Goal: Information Seeking & Learning: Learn about a topic

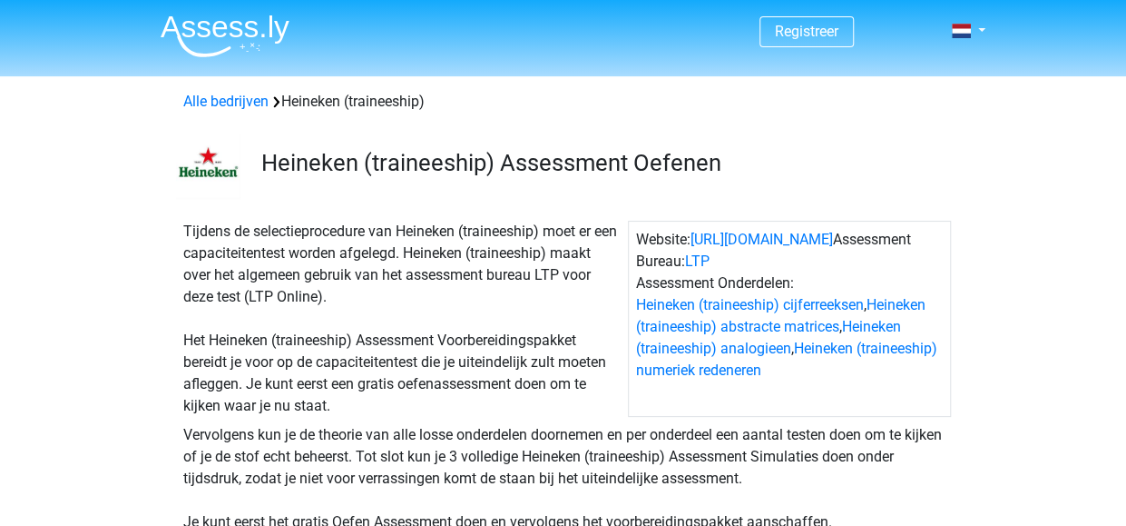
click at [542, 340] on div "Tijdens de selectieprocedure van Heineken (traineeship) moet er een capaciteite…" at bounding box center [402, 319] width 452 height 196
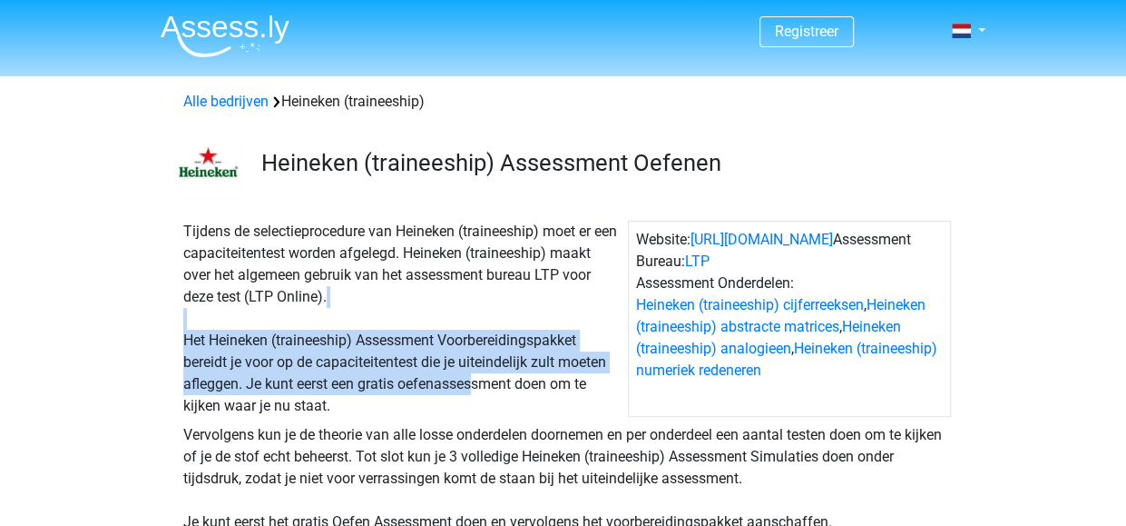
drag, startPoint x: 530, startPoint y: 326, endPoint x: 479, endPoint y: 377, distance: 71.9
click at [479, 377] on div "Tijdens de selectieprocedure van Heineken (traineeship) moet er een capaciteite…" at bounding box center [402, 319] width 452 height 196
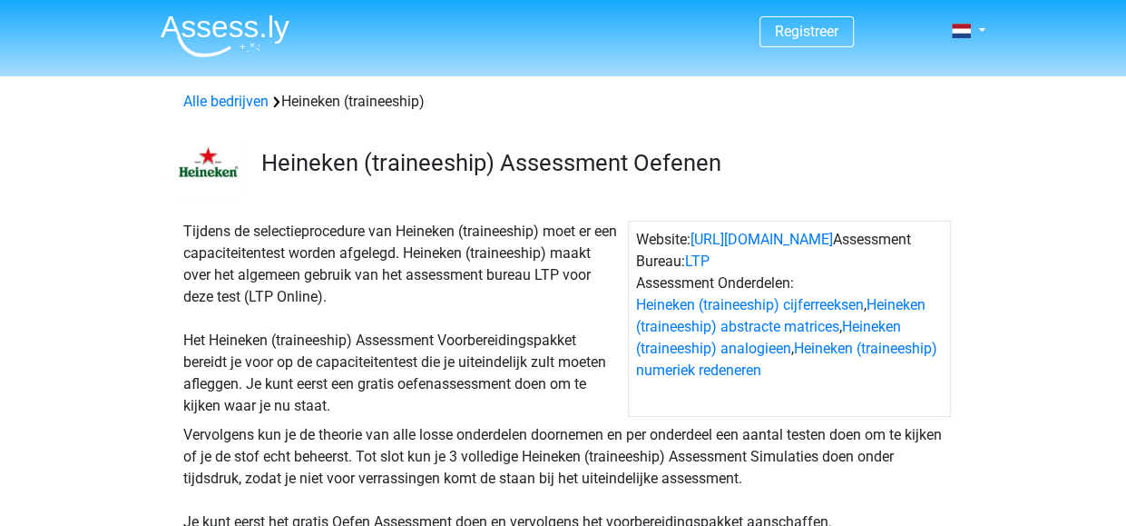
drag, startPoint x: 479, startPoint y: 377, endPoint x: 546, endPoint y: 409, distance: 74.7
click at [546, 409] on div "Tijdens de selectieprocedure van Heineken (traineeship) moet er een capaciteite…" at bounding box center [402, 319] width 452 height 196
drag, startPoint x: 546, startPoint y: 409, endPoint x: 560, endPoint y: 400, distance: 16.4
click at [560, 400] on div "Tijdens de selectieprocedure van Heineken (traineeship) moet er een capaciteite…" at bounding box center [402, 319] width 452 height 196
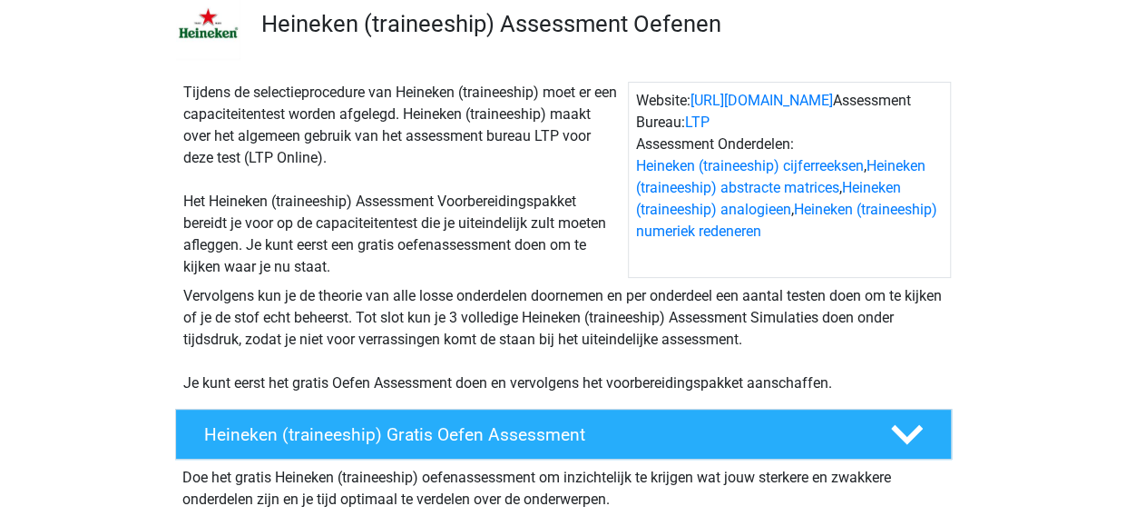
scroll to position [134, 0]
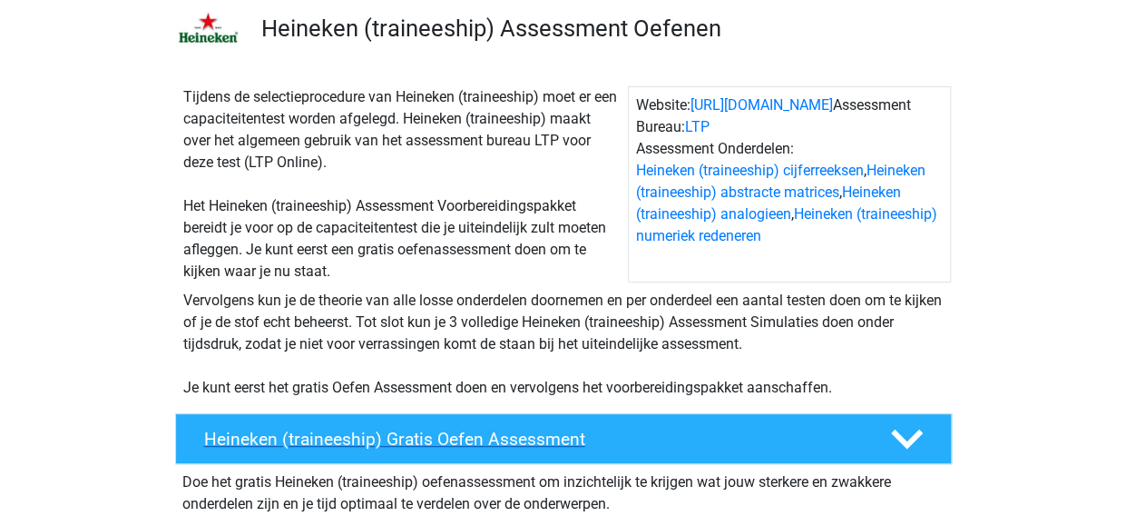
click at [910, 429] on icon at bounding box center [907, 439] width 32 height 32
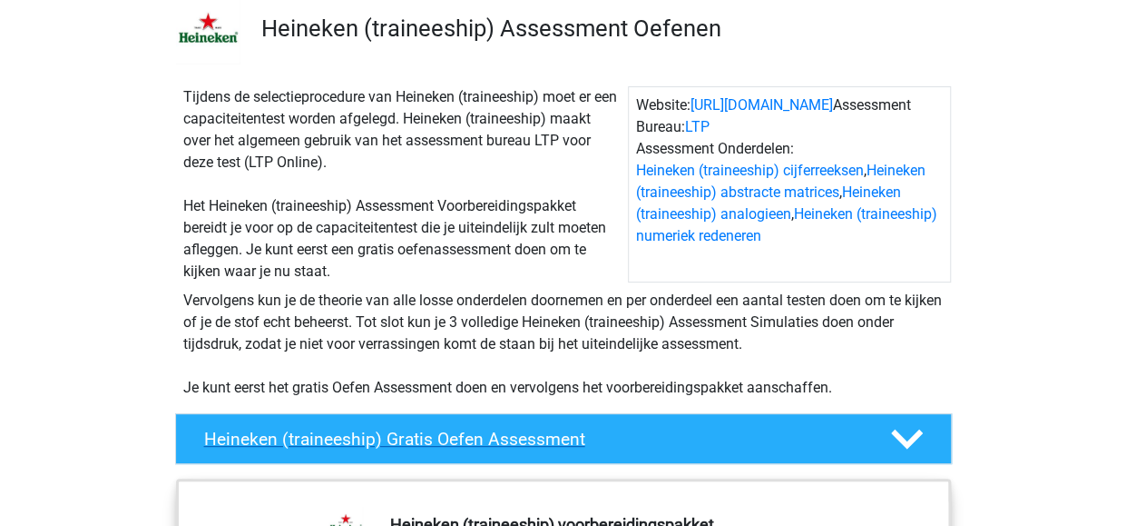
click at [910, 429] on icon at bounding box center [907, 439] width 32 height 32
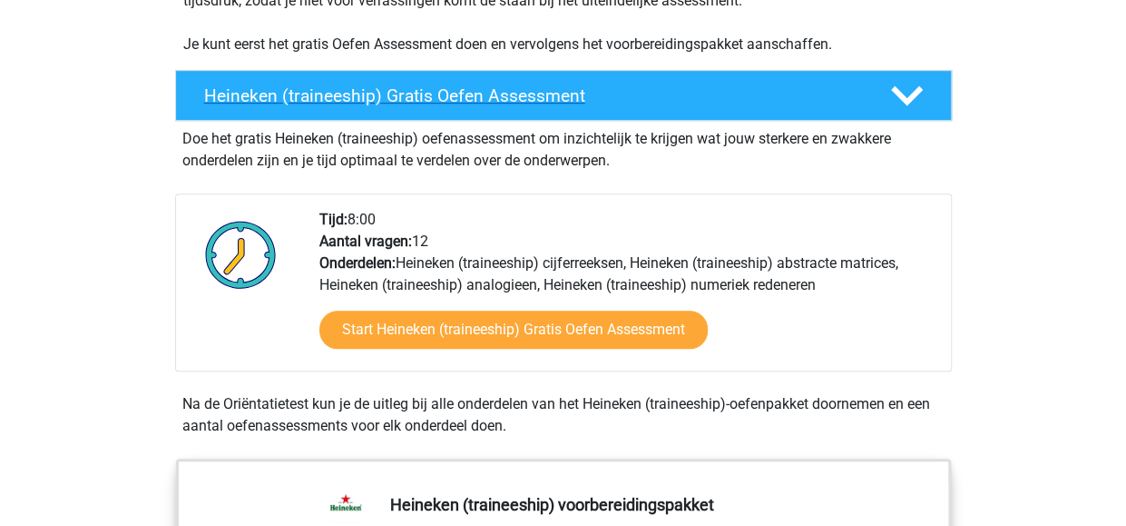
scroll to position [478, 0]
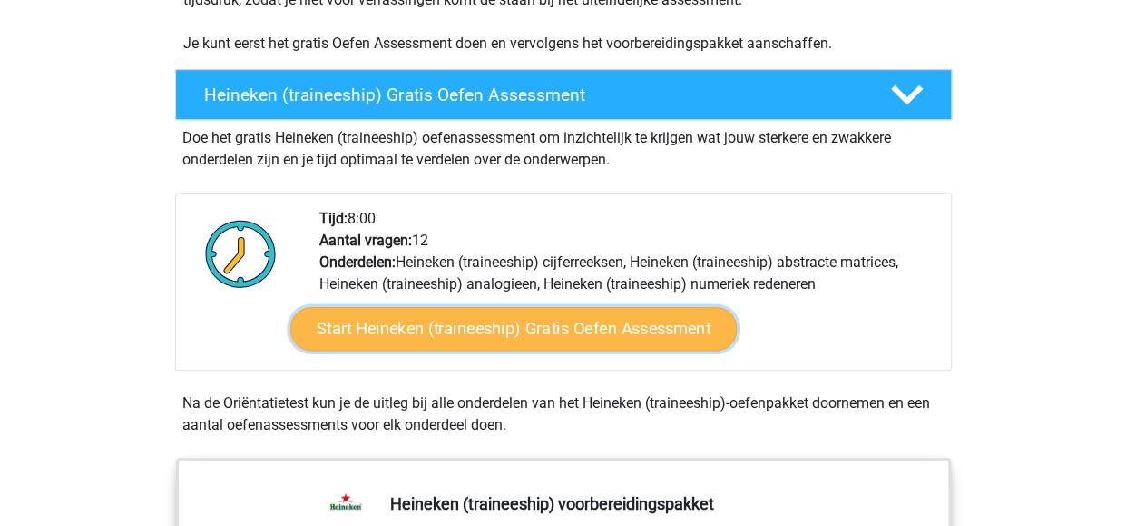
click at [585, 339] on link "Start Heineken (traineeship) Gratis Oefen Assessment" at bounding box center [513, 329] width 447 height 44
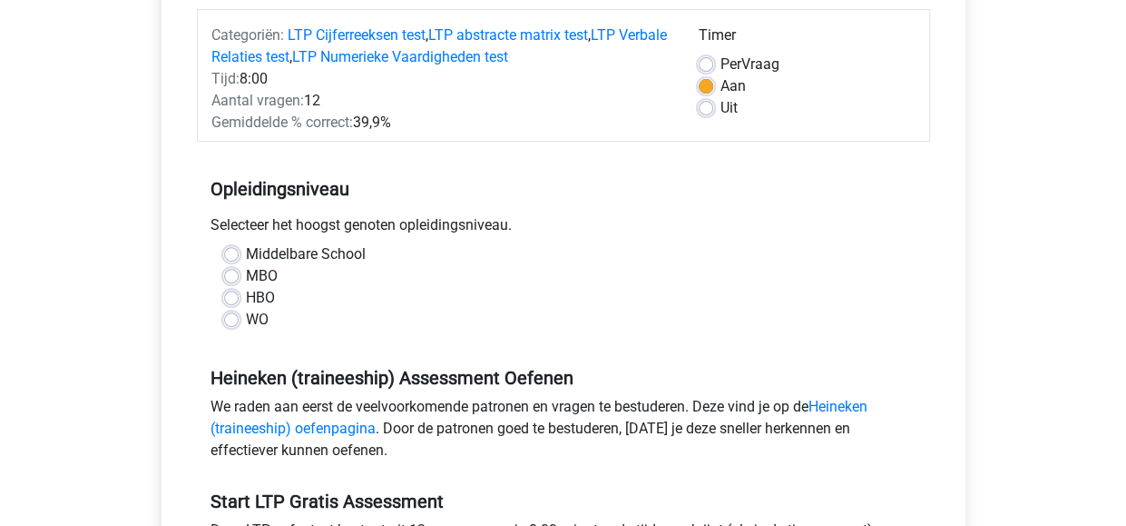
scroll to position [230, 0]
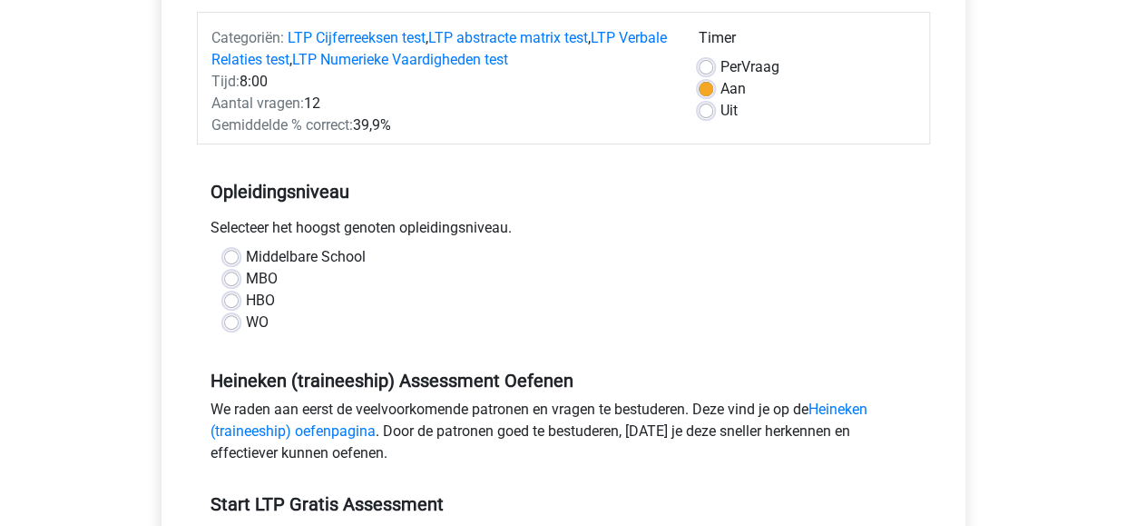
click at [246, 294] on label "HBO" at bounding box center [260, 301] width 29 height 22
click at [231, 294] on input "HBO" at bounding box center [231, 299] width 15 height 18
radio input "true"
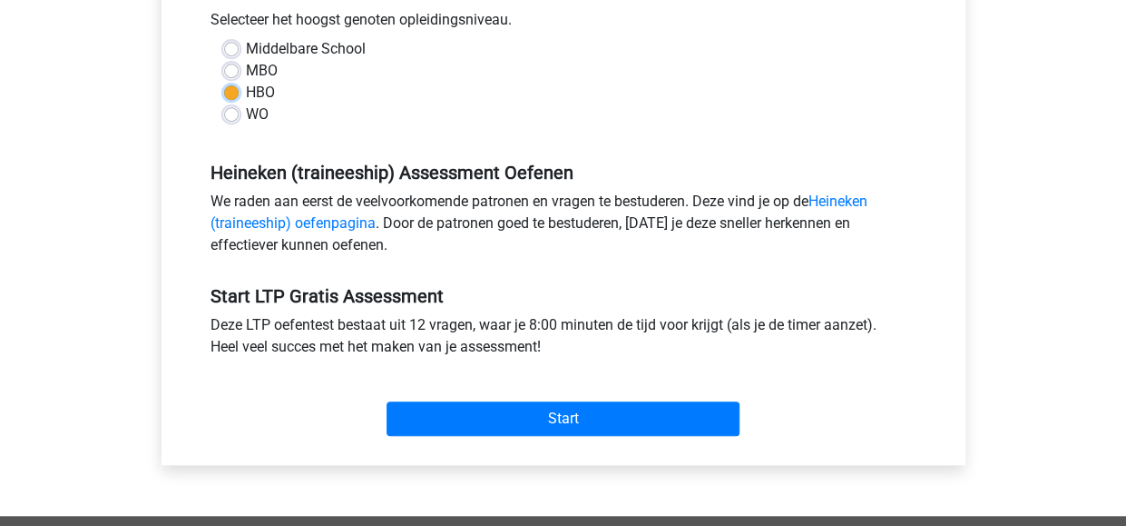
scroll to position [438, 0]
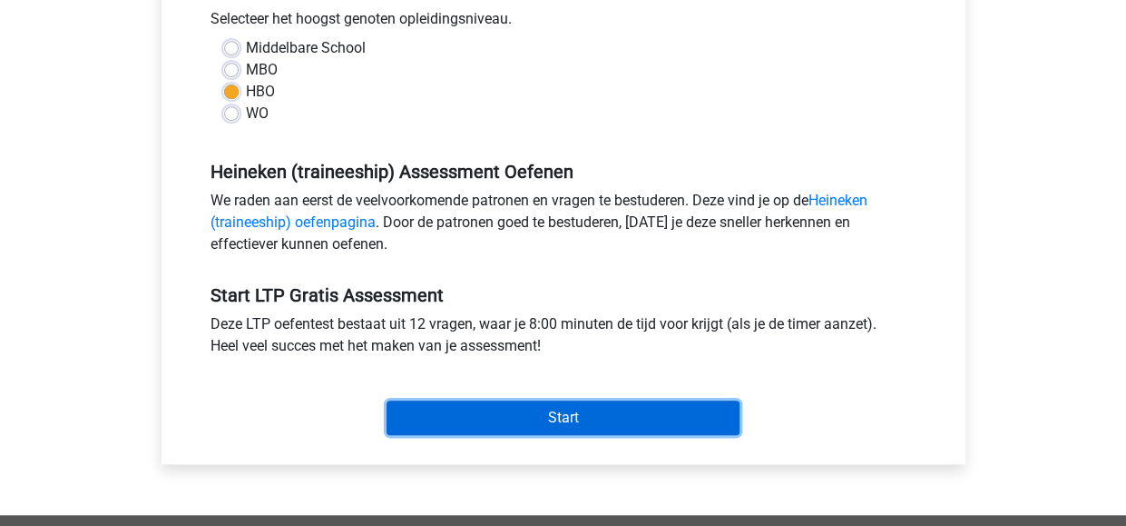
click at [581, 411] on input "Start" at bounding box center [563, 417] width 353 height 34
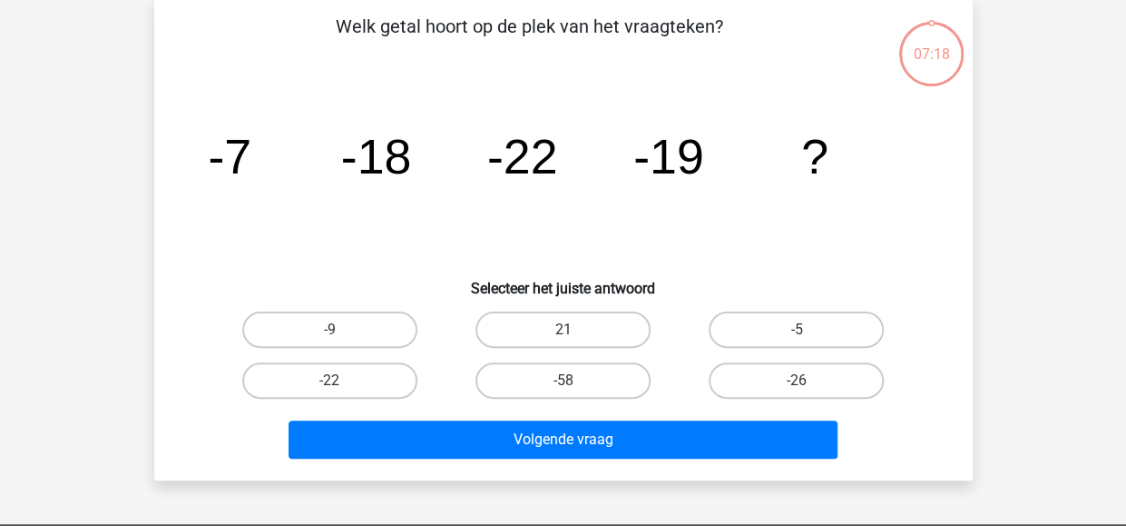
scroll to position [86, 0]
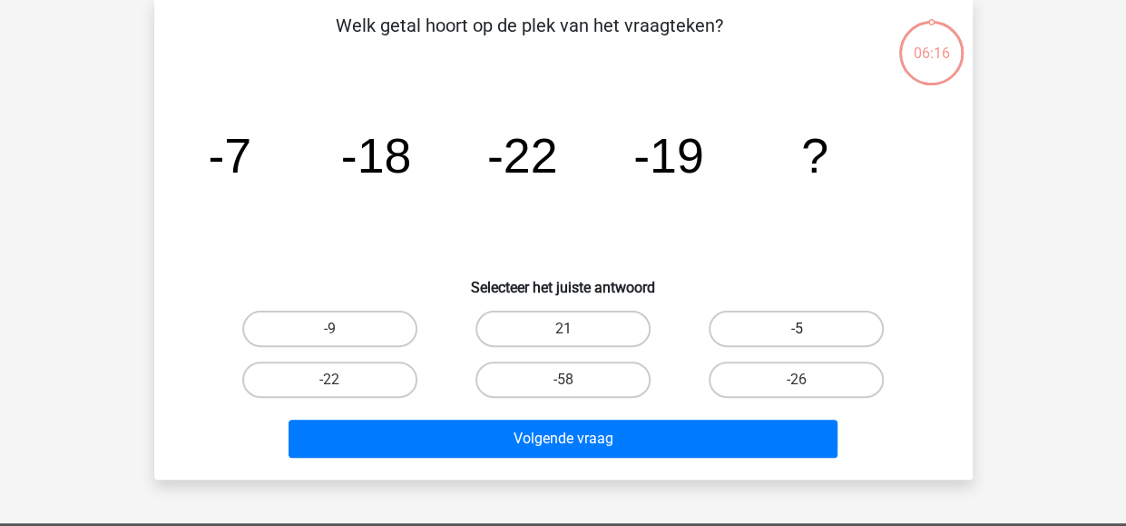
click at [785, 324] on label "-5" at bounding box center [796, 328] width 175 height 36
click at [797, 329] on input "-5" at bounding box center [803, 335] width 12 height 12
radio input "true"
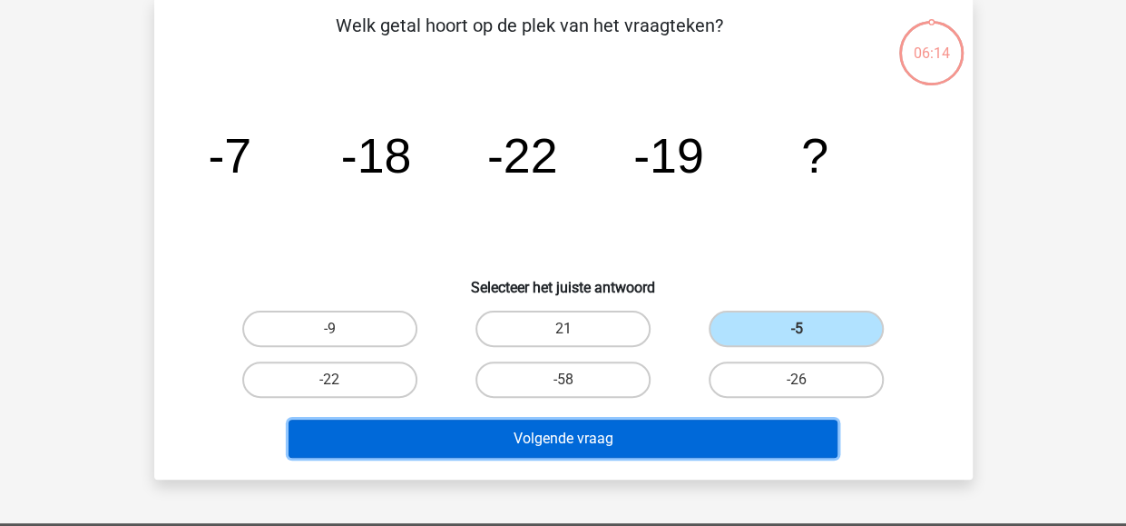
click at [597, 433] on button "Volgende vraag" at bounding box center [563, 438] width 549 height 38
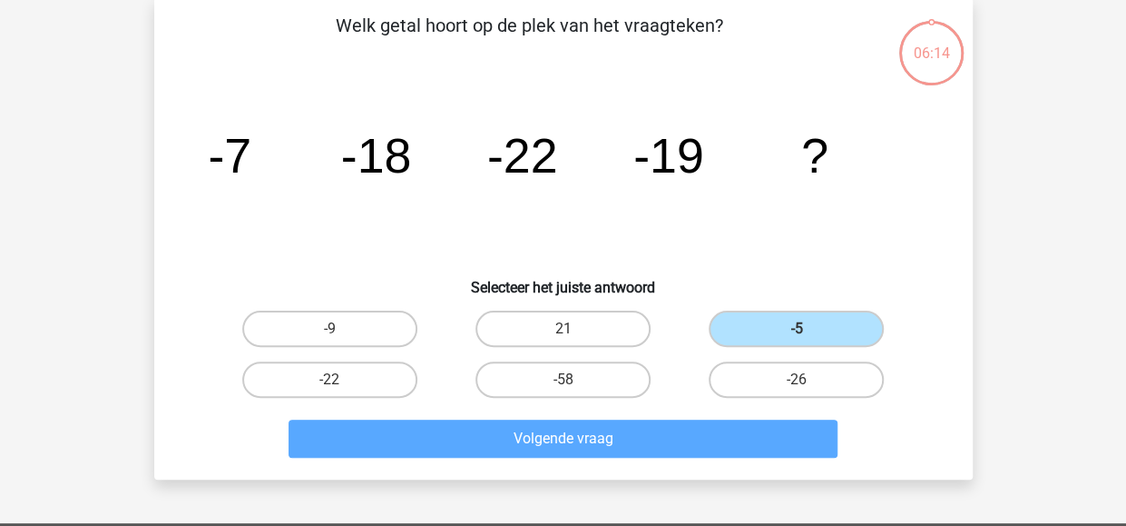
scroll to position [84, 0]
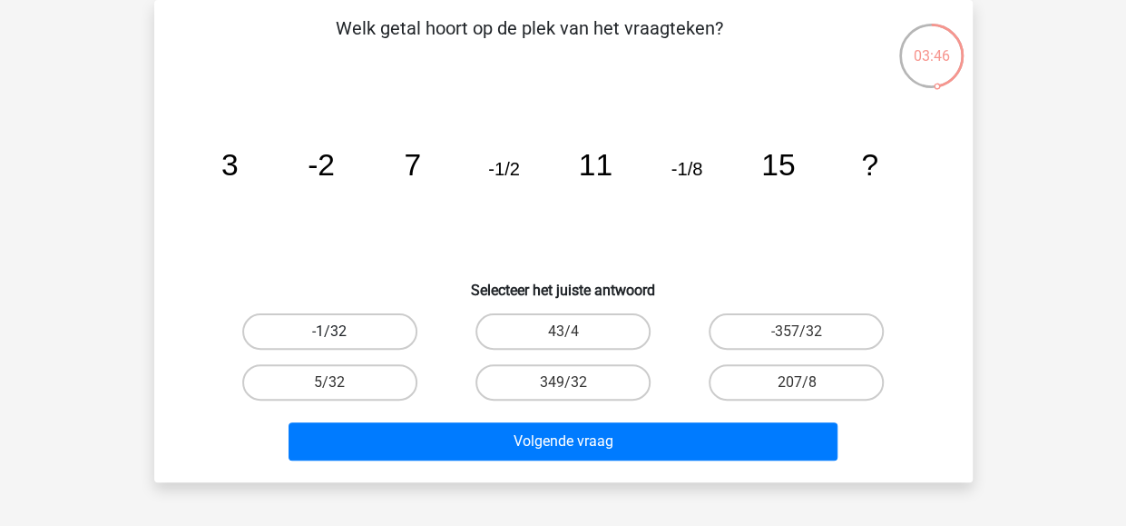
click at [368, 334] on label "-1/32" at bounding box center [329, 331] width 175 height 36
click at [341, 334] on input "-1/32" at bounding box center [335, 337] width 12 height 12
radio input "true"
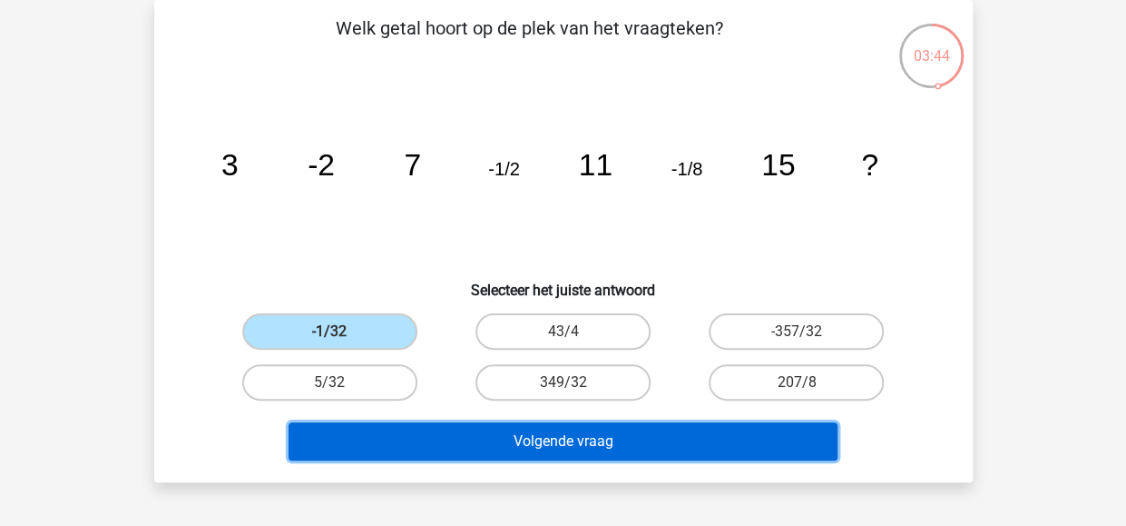
click at [494, 435] on button "Volgende vraag" at bounding box center [563, 441] width 549 height 38
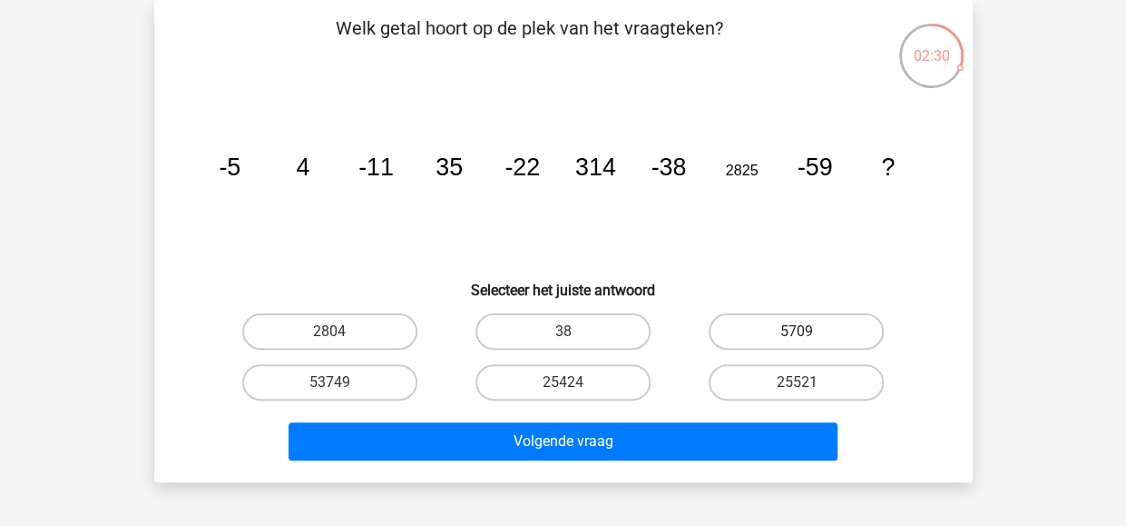
click at [797, 326] on label "5709" at bounding box center [796, 331] width 175 height 36
click at [797, 331] on input "5709" at bounding box center [803, 337] width 12 height 12
radio input "true"
click at [793, 328] on label "5709" at bounding box center [796, 331] width 175 height 36
click at [797, 331] on input "5709" at bounding box center [803, 337] width 12 height 12
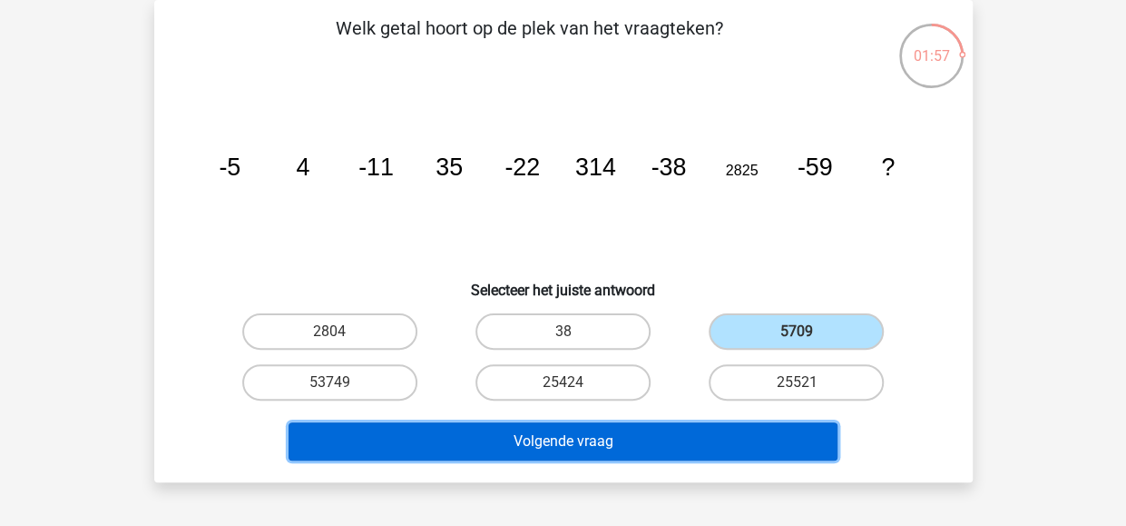
click at [532, 440] on button "Volgende vraag" at bounding box center [563, 441] width 549 height 38
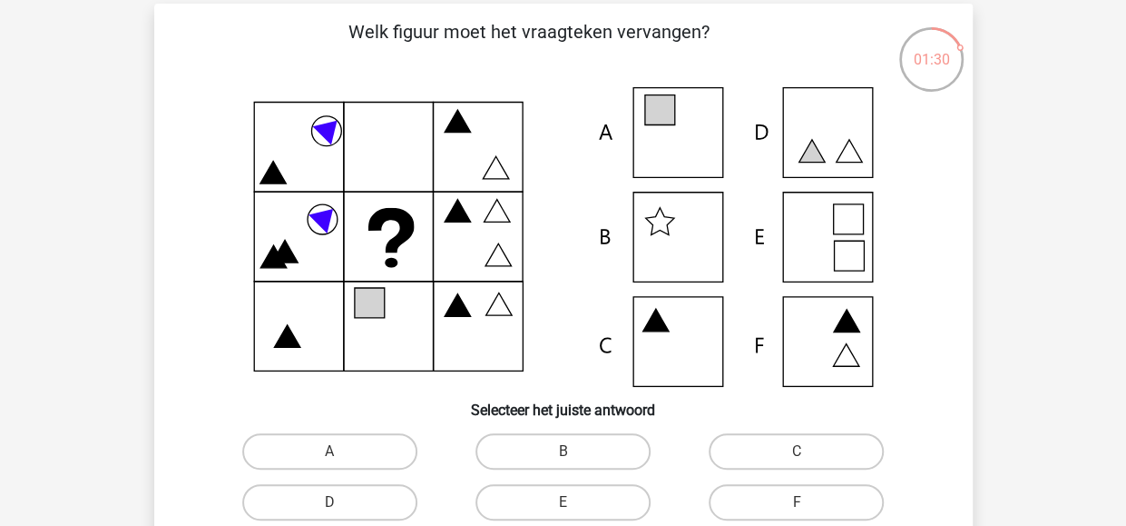
scroll to position [79, 0]
click at [824, 246] on icon at bounding box center [564, 238] width 732 height 300
click at [563, 506] on input "E" at bounding box center [569, 509] width 12 height 12
radio input "true"
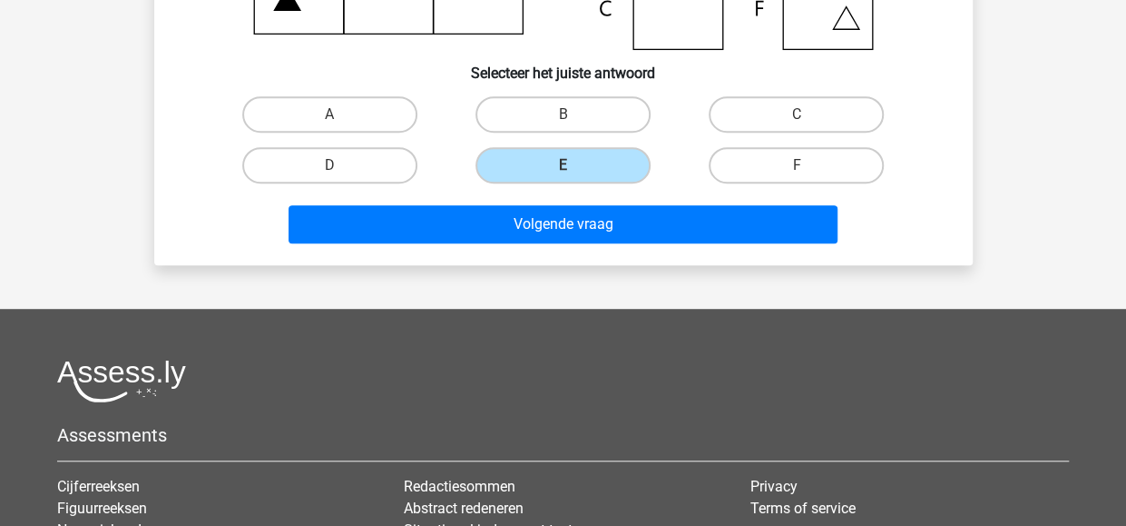
scroll to position [422, 0]
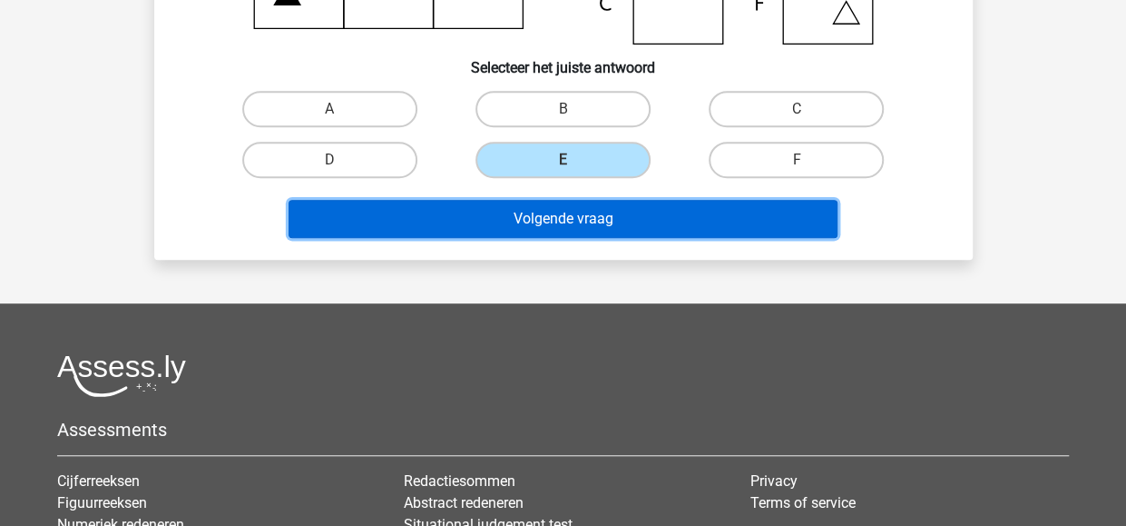
click at [544, 213] on button "Volgende vraag" at bounding box center [563, 219] width 549 height 38
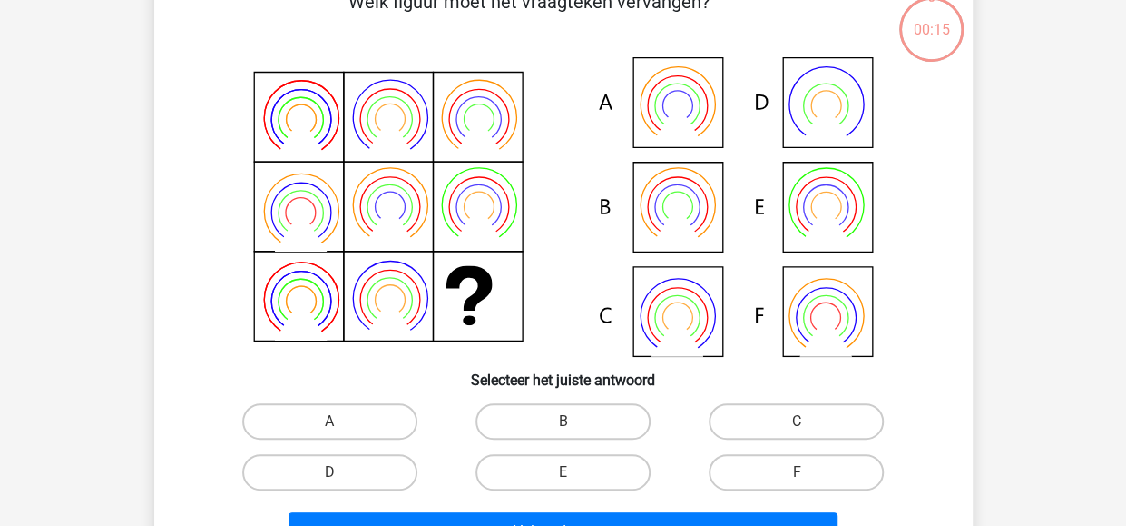
scroll to position [84, 0]
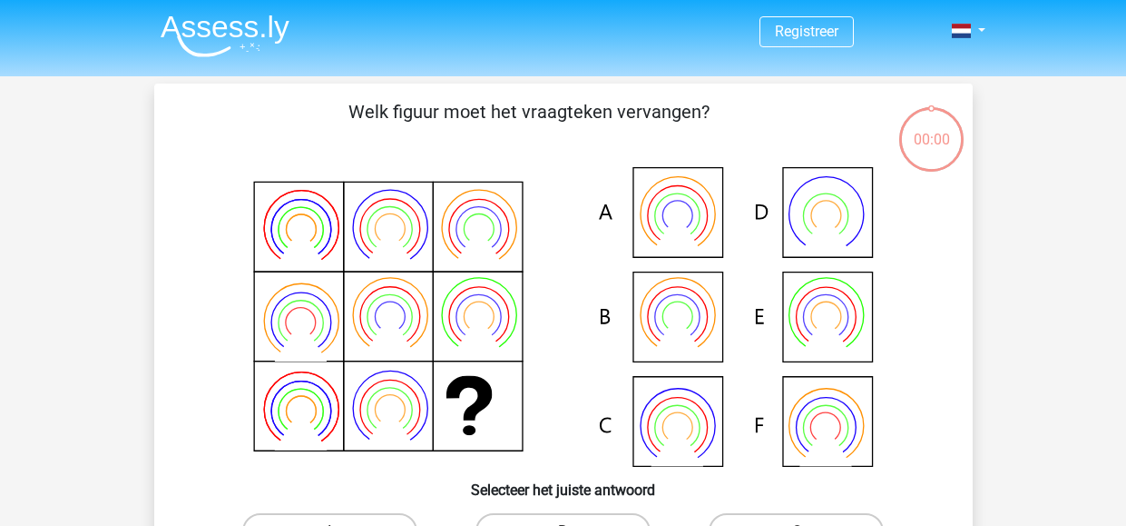
scroll to position [84, 0]
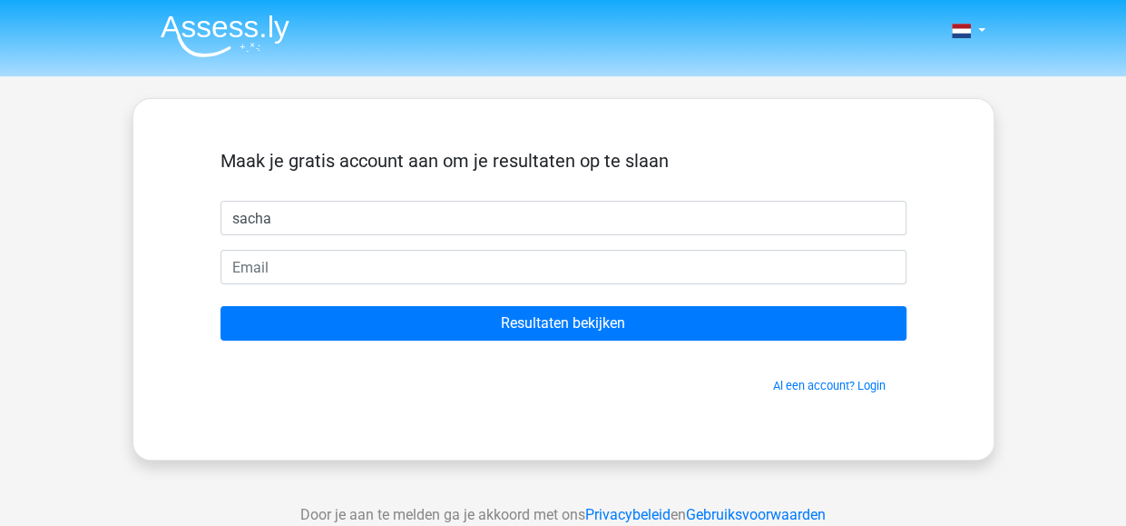
type input "sacha"
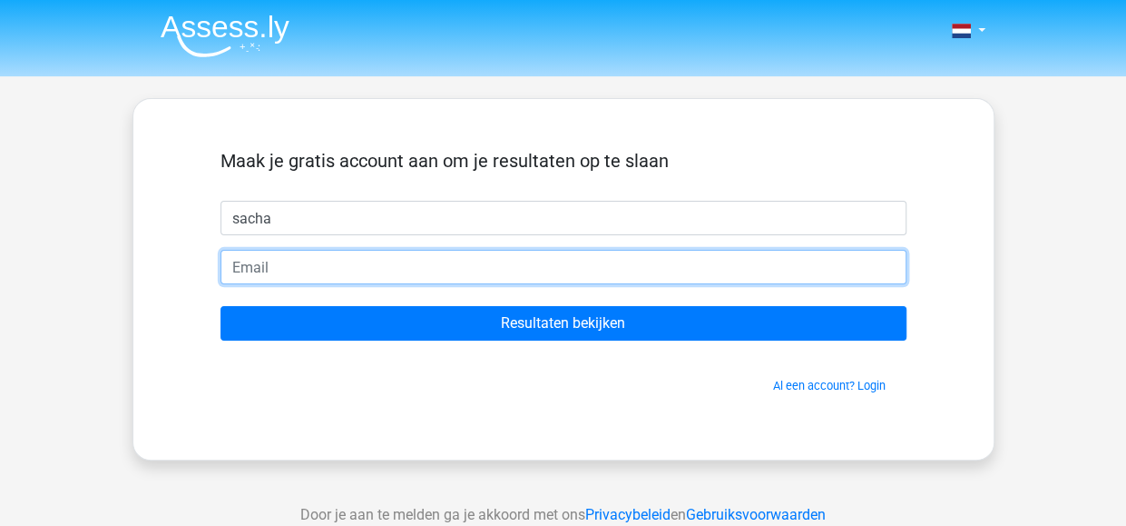
click at [323, 266] on input "email" at bounding box center [564, 267] width 686 height 34
type input "[PERSON_NAME][EMAIL_ADDRESS][DOMAIN_NAME]"
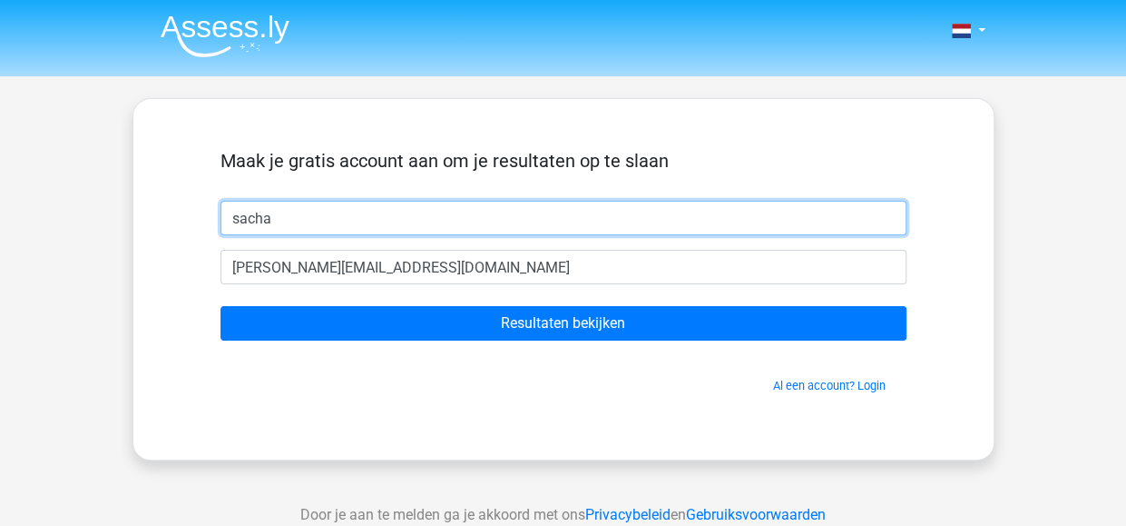
click at [281, 215] on input "sacha" at bounding box center [564, 218] width 686 height 34
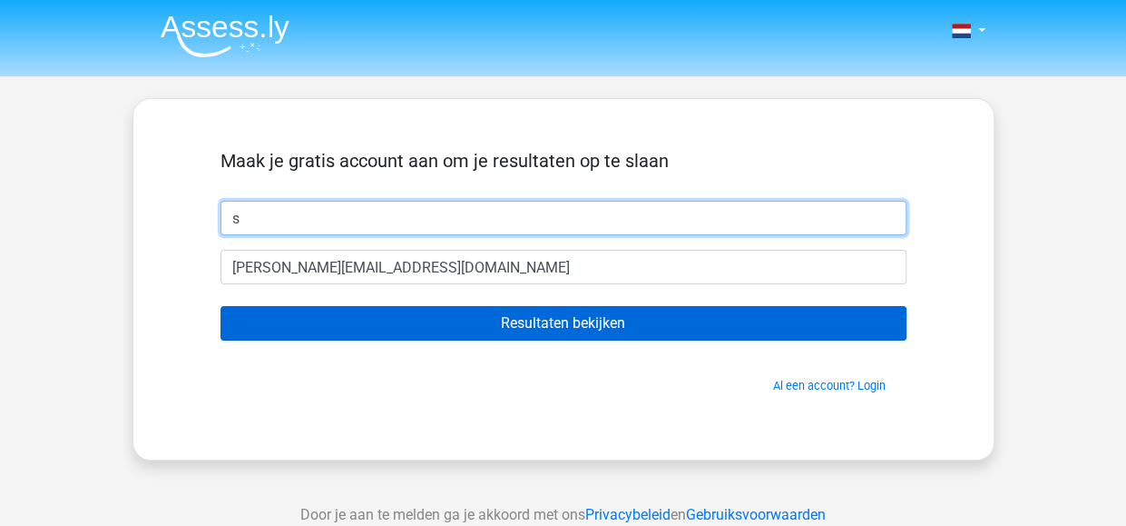
type input "s"
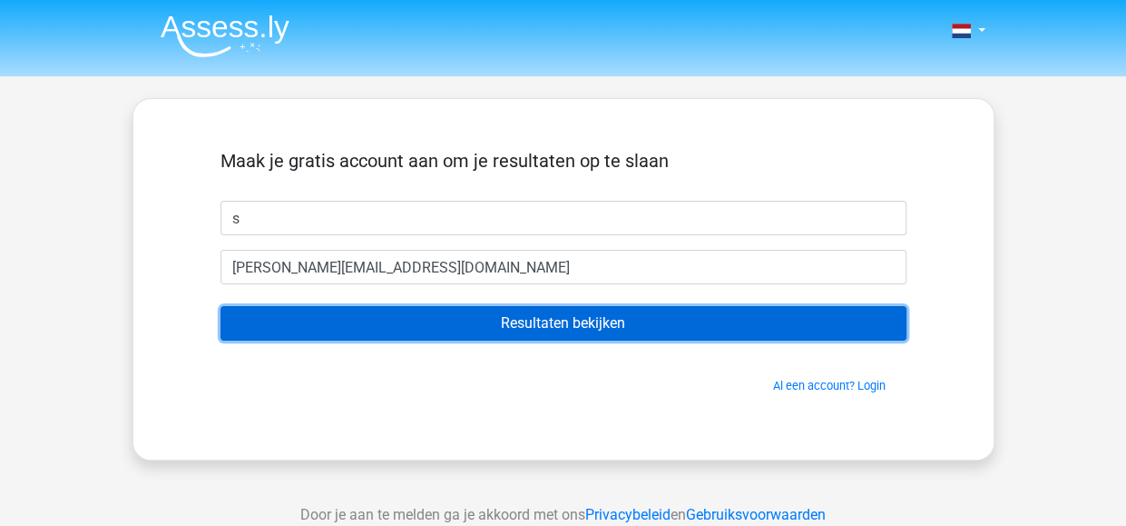
click at [555, 326] on input "Resultaten bekijken" at bounding box center [564, 323] width 686 height 34
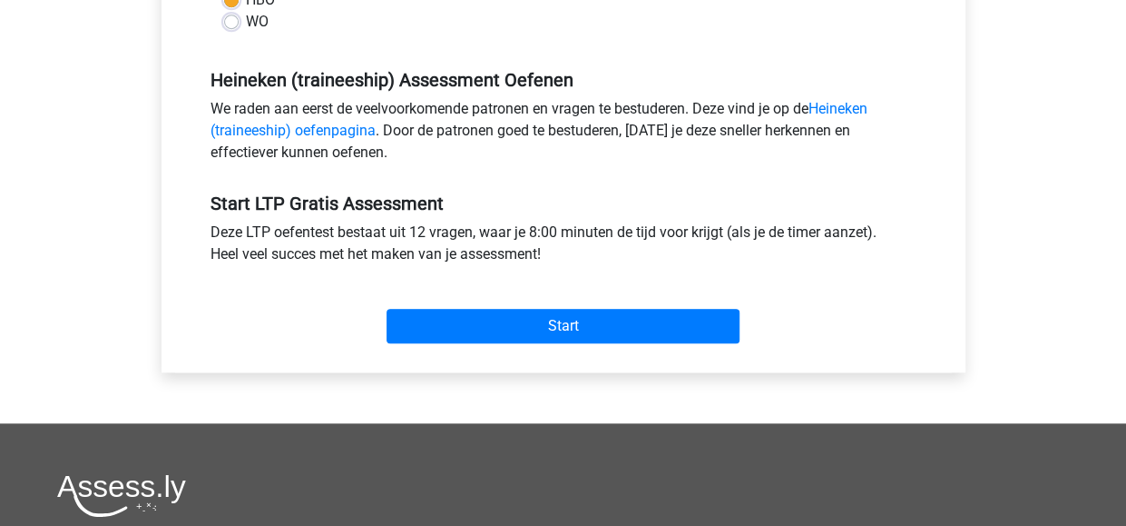
scroll to position [529, 0]
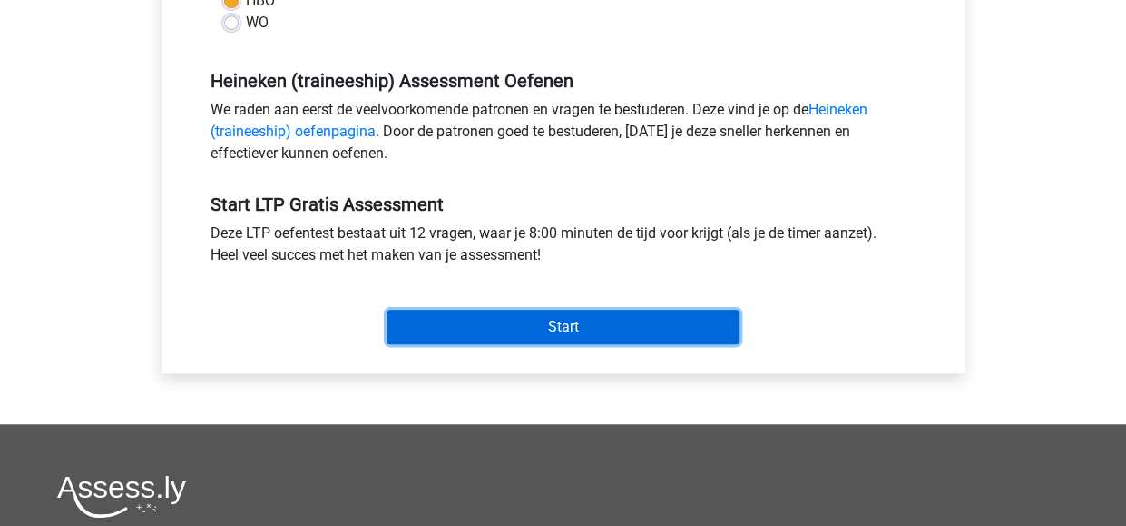
click at [552, 323] on input "Start" at bounding box center [563, 327] width 353 height 34
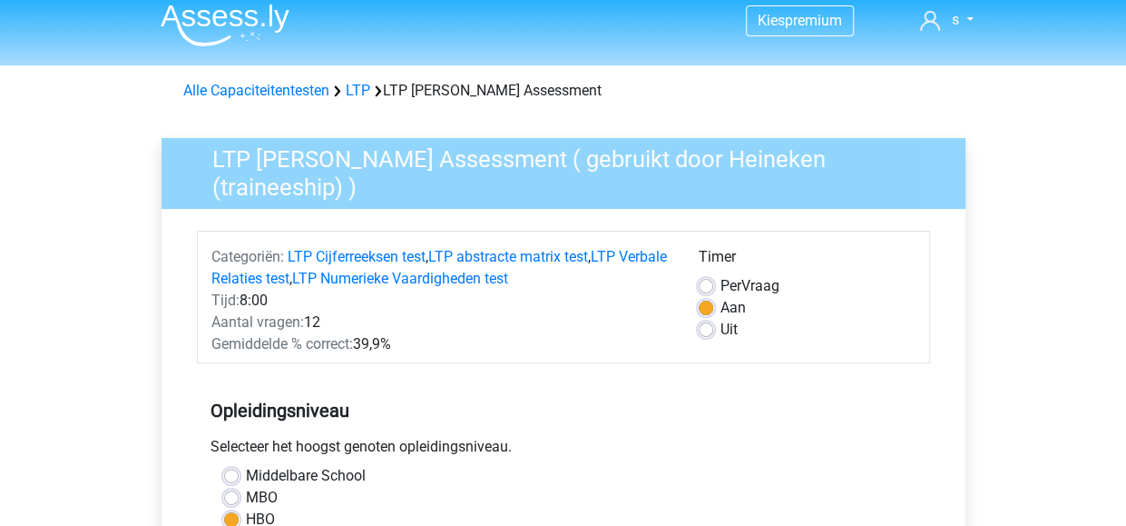
scroll to position [10, 0]
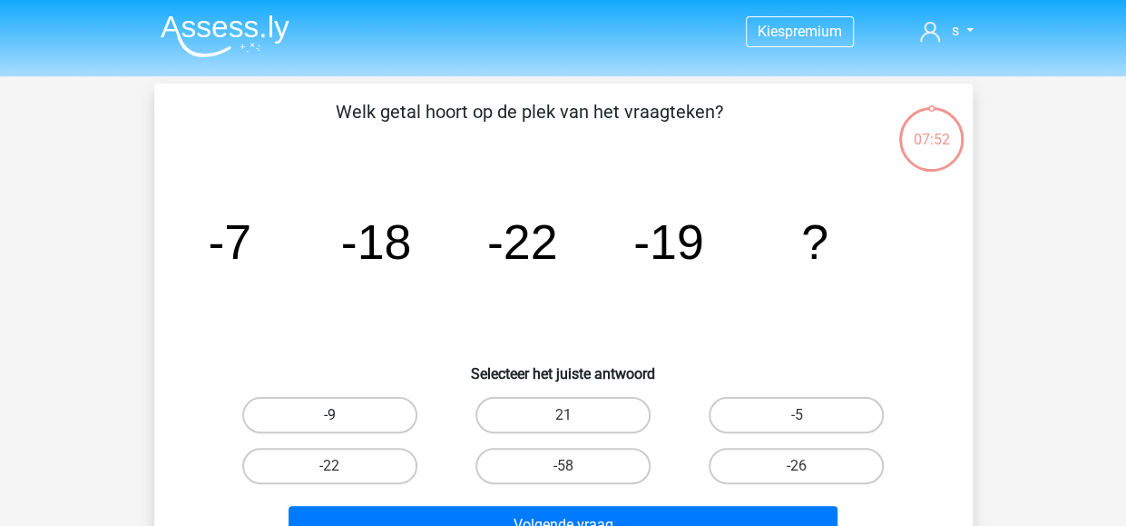
click at [360, 416] on label "-9" at bounding box center [329, 415] width 175 height 36
click at [341, 416] on input "-9" at bounding box center [335, 421] width 12 height 12
radio input "true"
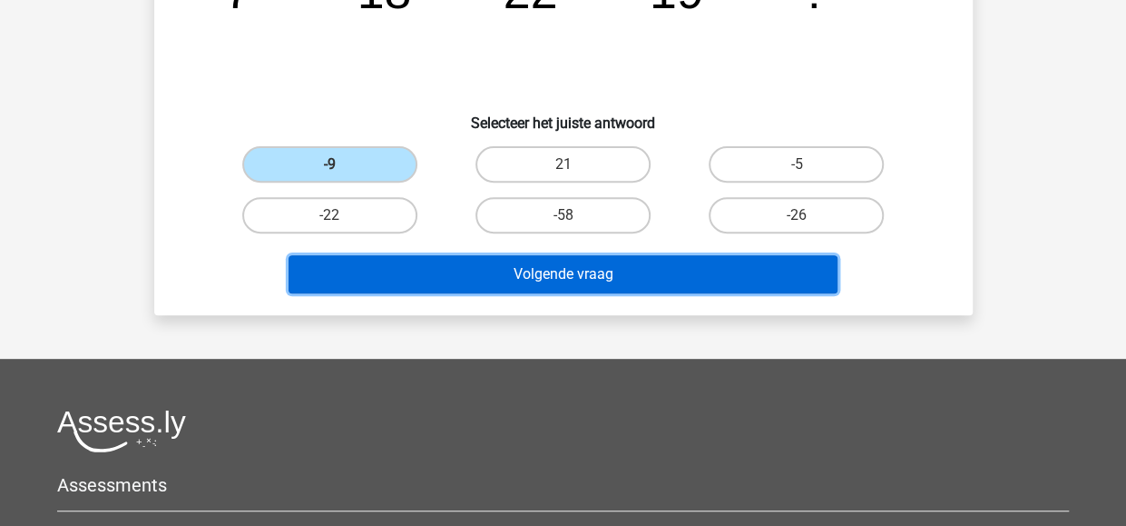
click at [559, 274] on button "Volgende vraag" at bounding box center [563, 274] width 549 height 38
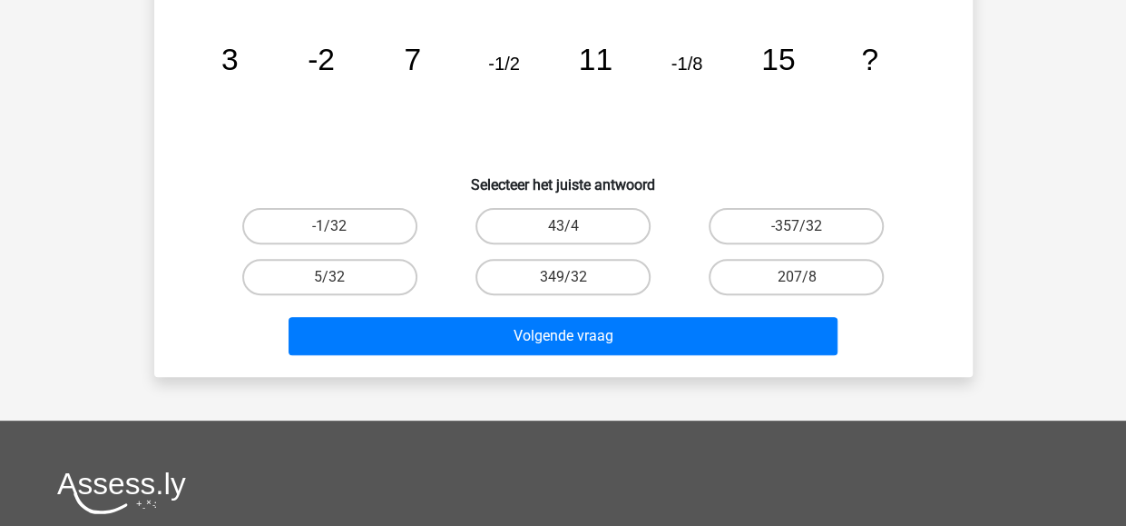
scroll to position [84, 0]
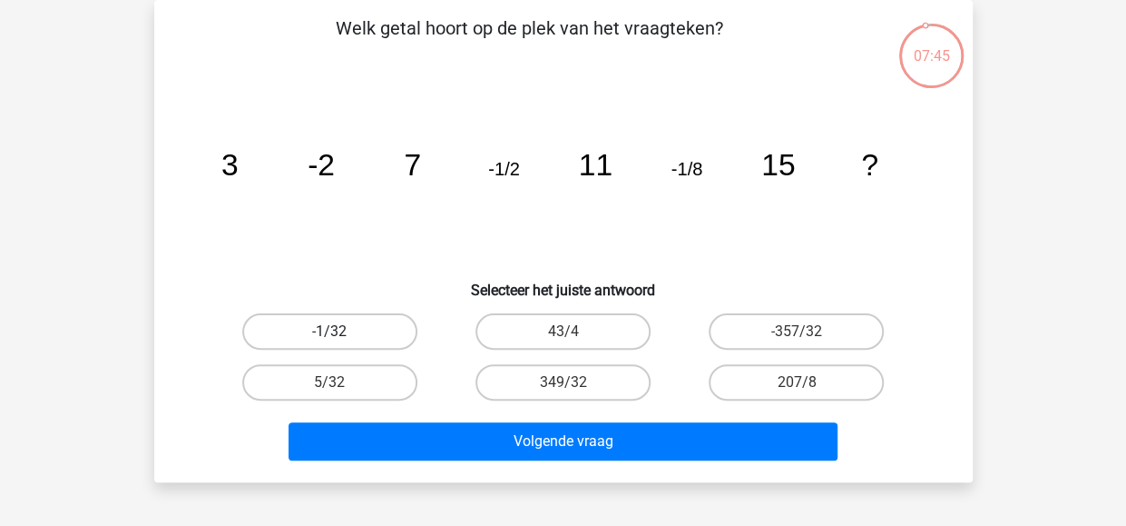
click at [344, 329] on label "-1/32" at bounding box center [329, 331] width 175 height 36
click at [341, 331] on input "-1/32" at bounding box center [335, 337] width 12 height 12
radio input "true"
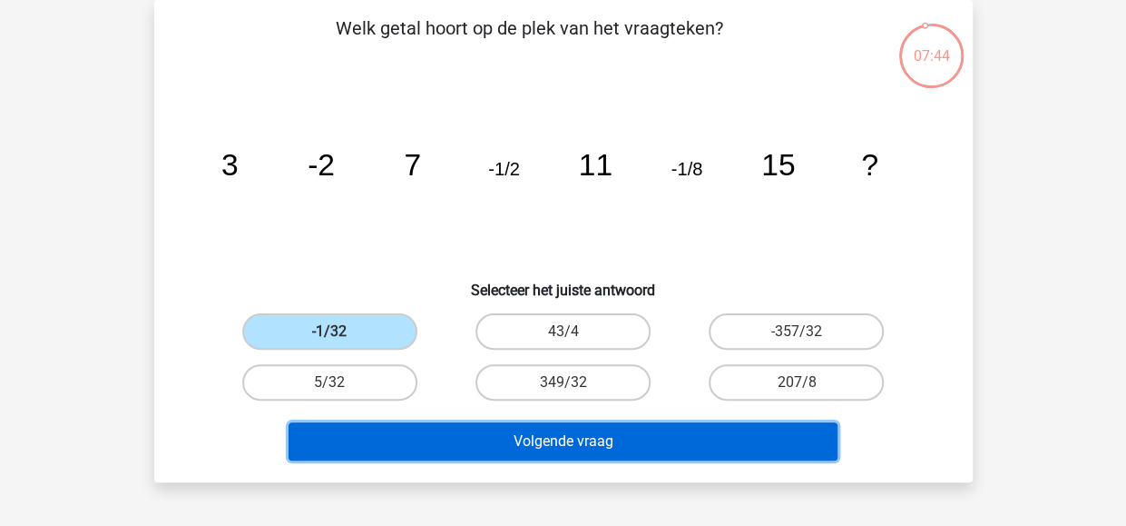
click at [501, 441] on button "Volgende vraag" at bounding box center [563, 441] width 549 height 38
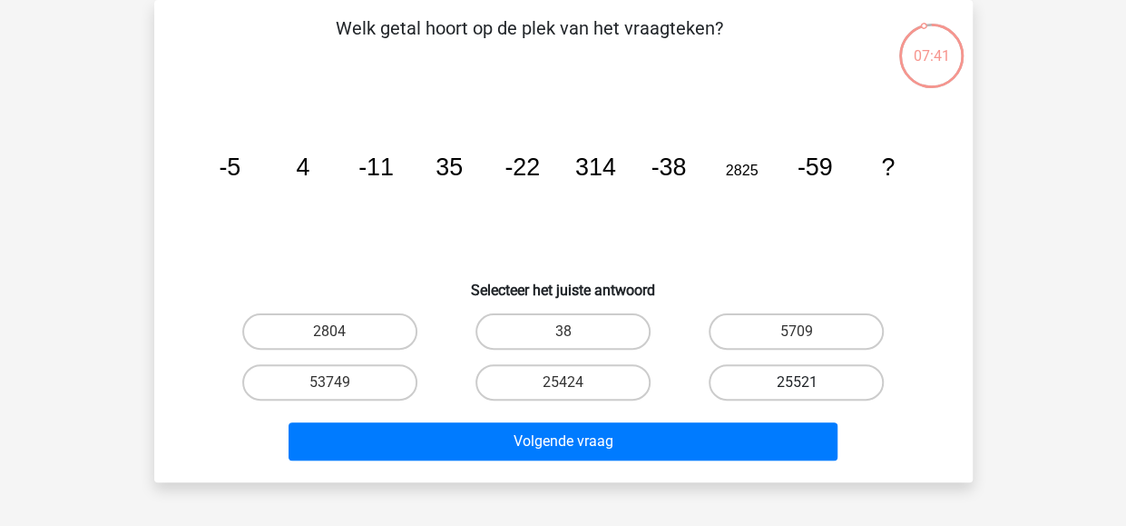
click at [819, 380] on label "25521" at bounding box center [796, 382] width 175 height 36
click at [809, 382] on input "25521" at bounding box center [803, 388] width 12 height 12
radio input "true"
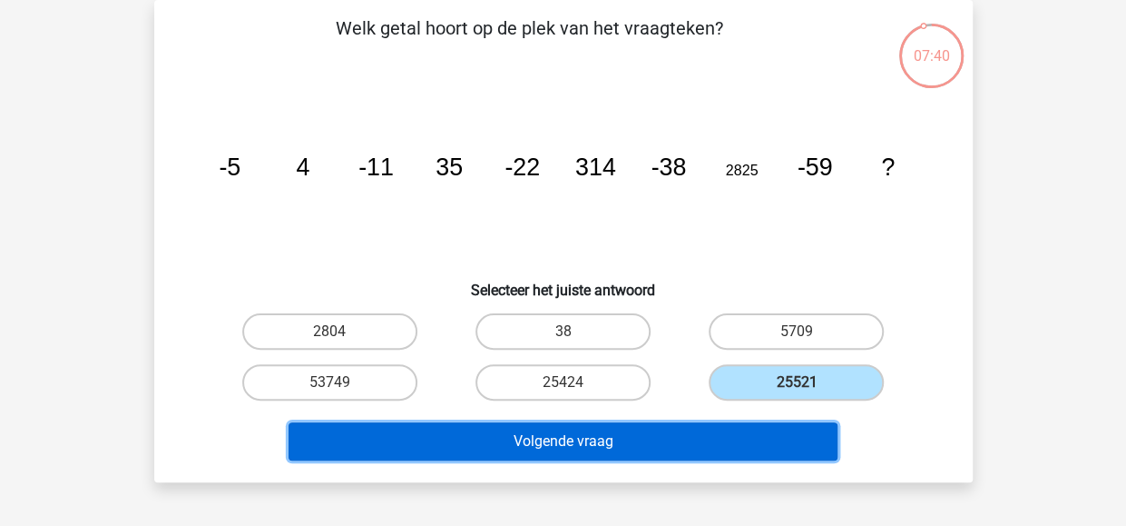
click at [594, 440] on button "Volgende vraag" at bounding box center [563, 441] width 549 height 38
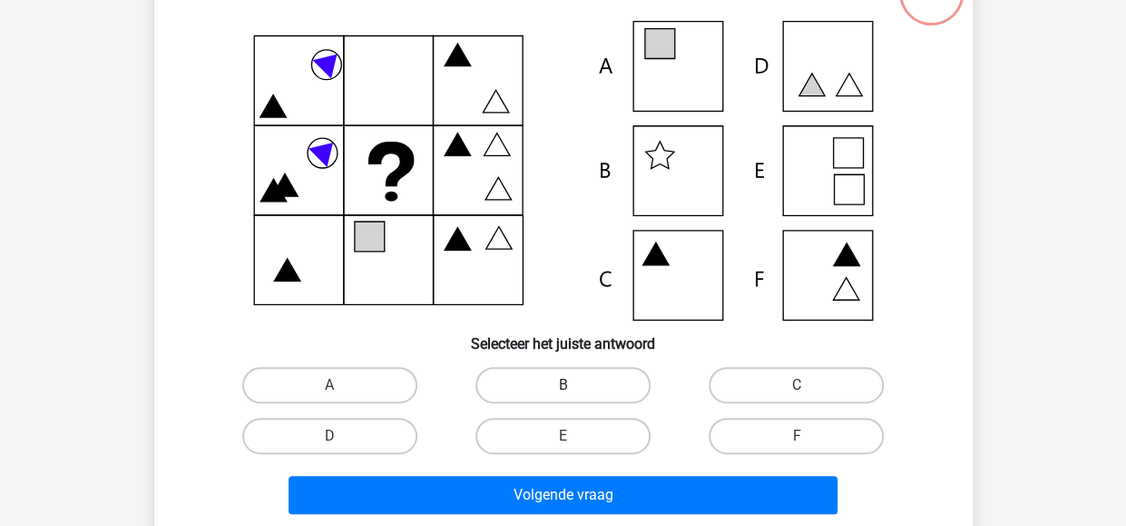
scroll to position [145, 0]
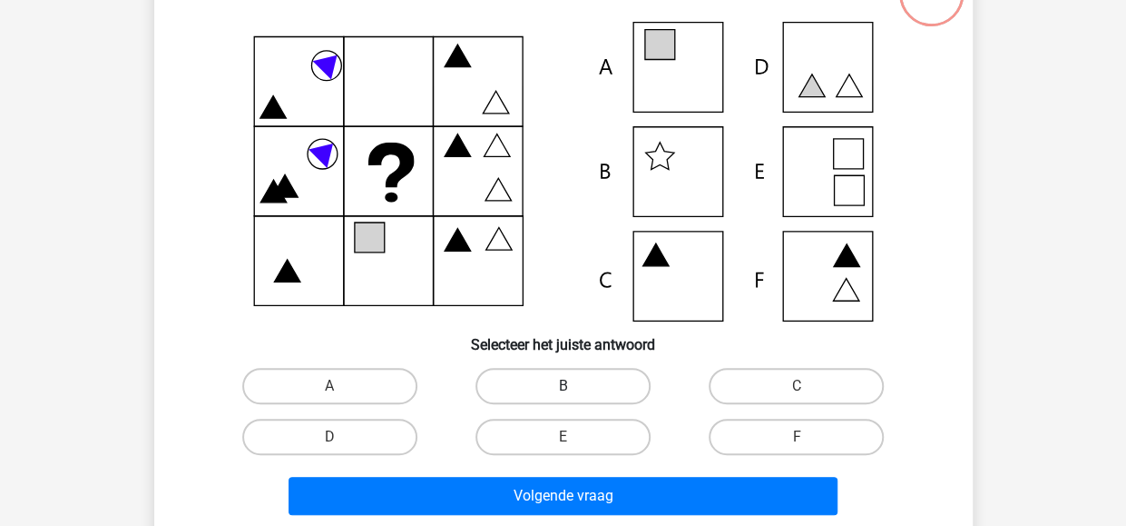
click at [557, 393] on label "B" at bounding box center [563, 386] width 175 height 36
click at [563, 393] on input "B" at bounding box center [569, 392] width 12 height 12
radio input "true"
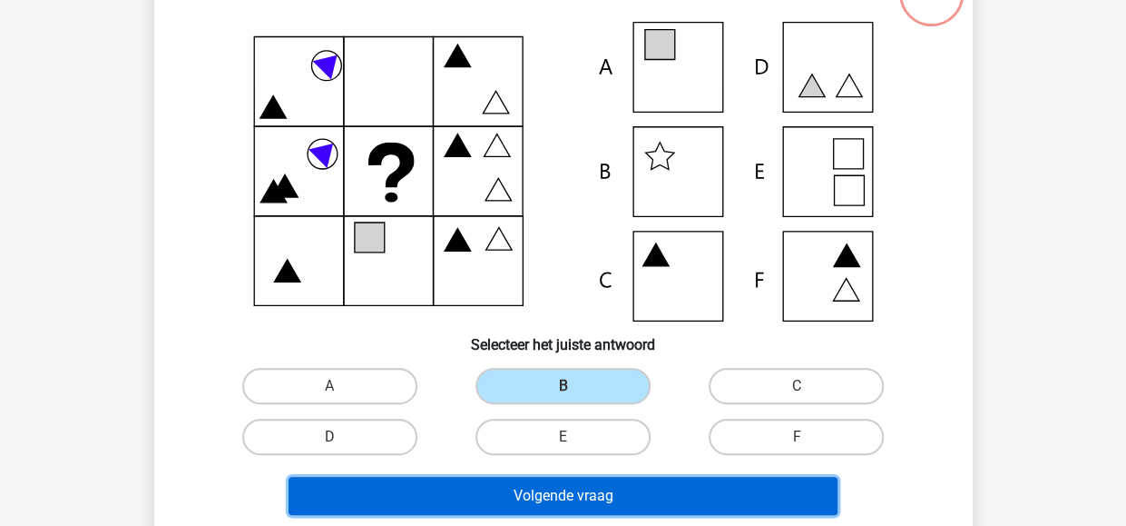
click at [563, 489] on button "Volgende vraag" at bounding box center [563, 496] width 549 height 38
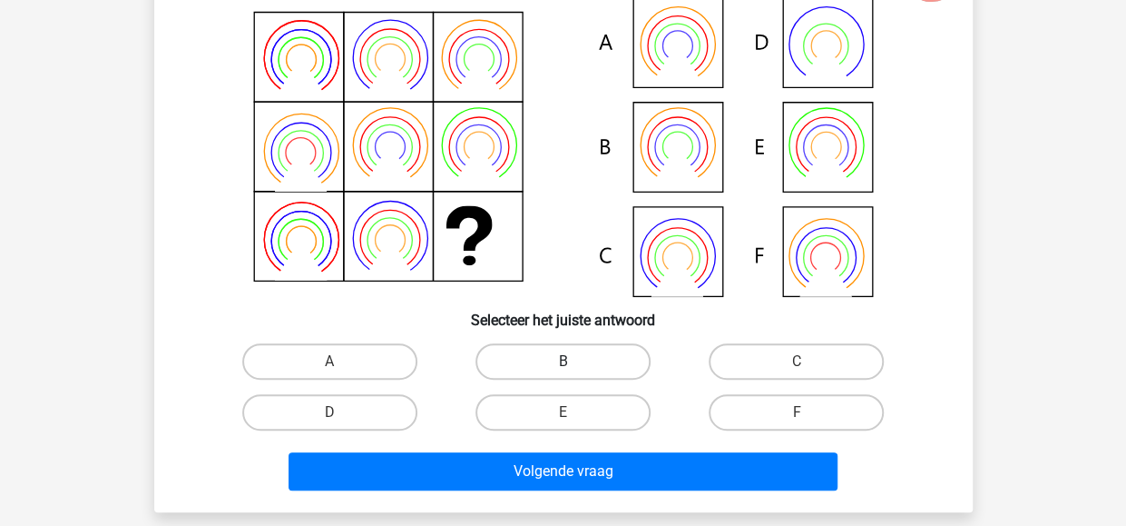
scroll to position [169, 0]
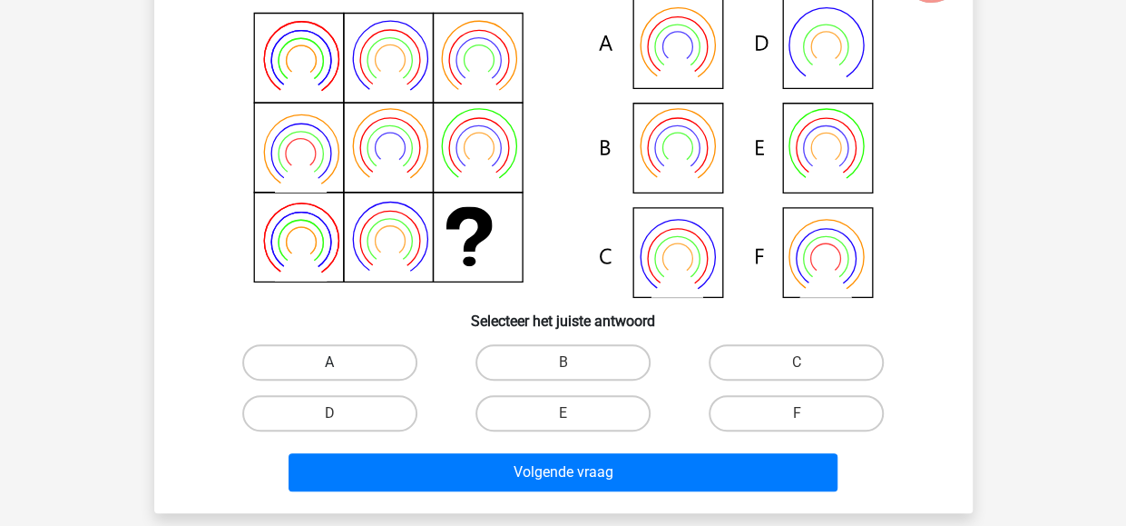
click at [381, 351] on label "A" at bounding box center [329, 362] width 175 height 36
click at [341, 362] on input "A" at bounding box center [335, 368] width 12 height 12
radio input "true"
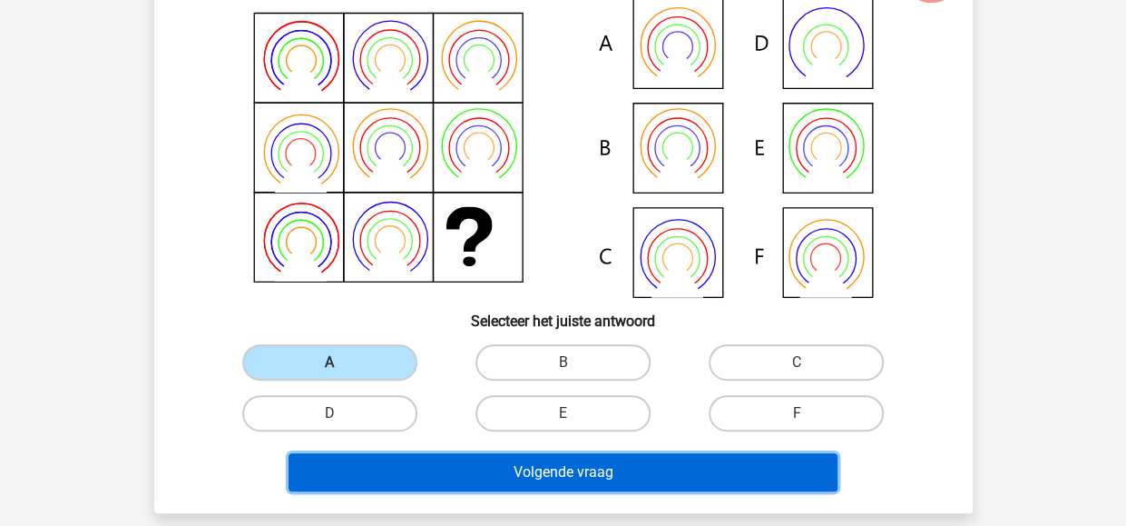
click at [513, 462] on button "Volgende vraag" at bounding box center [563, 472] width 549 height 38
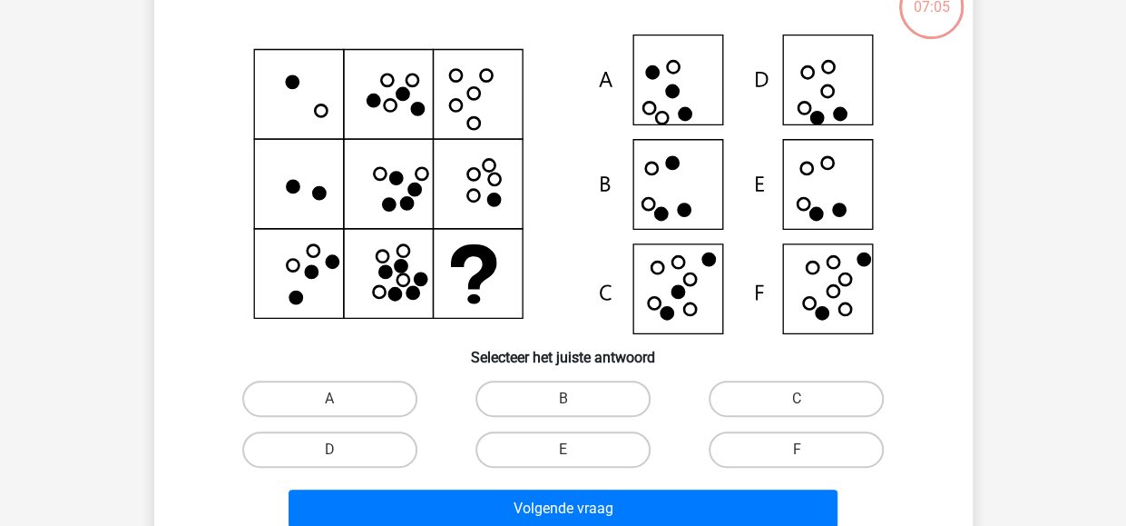
scroll to position [132, 0]
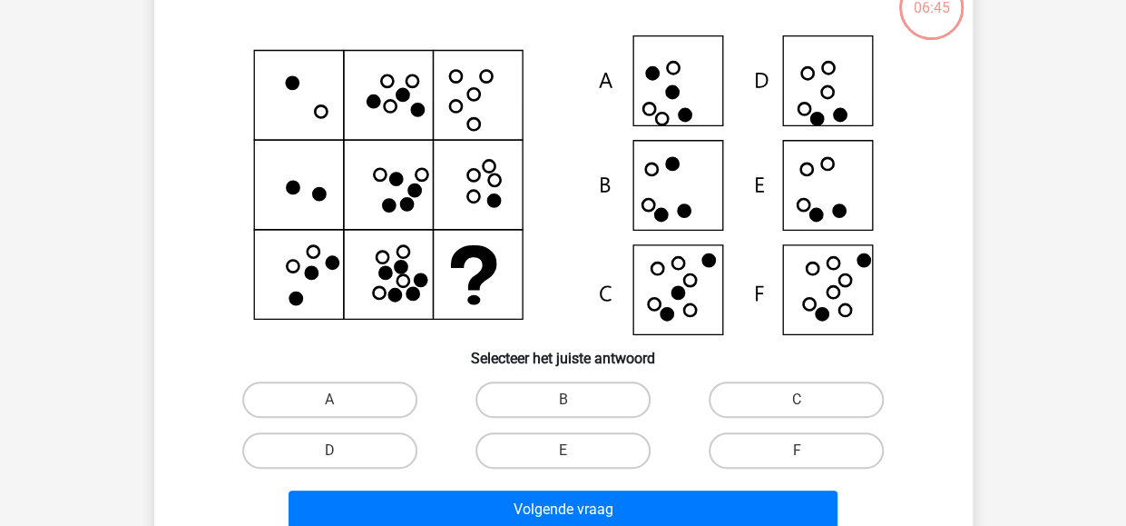
click at [552, 291] on icon at bounding box center [564, 185] width 732 height 300
click at [824, 175] on icon at bounding box center [564, 185] width 732 height 300
click at [549, 444] on label "E" at bounding box center [563, 450] width 175 height 36
click at [563, 450] on input "E" at bounding box center [569, 456] width 12 height 12
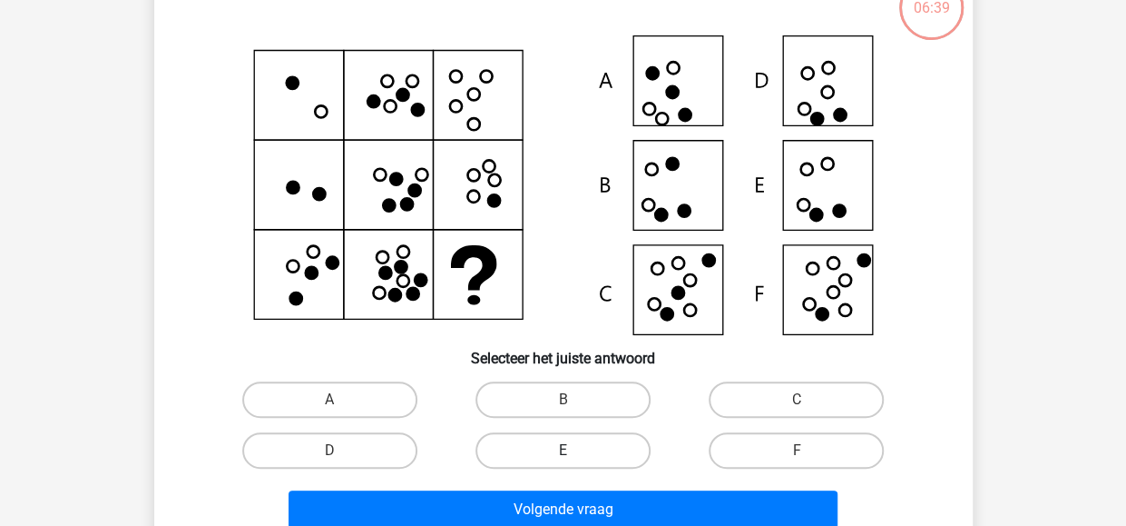
radio input "true"
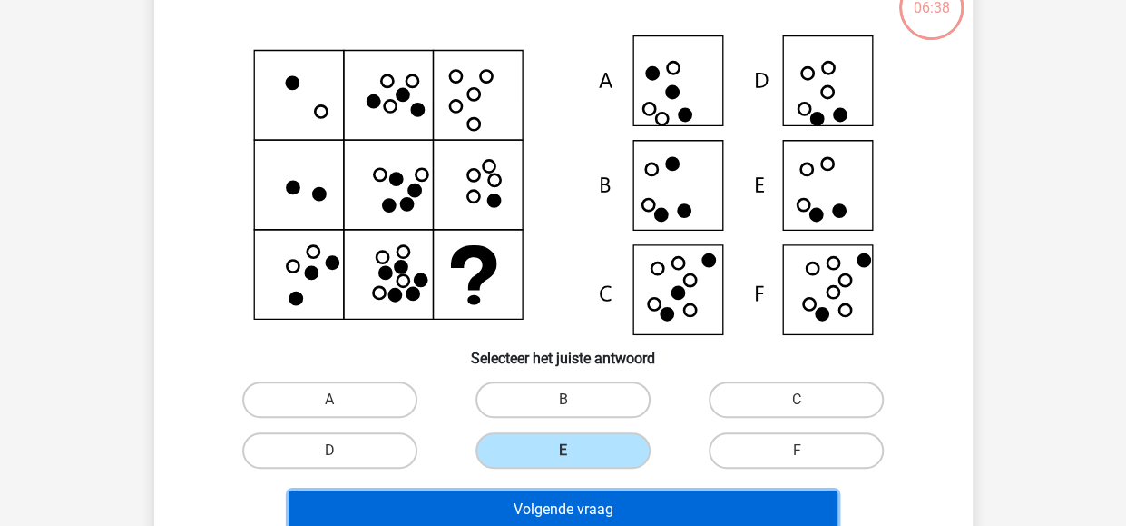
click at [563, 500] on button "Volgende vraag" at bounding box center [563, 509] width 549 height 38
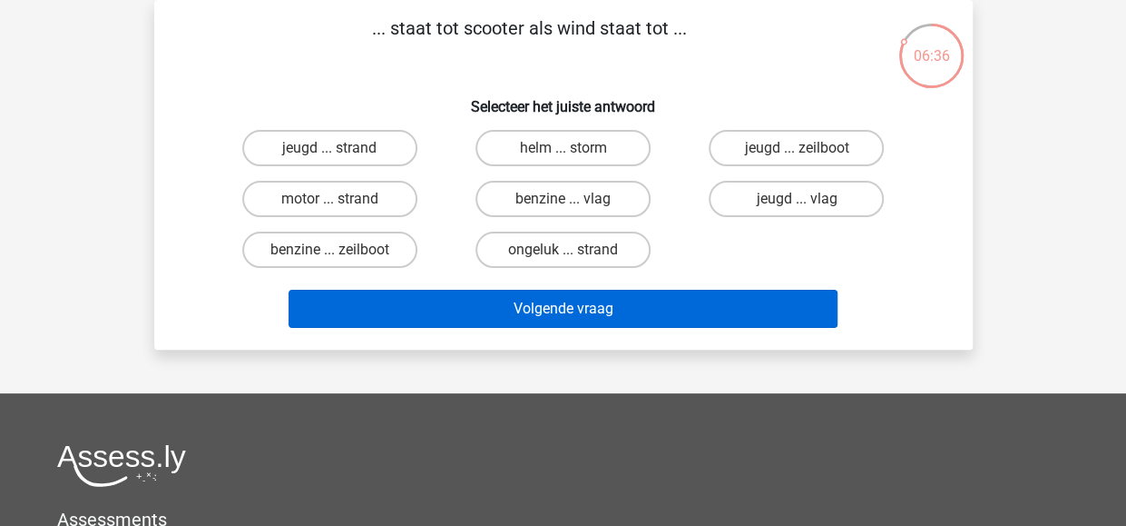
scroll to position [0, 0]
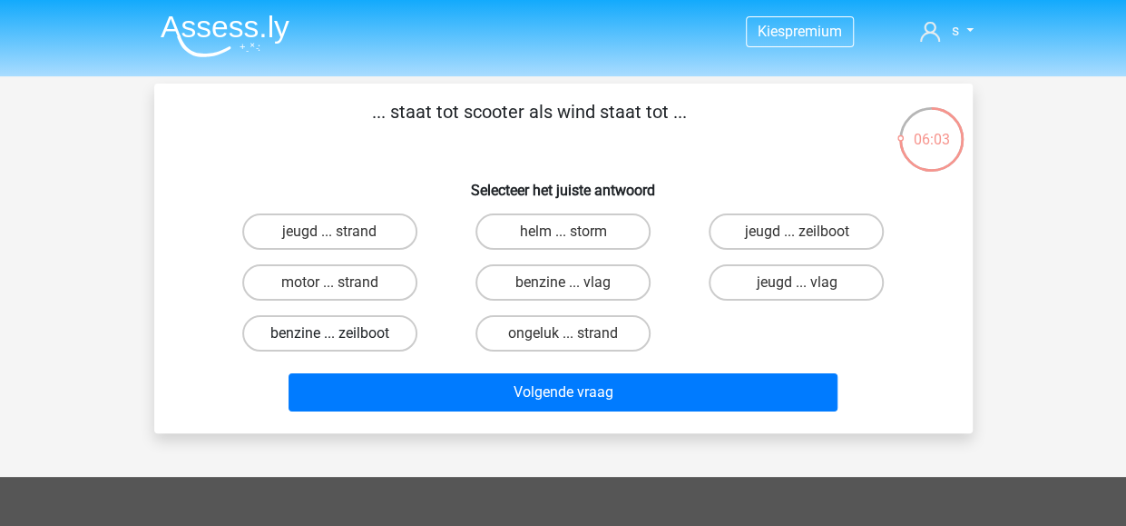
drag, startPoint x: 751, startPoint y: 135, endPoint x: 320, endPoint y: 328, distance: 471.3
click at [320, 328] on div "... staat tot scooter als wind staat tot ... Selecteer het juiste antwoord jeug…" at bounding box center [564, 258] width 804 height 320
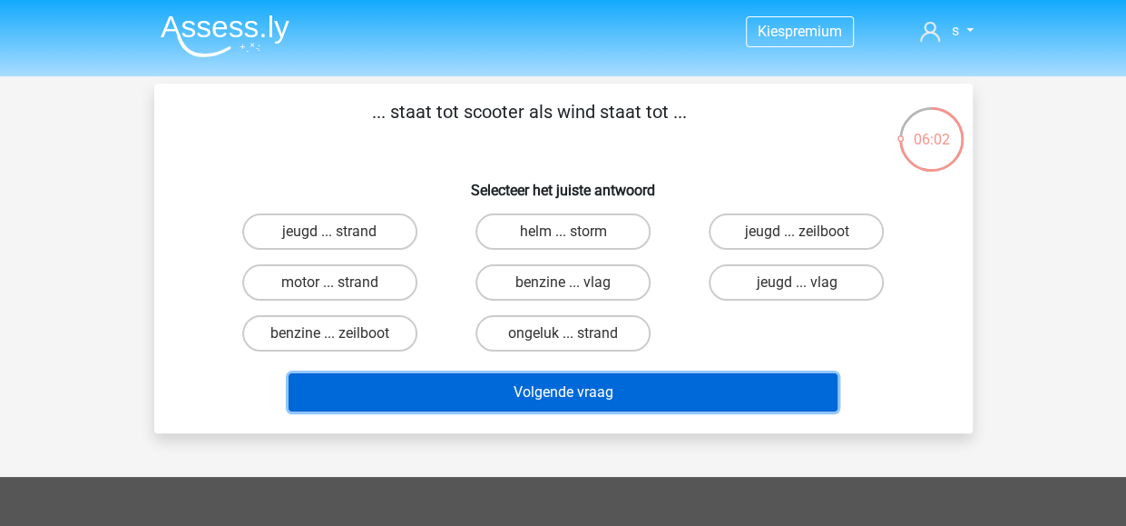
click at [551, 385] on button "Volgende vraag" at bounding box center [563, 392] width 549 height 38
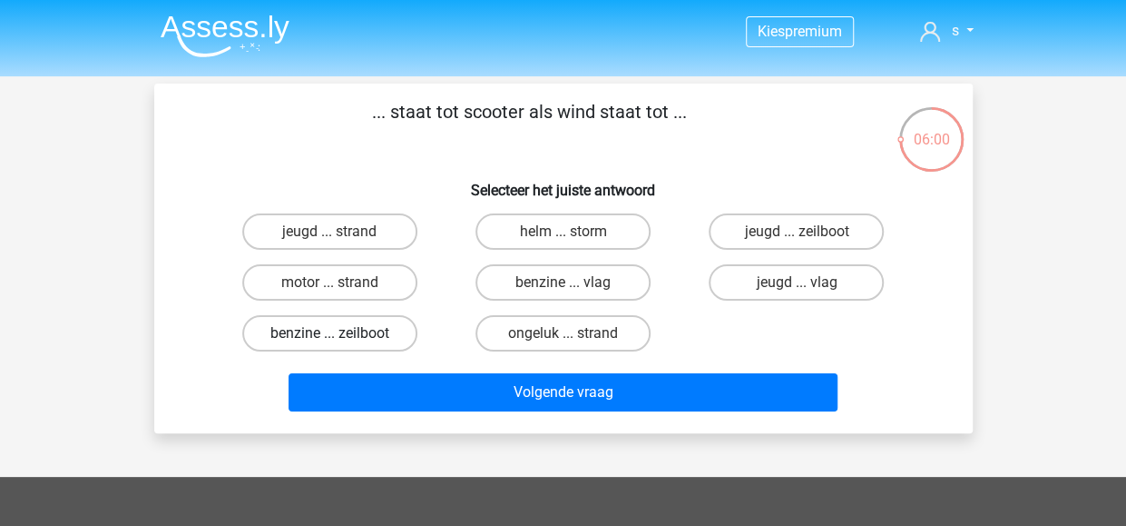
click at [294, 332] on label "benzine ... zeilboot" at bounding box center [329, 333] width 175 height 36
click at [329, 333] on input "benzine ... zeilboot" at bounding box center [335, 339] width 12 height 12
radio input "true"
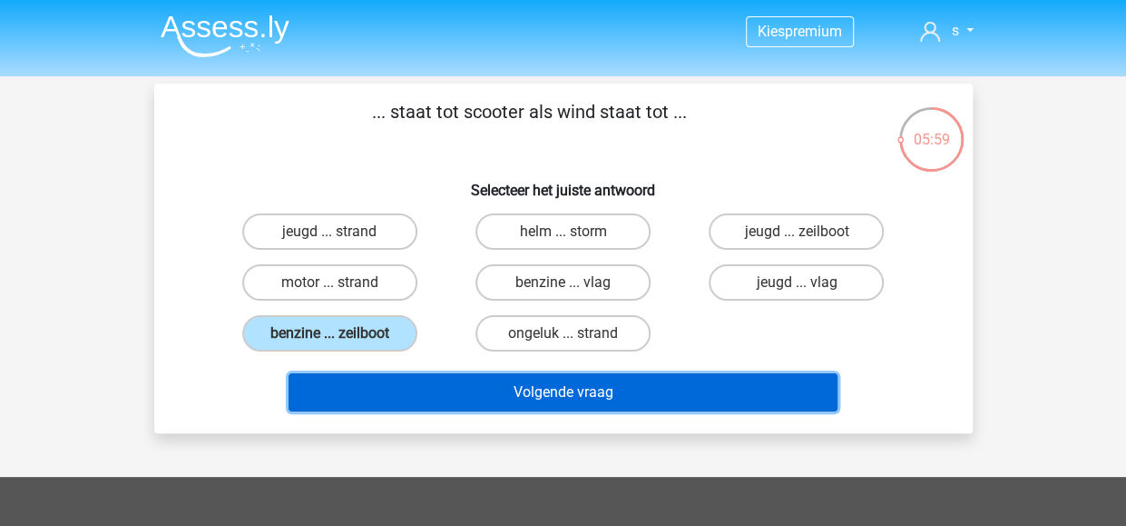
click at [518, 393] on button "Volgende vraag" at bounding box center [563, 392] width 549 height 38
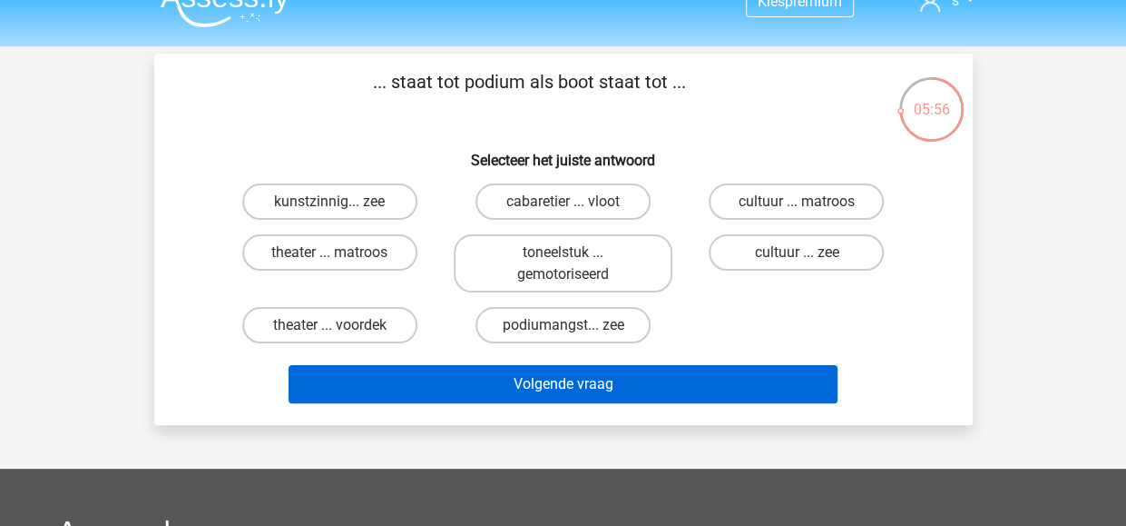
scroll to position [29, 0]
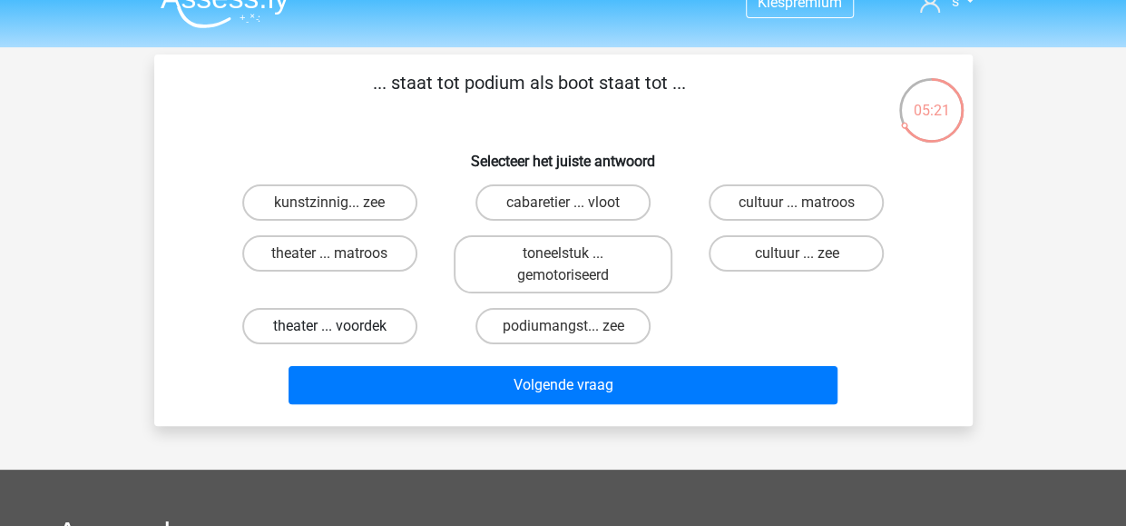
click at [379, 319] on label "theater ... voordek" at bounding box center [329, 326] width 175 height 36
click at [341, 326] on input "theater ... voordek" at bounding box center [335, 332] width 12 height 12
radio input "true"
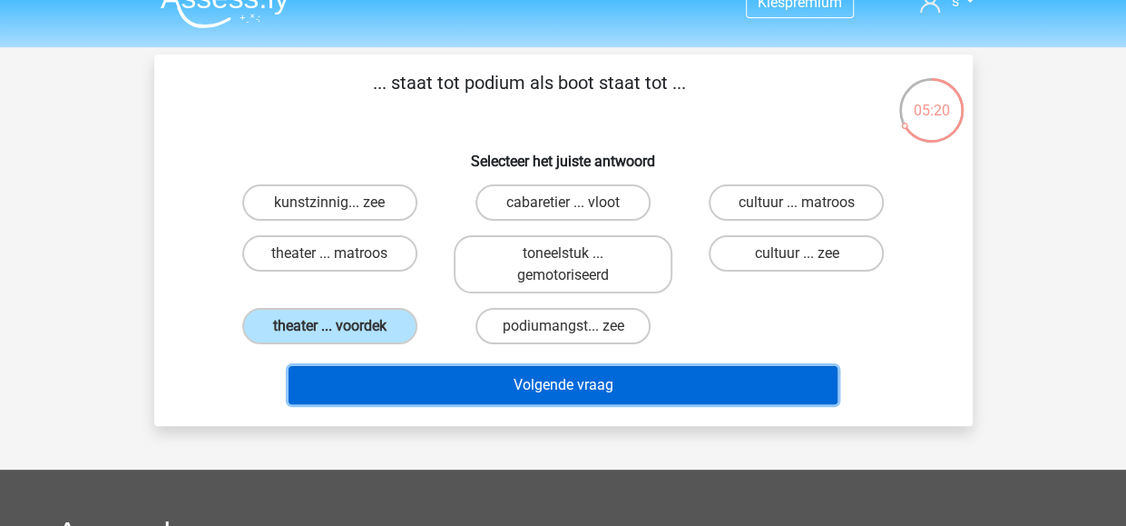
click at [561, 378] on button "Volgende vraag" at bounding box center [563, 385] width 549 height 38
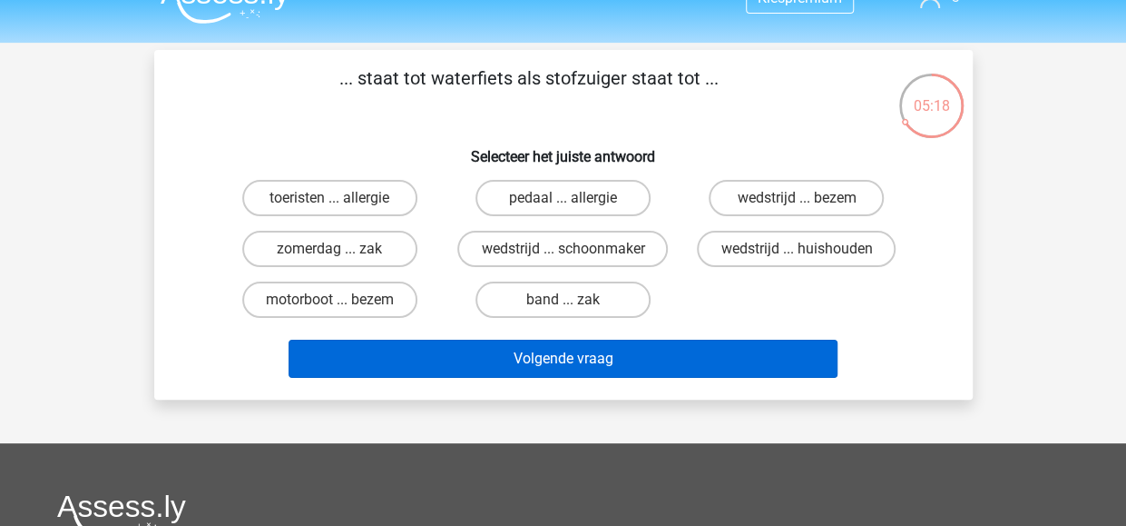
scroll to position [32, 0]
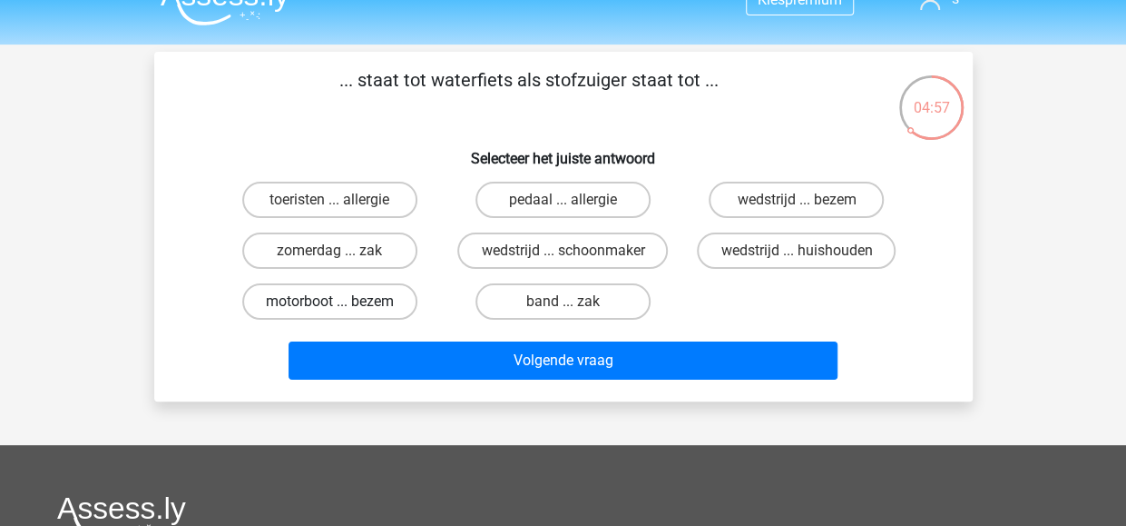
click at [383, 299] on label "motorboot ... bezem" at bounding box center [329, 301] width 175 height 36
click at [341, 301] on input "motorboot ... bezem" at bounding box center [335, 307] width 12 height 12
radio input "true"
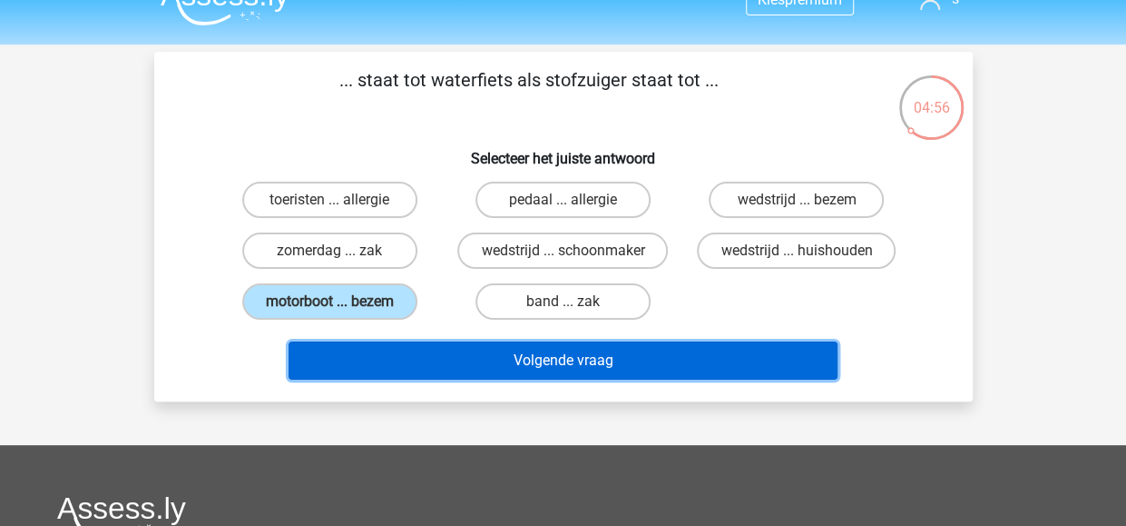
click at [564, 363] on button "Volgende vraag" at bounding box center [563, 360] width 549 height 38
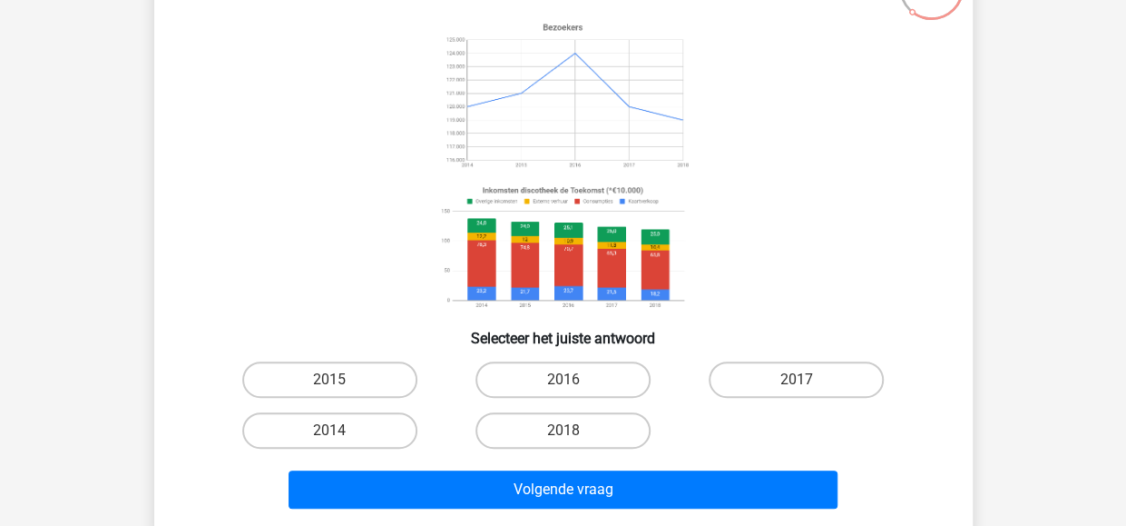
scroll to position [160, 0]
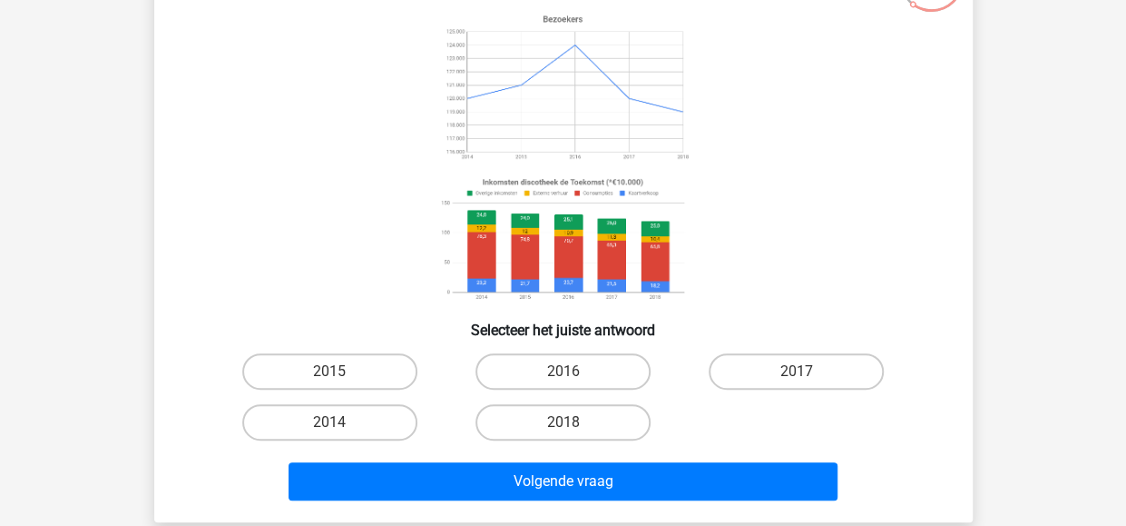
click at [727, 295] on icon at bounding box center [564, 157] width 732 height 300
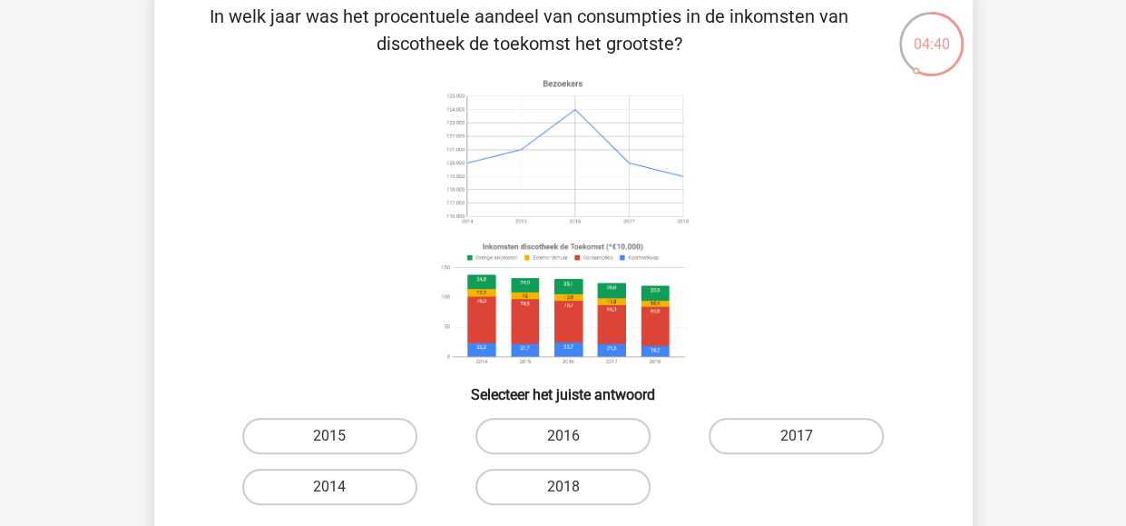
scroll to position [97, 0]
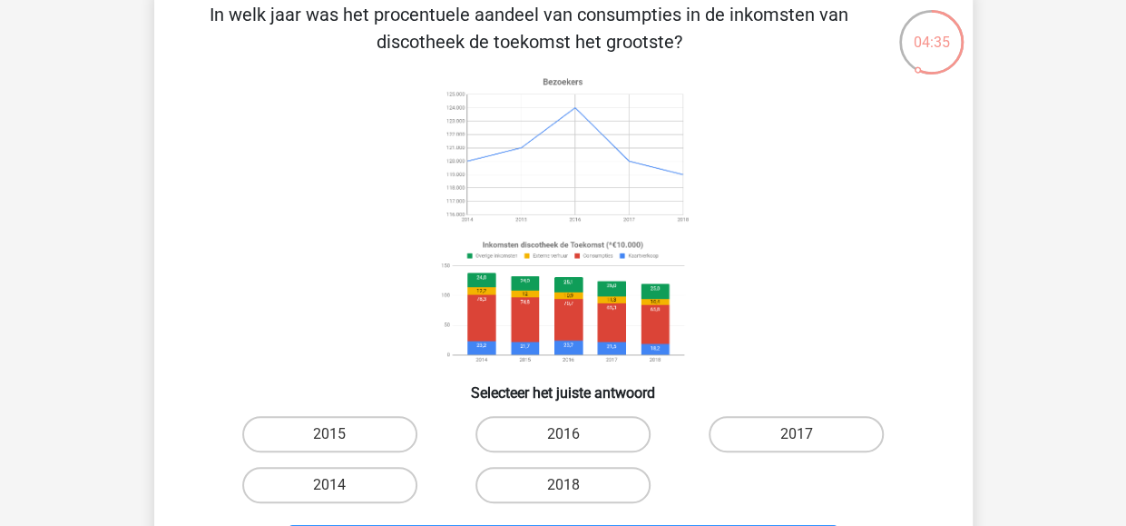
click at [572, 488] on input "2018" at bounding box center [569, 491] width 12 height 12
radio input "true"
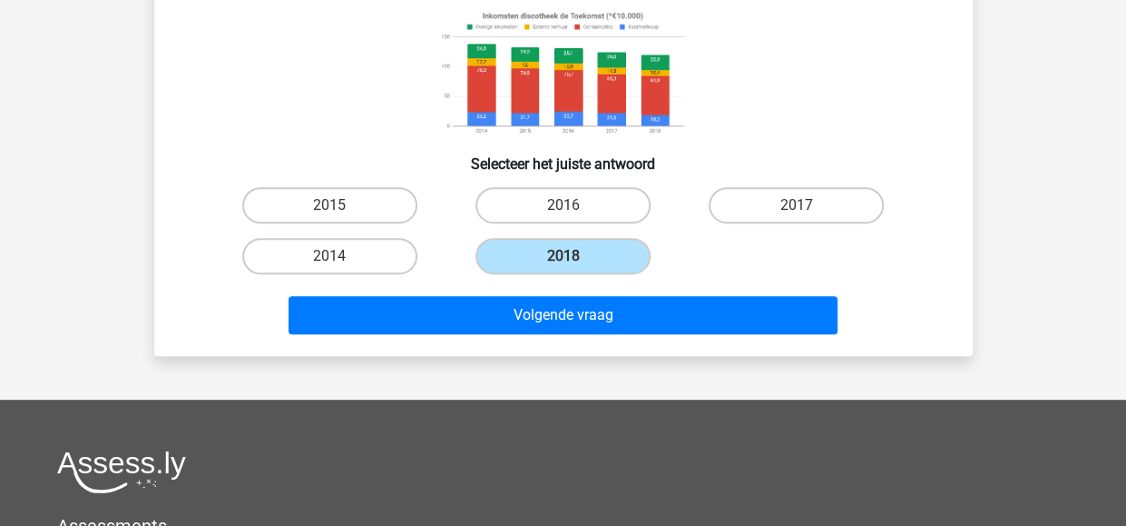
scroll to position [327, 0]
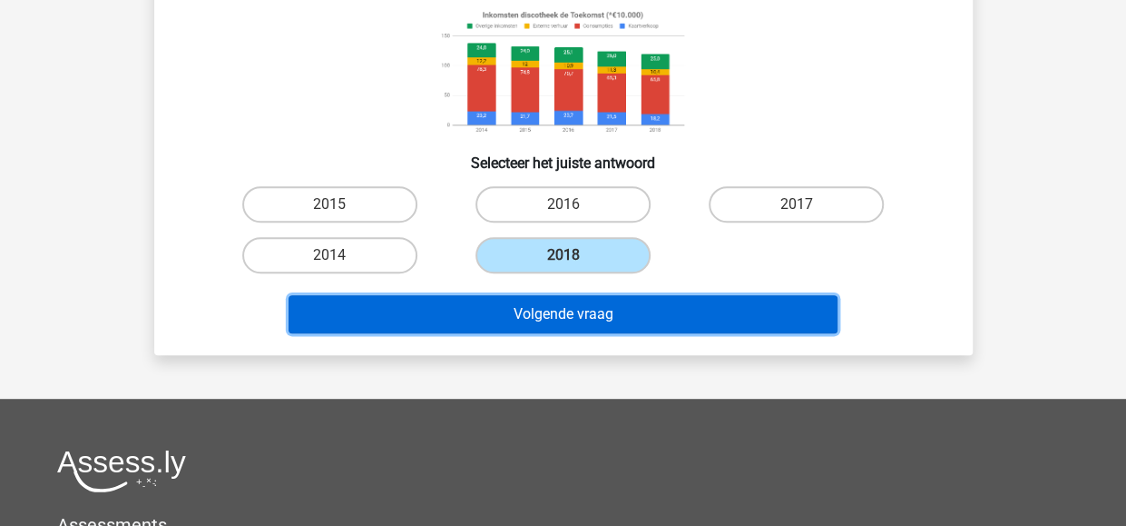
click at [566, 312] on button "Volgende vraag" at bounding box center [563, 314] width 549 height 38
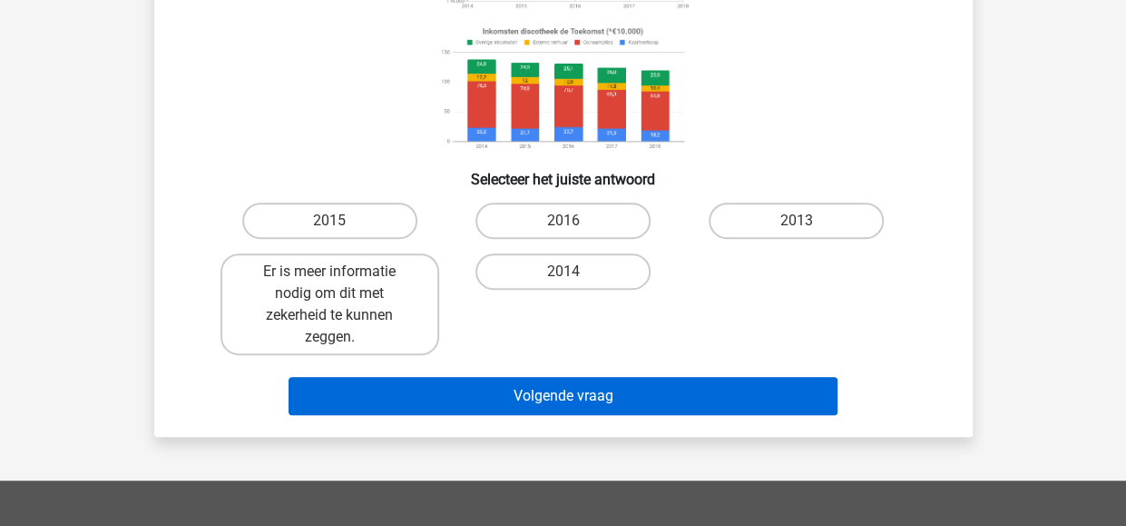
scroll to position [316, 0]
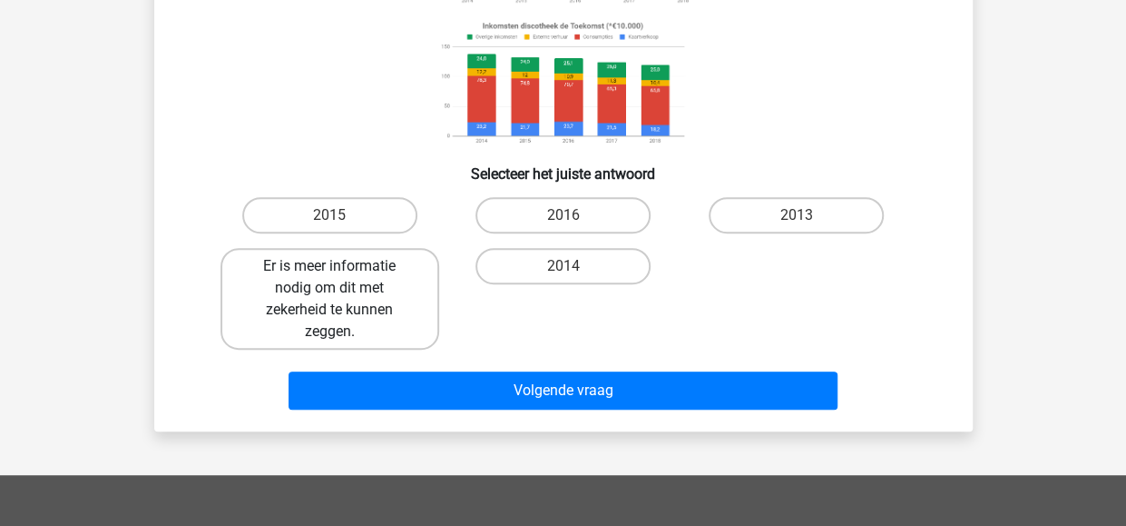
click at [323, 337] on label "Er is meer informatie nodig om dit met zekerheid te kunnen zeggen." at bounding box center [330, 299] width 219 height 102
click at [329, 278] on input "Er is meer informatie nodig om dit met zekerheid te kunnen zeggen." at bounding box center [335, 272] width 12 height 12
radio input "true"
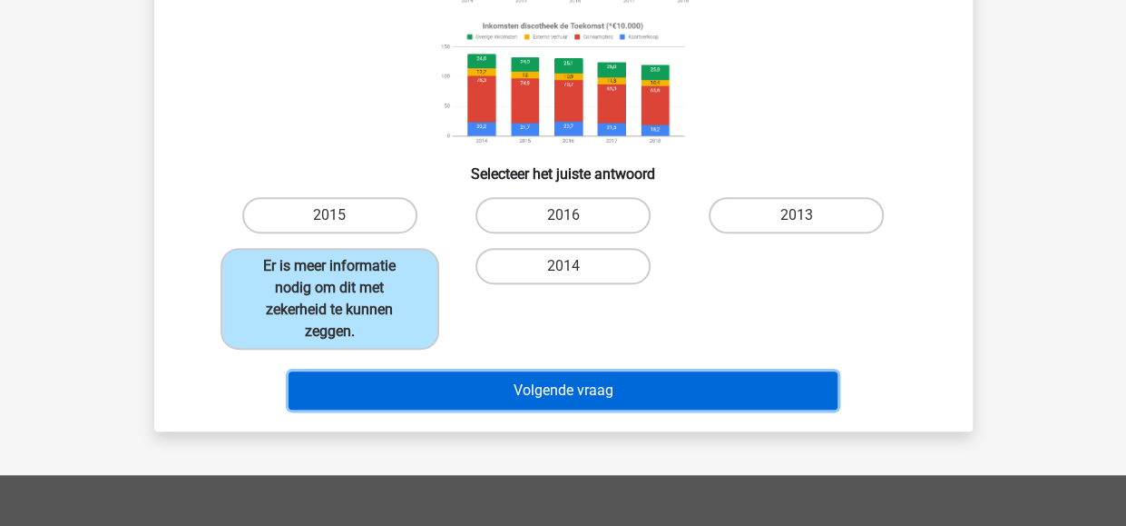
click at [539, 387] on button "Volgende vraag" at bounding box center [563, 390] width 549 height 38
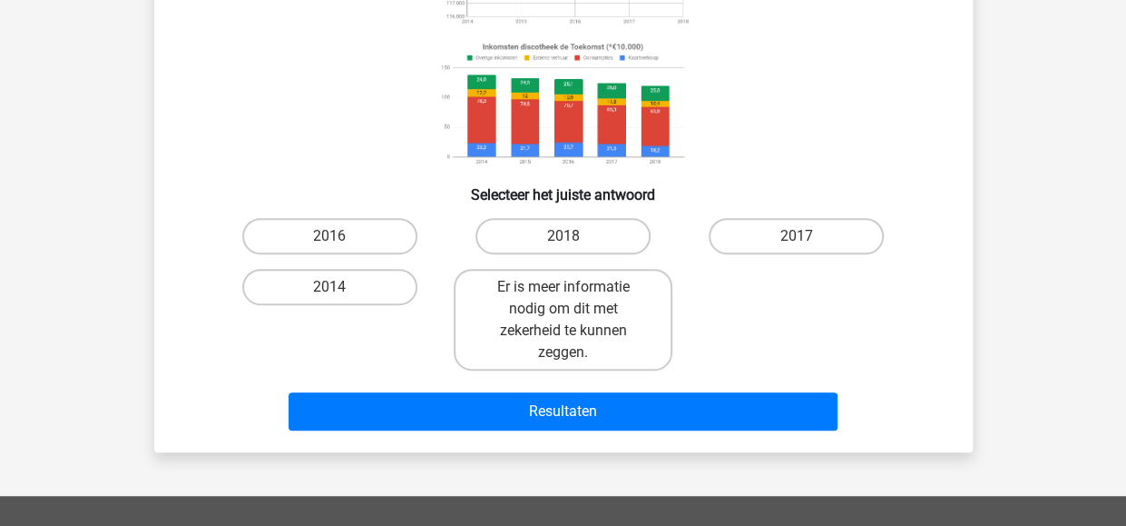
scroll to position [297, 0]
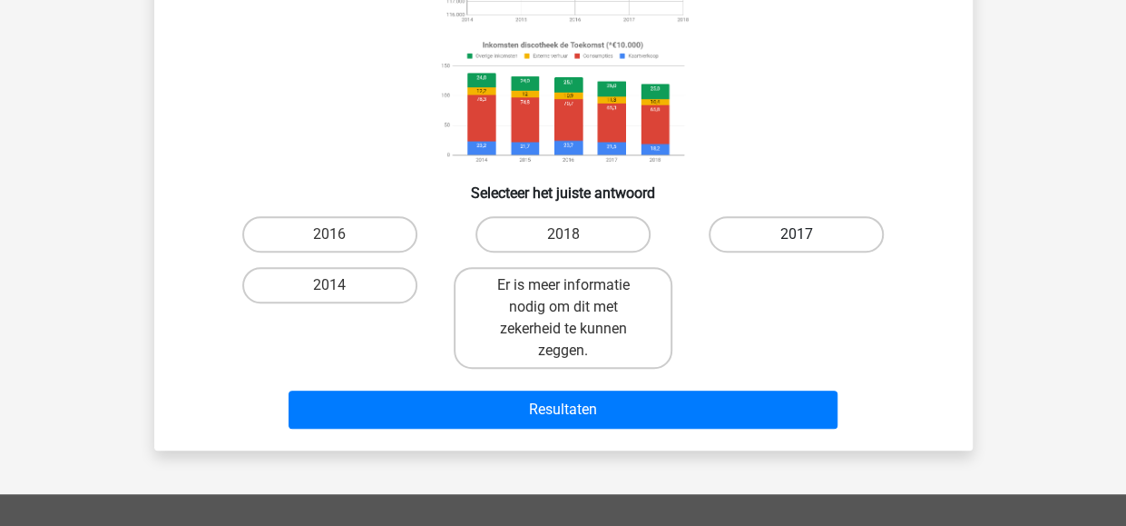
click at [801, 231] on label "2017" at bounding box center [796, 234] width 175 height 36
click at [801, 234] on input "2017" at bounding box center [803, 240] width 12 height 12
radio input "true"
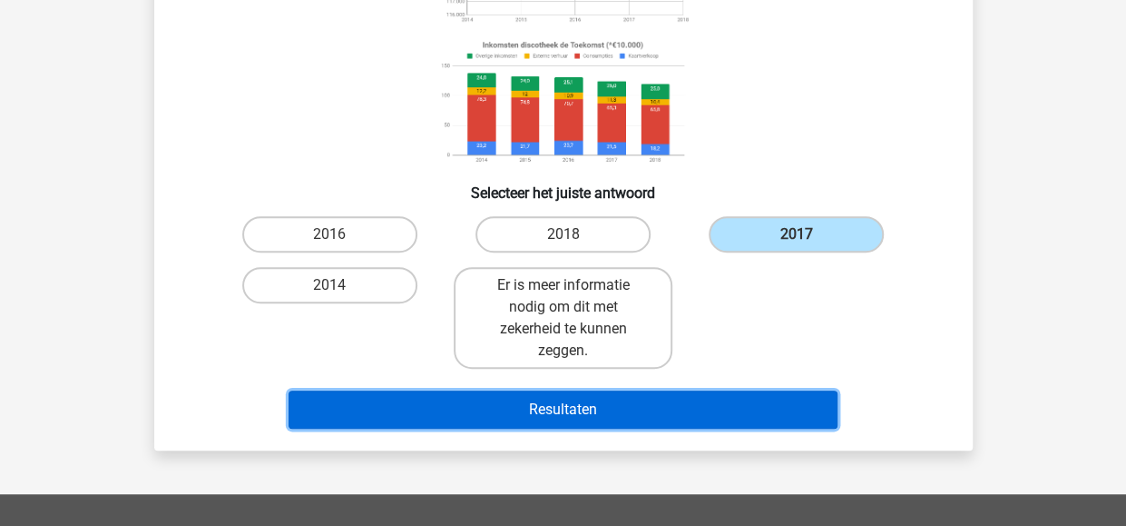
click at [623, 406] on button "Resultaten" at bounding box center [563, 409] width 549 height 38
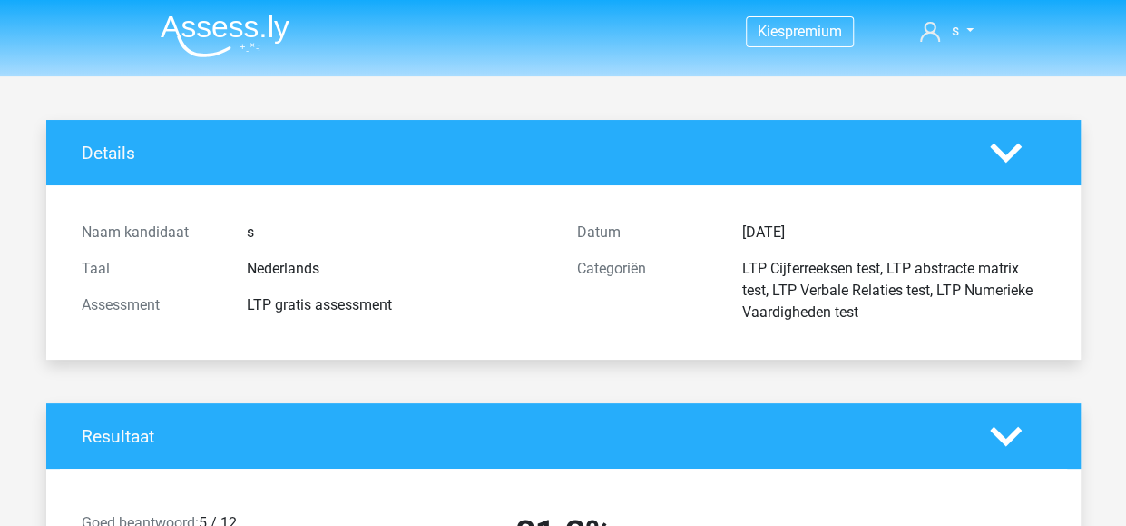
click at [623, 406] on div "Resultaat" at bounding box center [563, 435] width 1035 height 65
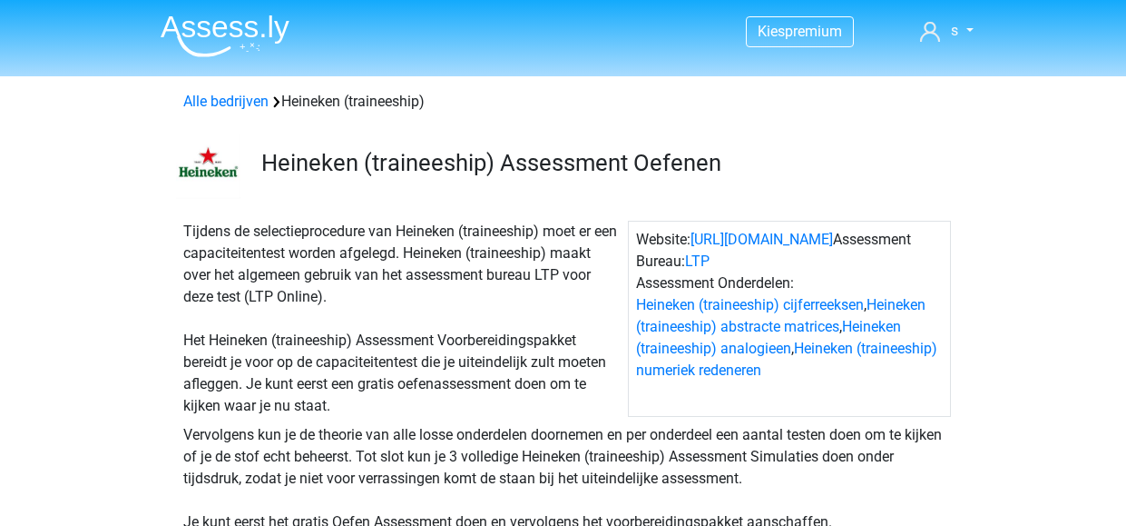
scroll to position [478, 0]
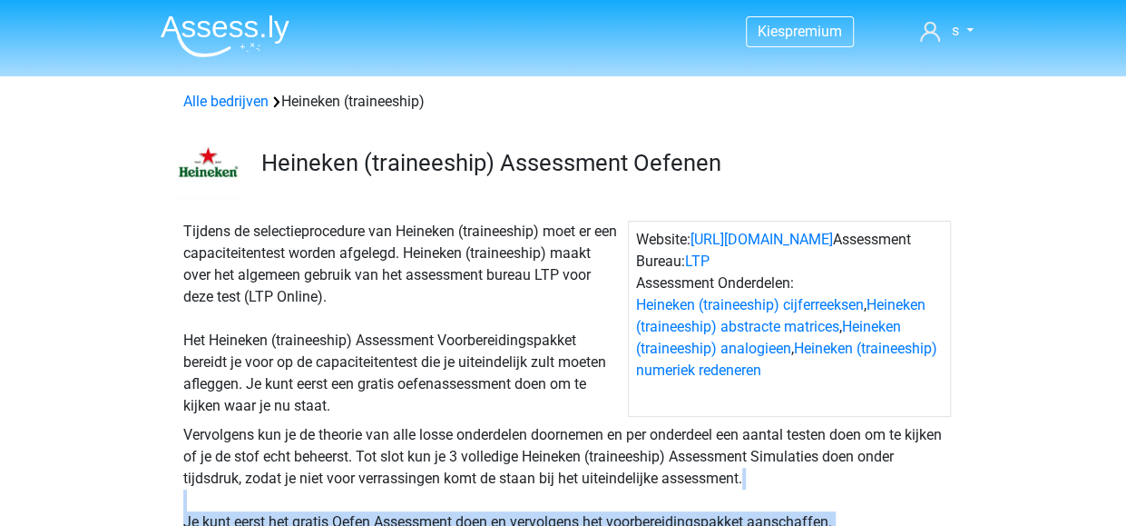
drag, startPoint x: 548, startPoint y: 525, endPoint x: 633, endPoint y: 547, distance: 87.4
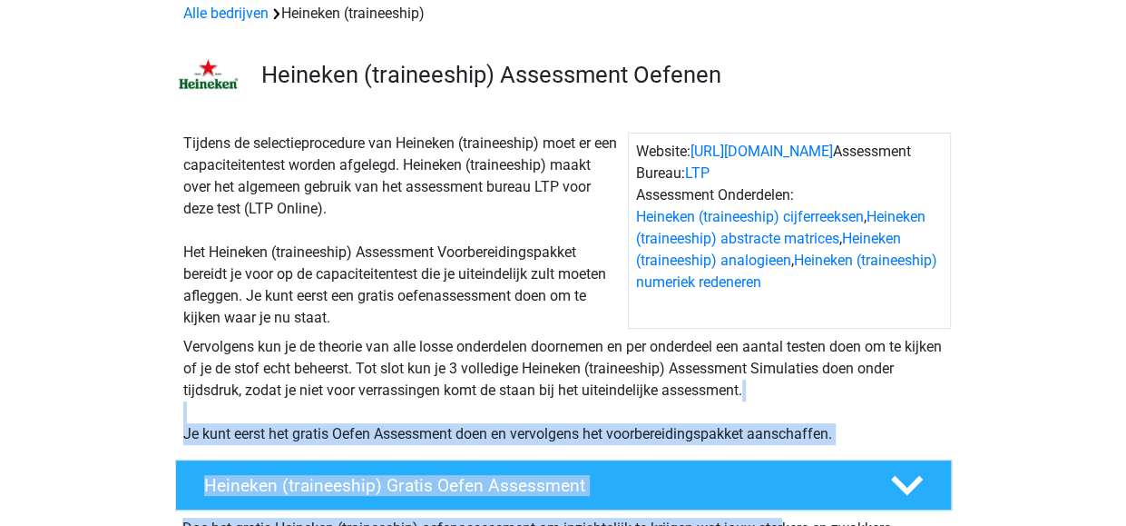
scroll to position [93, 0]
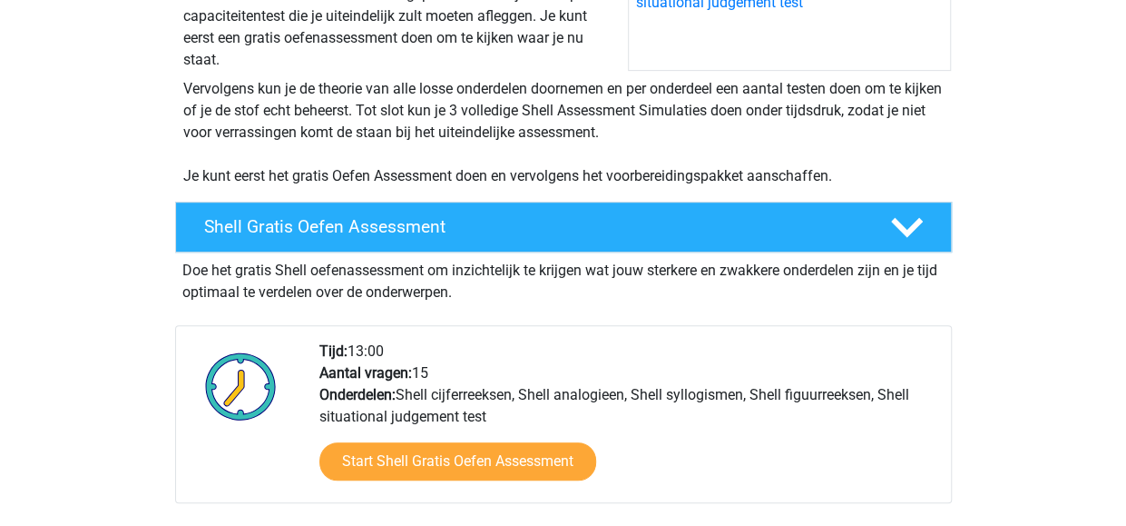
scroll to position [342, 0]
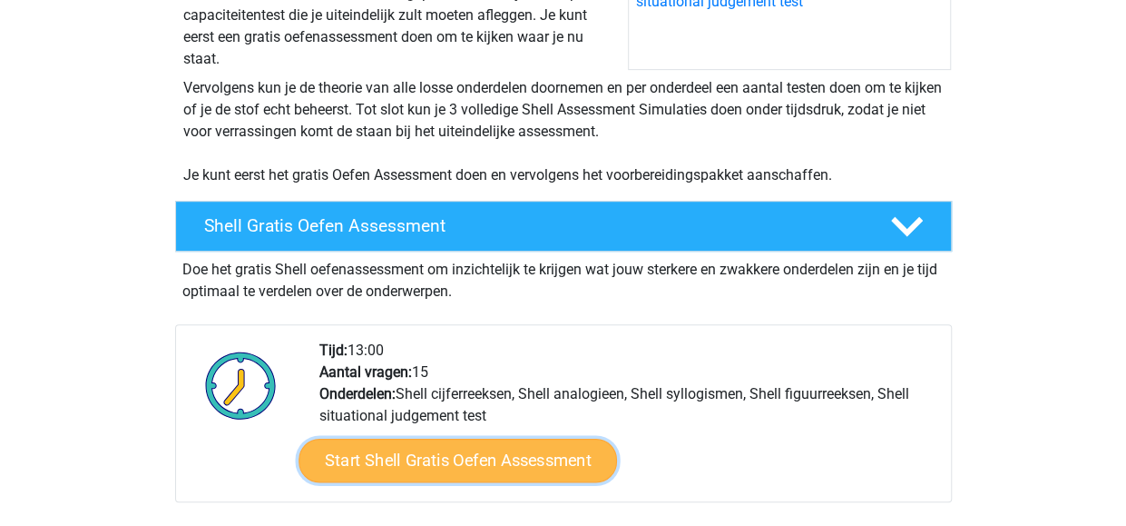
click at [516, 457] on link "Start Shell Gratis Oefen Assessment" at bounding box center [458, 460] width 319 height 44
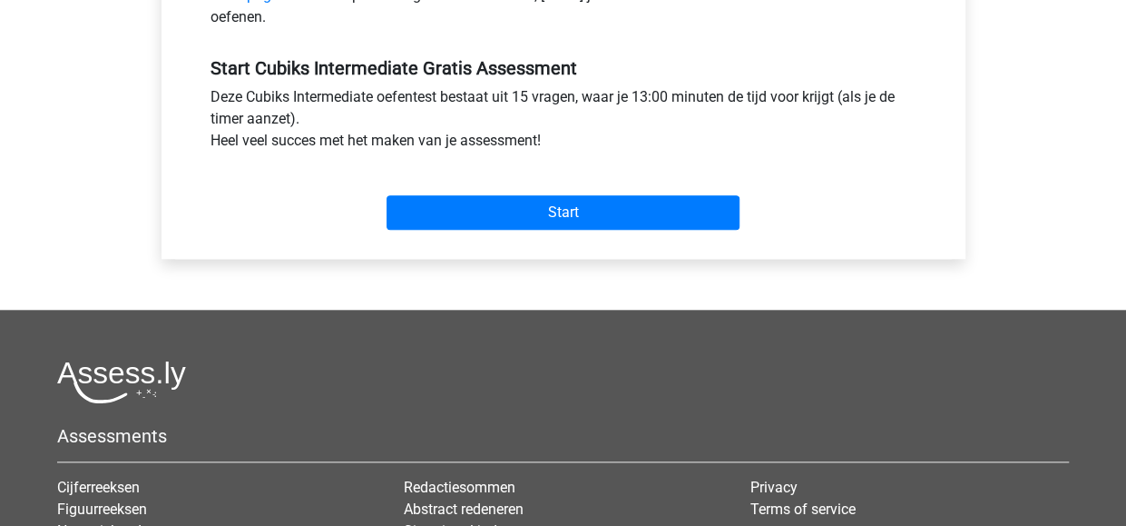
scroll to position [726, 0]
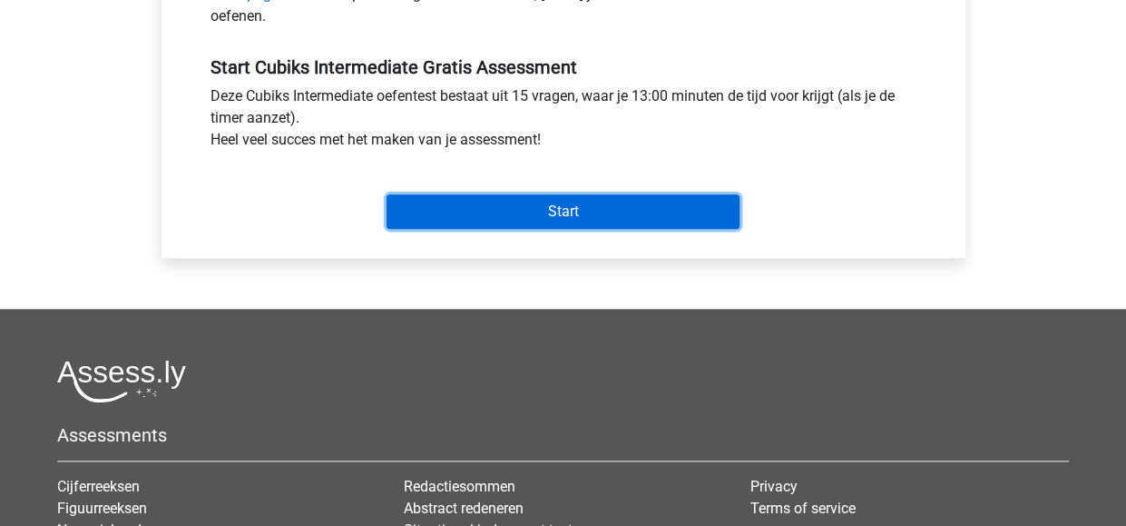
click at [523, 194] on input "Start" at bounding box center [563, 211] width 353 height 34
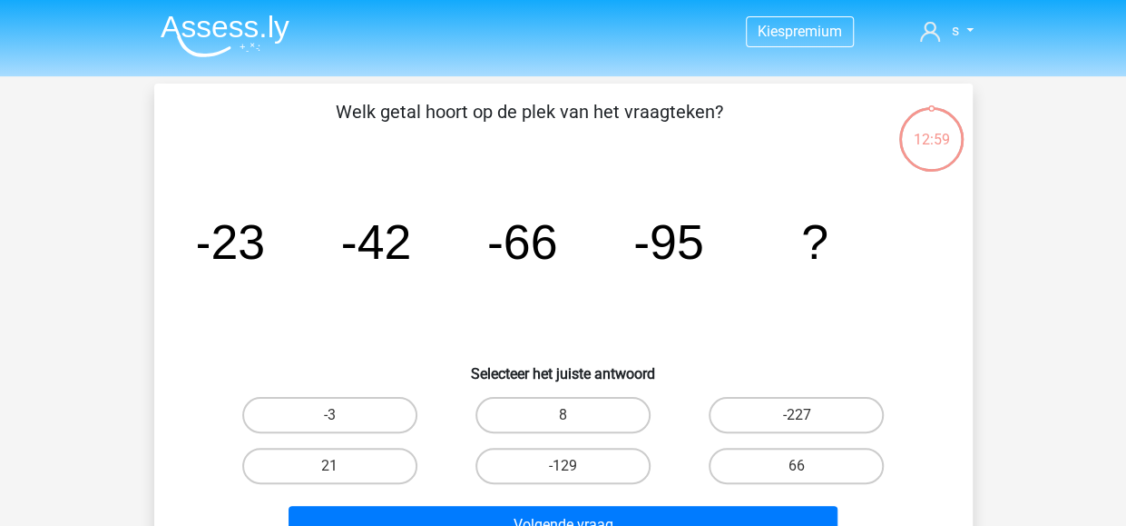
scroll to position [71, 0]
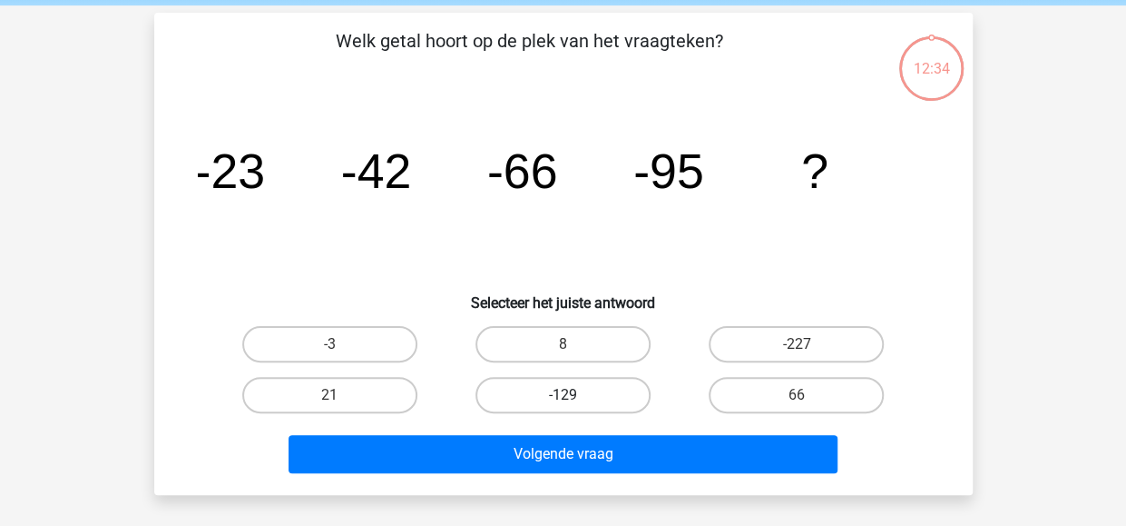
click at [585, 392] on label "-129" at bounding box center [563, 395] width 175 height 36
click at [575, 395] on input "-129" at bounding box center [569, 401] width 12 height 12
radio input "true"
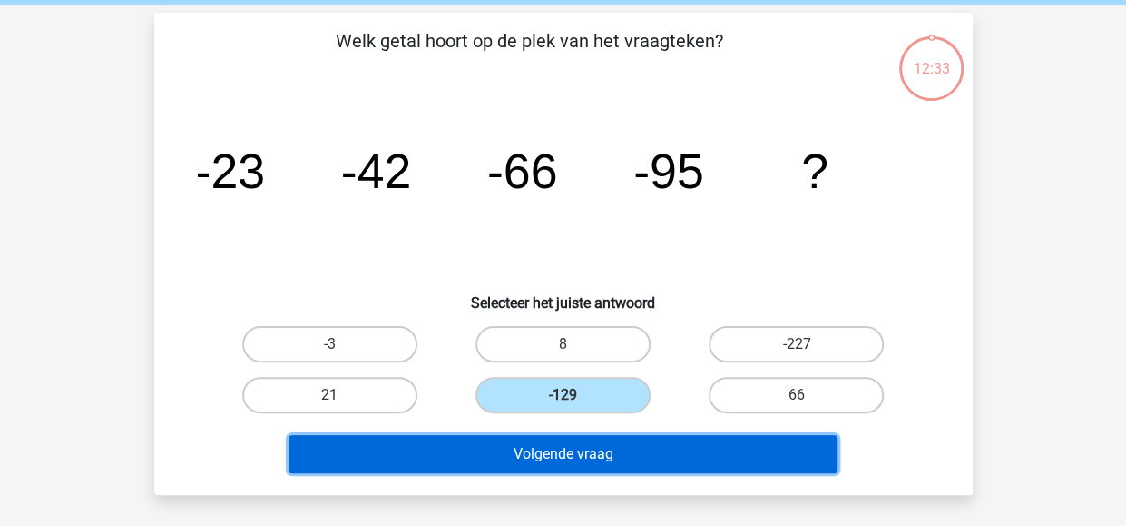
click at [592, 449] on button "Volgende vraag" at bounding box center [563, 454] width 549 height 38
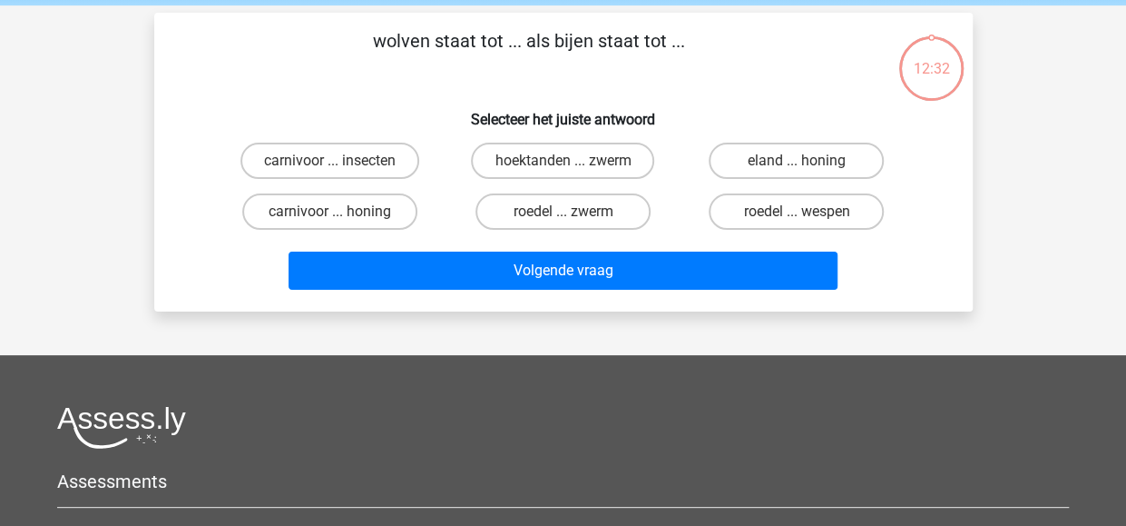
scroll to position [84, 0]
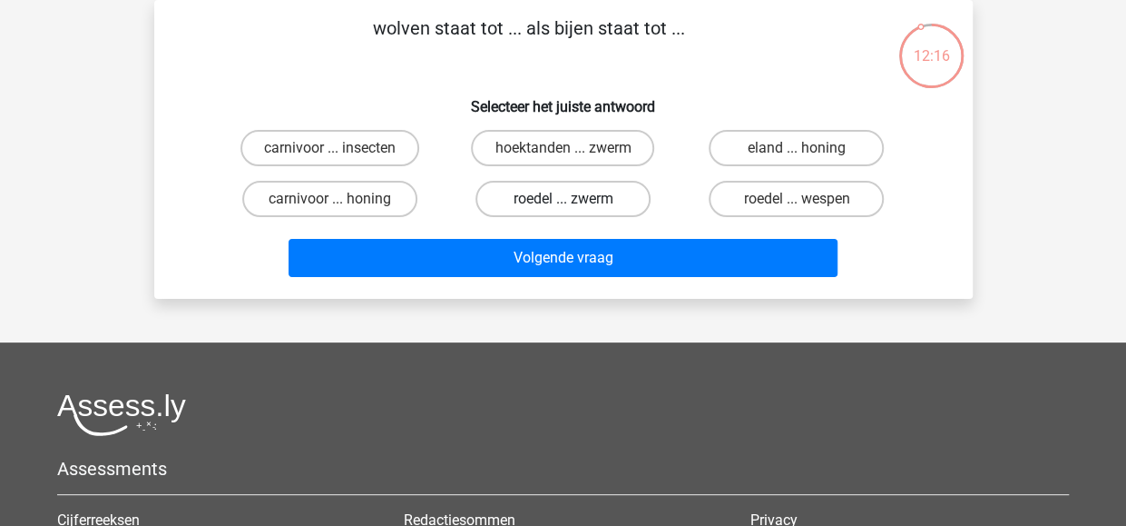
click at [589, 198] on label "roedel ... zwerm" at bounding box center [563, 199] width 175 height 36
click at [575, 199] on input "roedel ... zwerm" at bounding box center [569, 205] width 12 height 12
radio input "true"
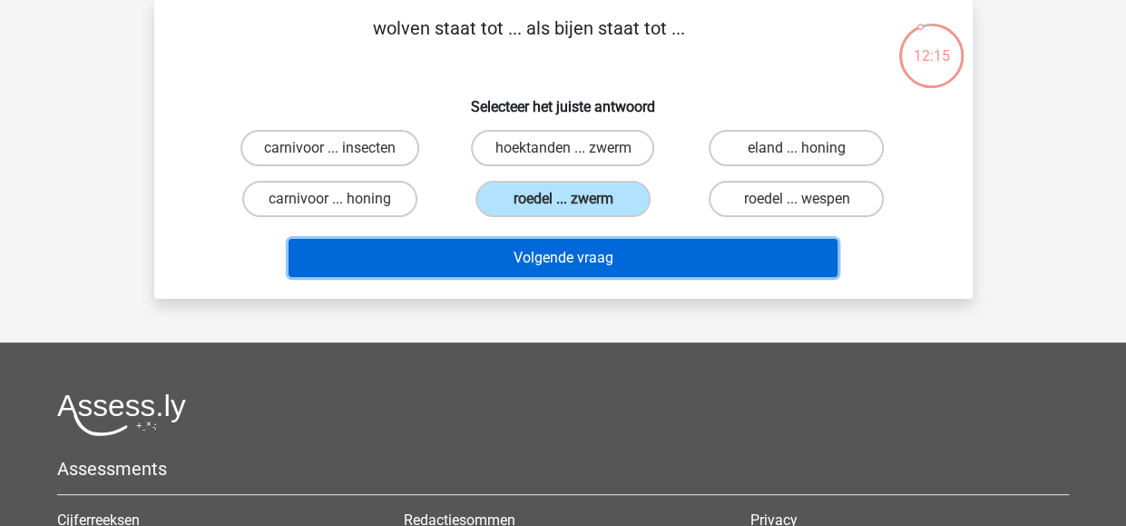
click at [579, 253] on button "Volgende vraag" at bounding box center [563, 258] width 549 height 38
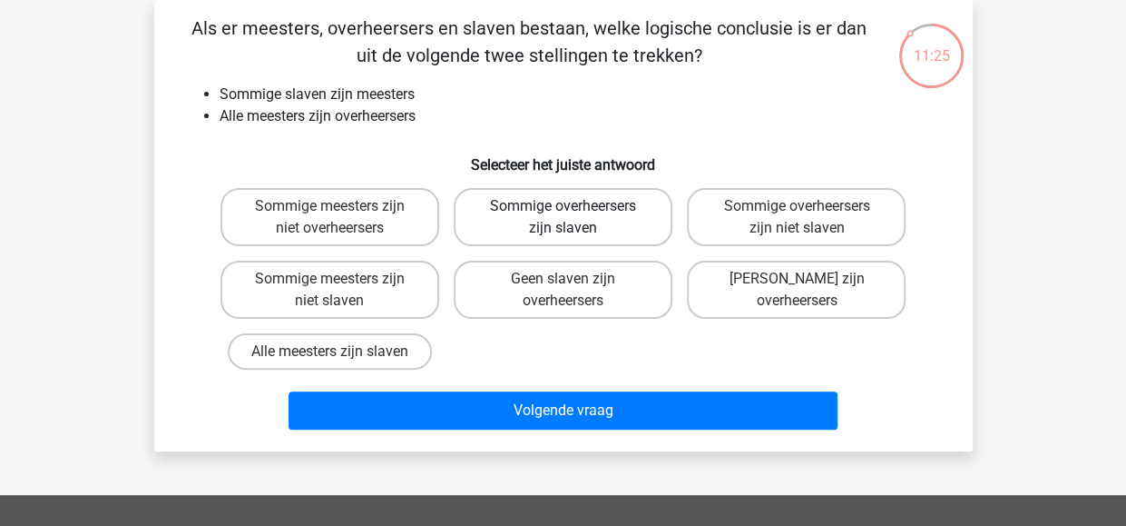
click at [560, 220] on label "Sommige overheersers zijn slaven" at bounding box center [563, 217] width 219 height 58
click at [563, 218] on input "Sommige overheersers zijn slaven" at bounding box center [569, 212] width 12 height 12
radio input "true"
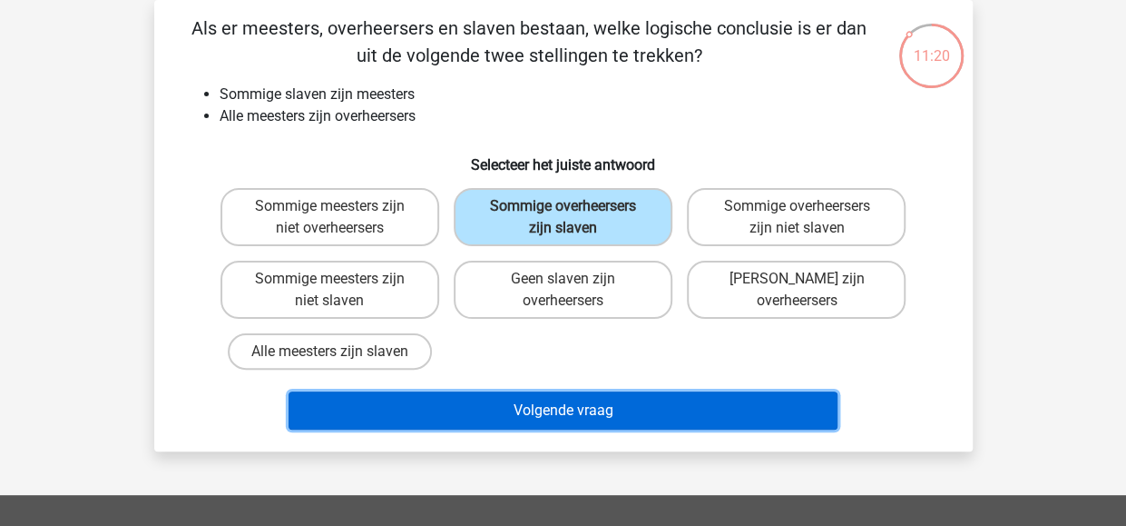
click at [584, 401] on button "Volgende vraag" at bounding box center [563, 410] width 549 height 38
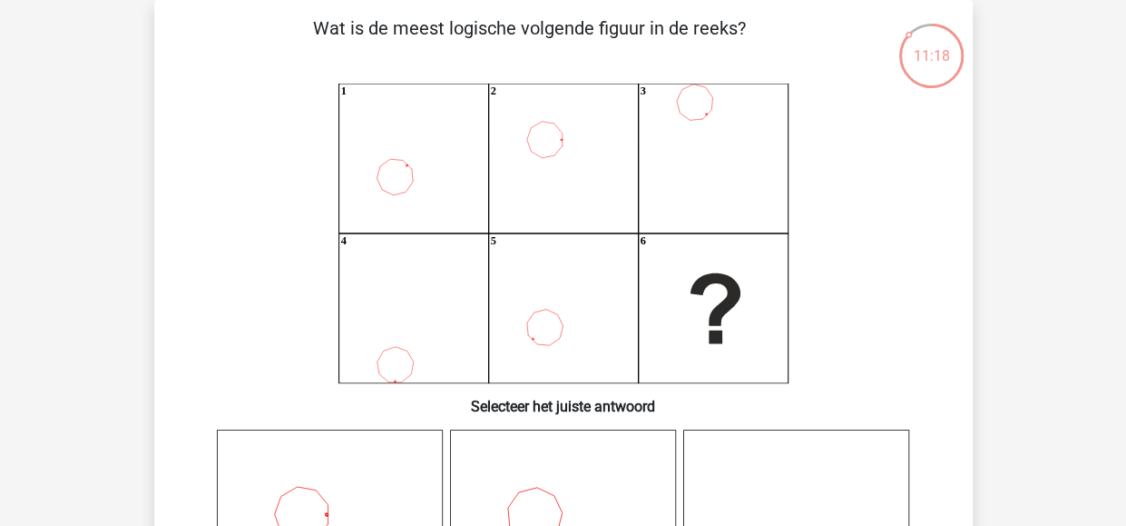
click at [899, 245] on icon "1 2 3 4 5 6" at bounding box center [564, 234] width 732 height 300
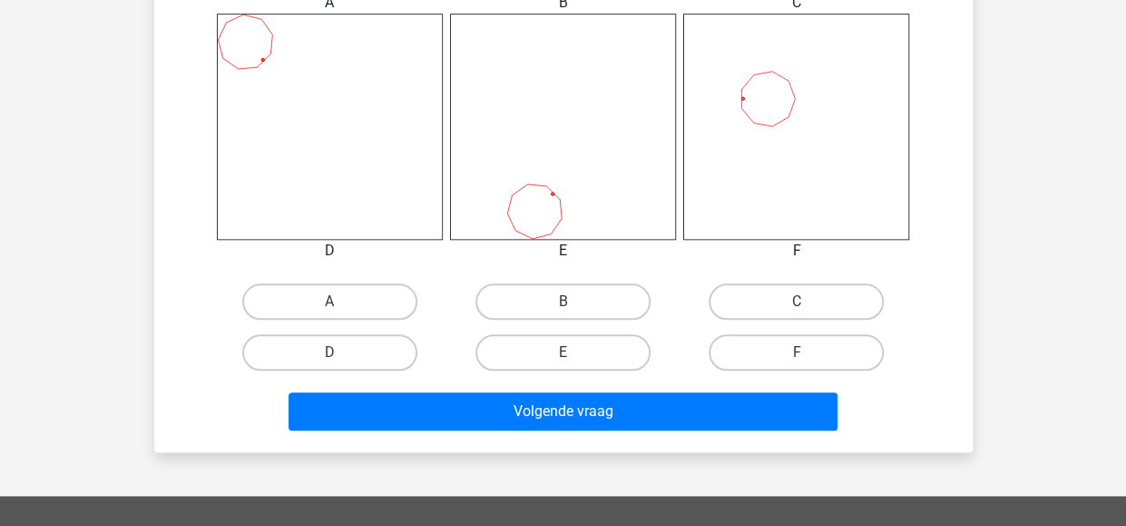
scroll to position [752, 0]
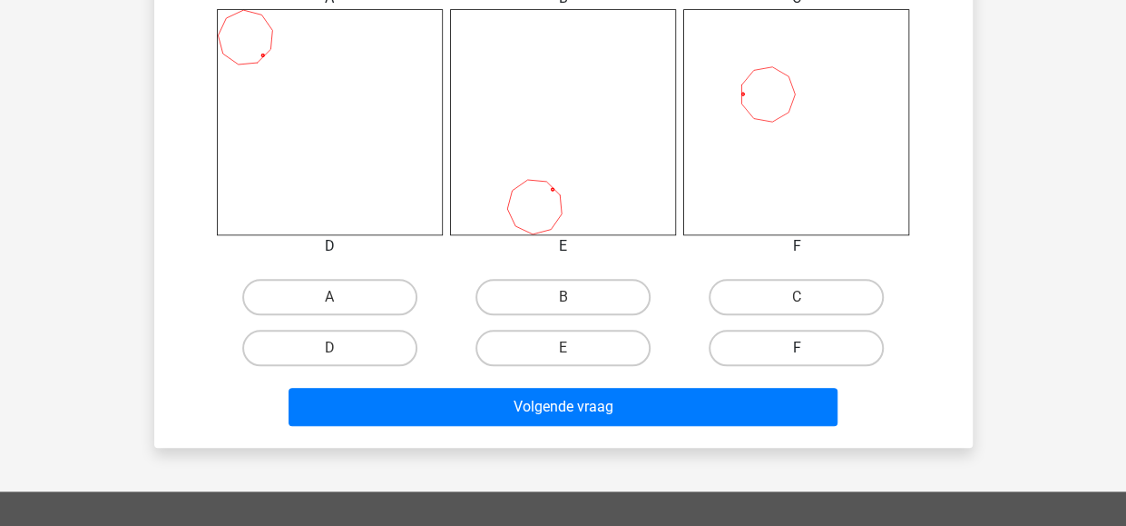
click at [794, 343] on label "F" at bounding box center [796, 347] width 175 height 36
click at [797, 348] on input "F" at bounding box center [803, 354] width 12 height 12
radio input "true"
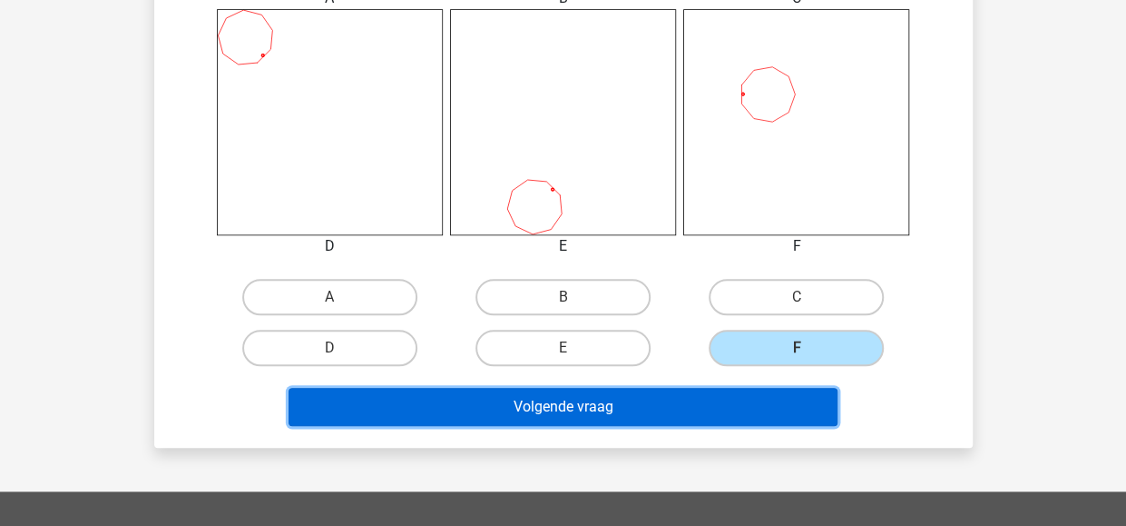
click at [619, 410] on button "Volgende vraag" at bounding box center [563, 407] width 549 height 38
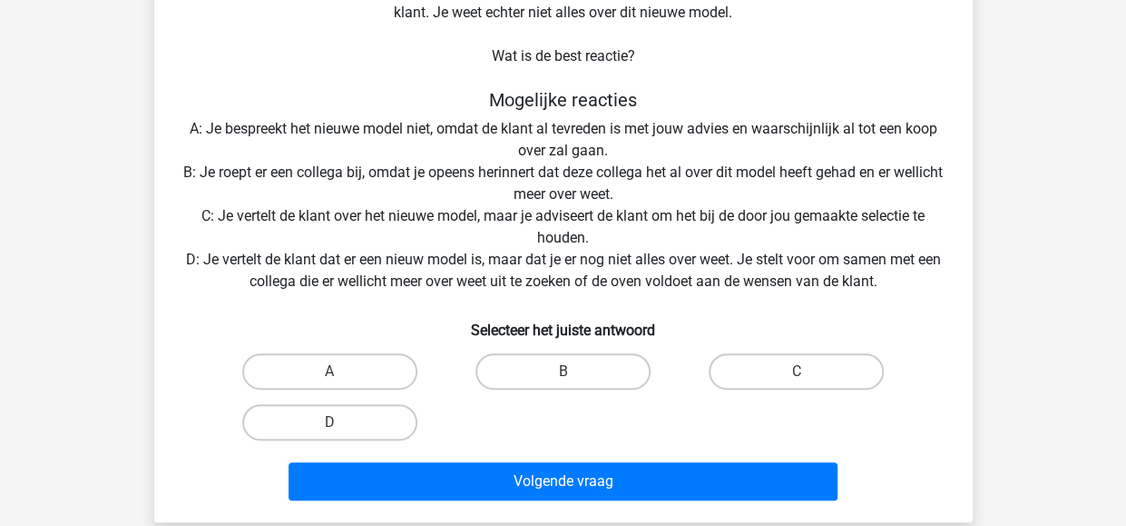
scroll to position [228, 0]
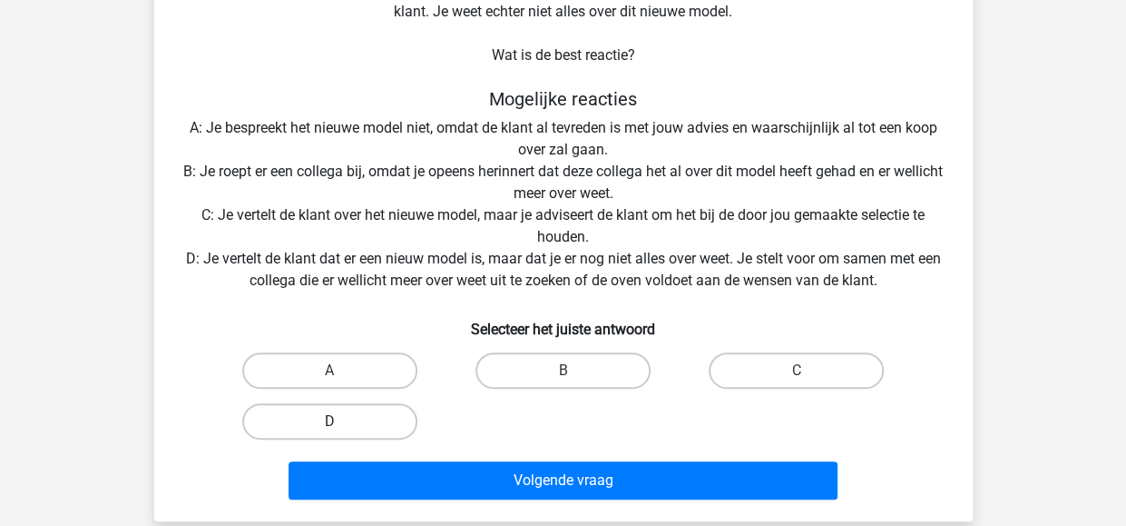
click at [315, 418] on label "D" at bounding box center [329, 421] width 175 height 36
click at [329, 421] on input "D" at bounding box center [335, 427] width 12 height 12
radio input "true"
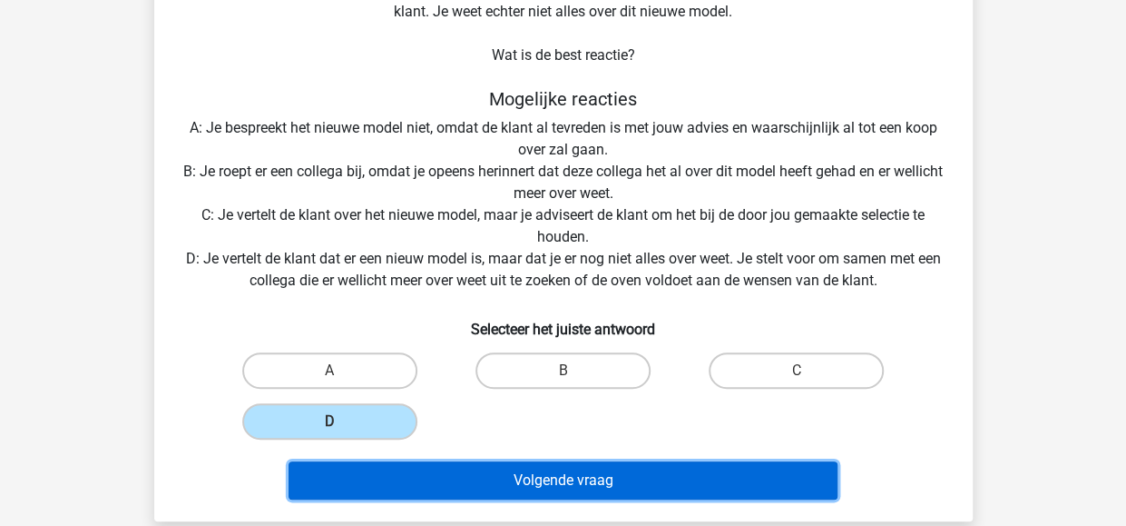
click at [536, 473] on button "Volgende vraag" at bounding box center [563, 480] width 549 height 38
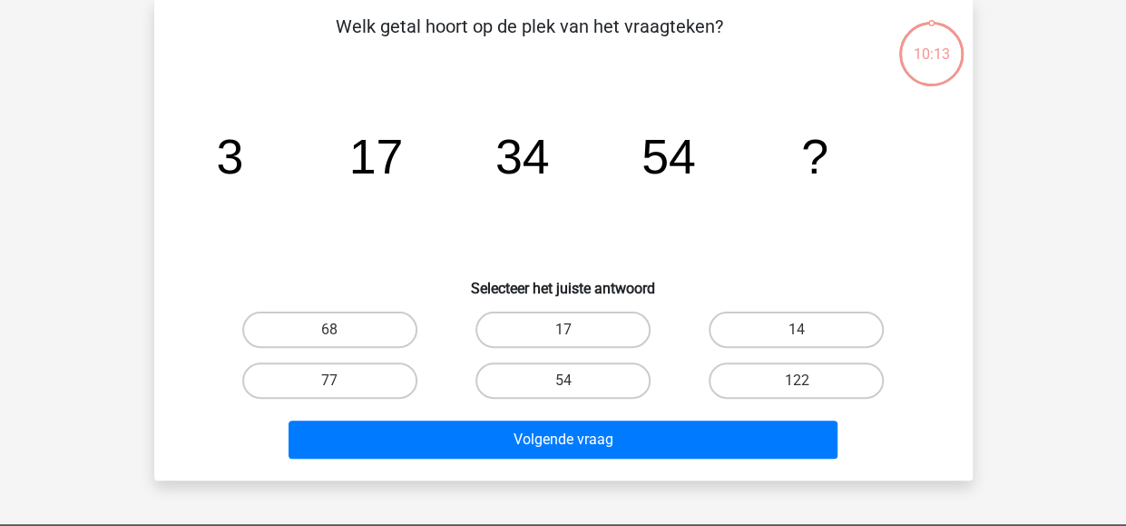
scroll to position [84, 0]
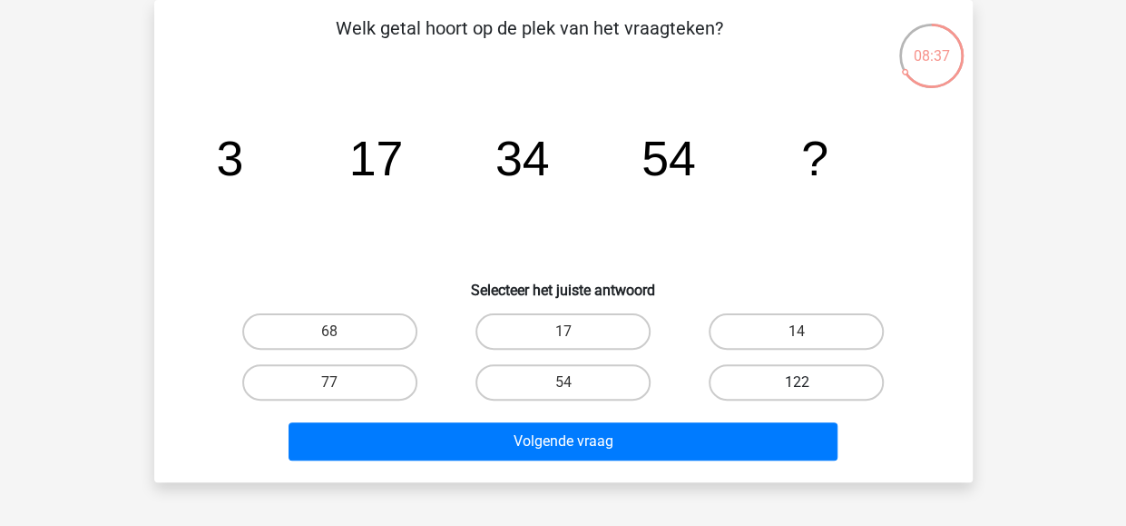
click at [779, 378] on label "122" at bounding box center [796, 382] width 175 height 36
click at [797, 382] on input "122" at bounding box center [803, 388] width 12 height 12
radio input "true"
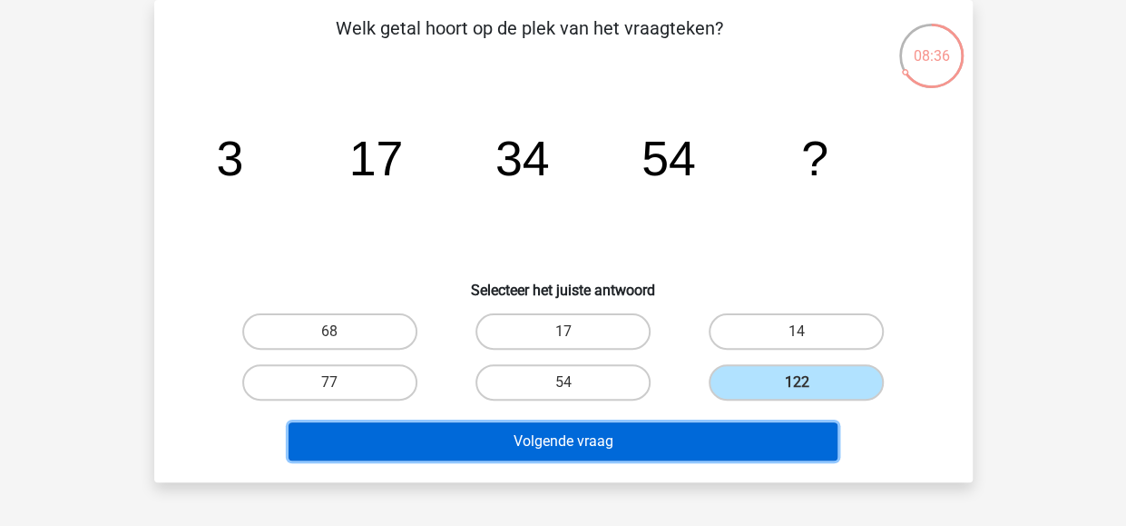
click at [546, 438] on button "Volgende vraag" at bounding box center [563, 441] width 549 height 38
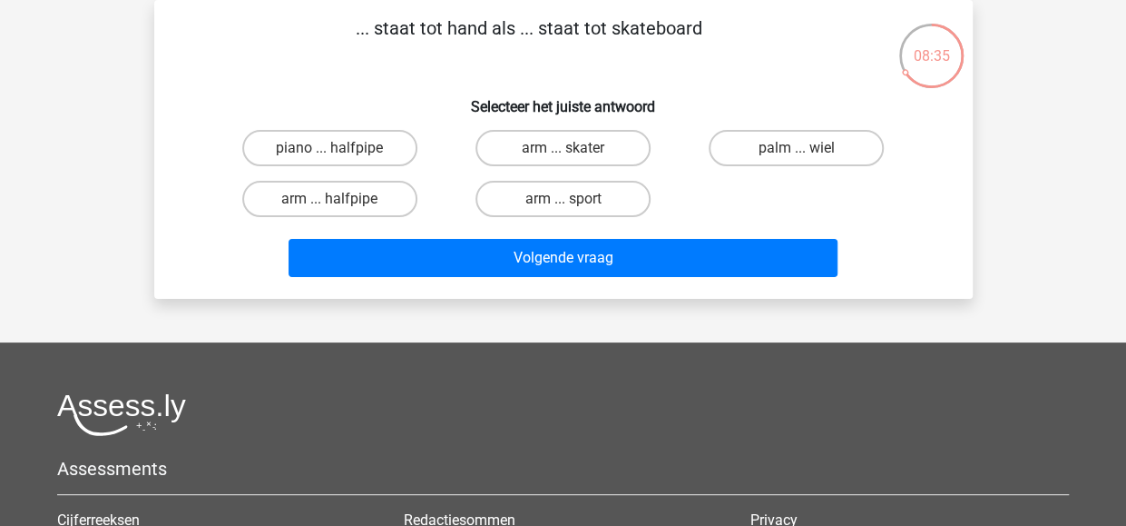
scroll to position [0, 0]
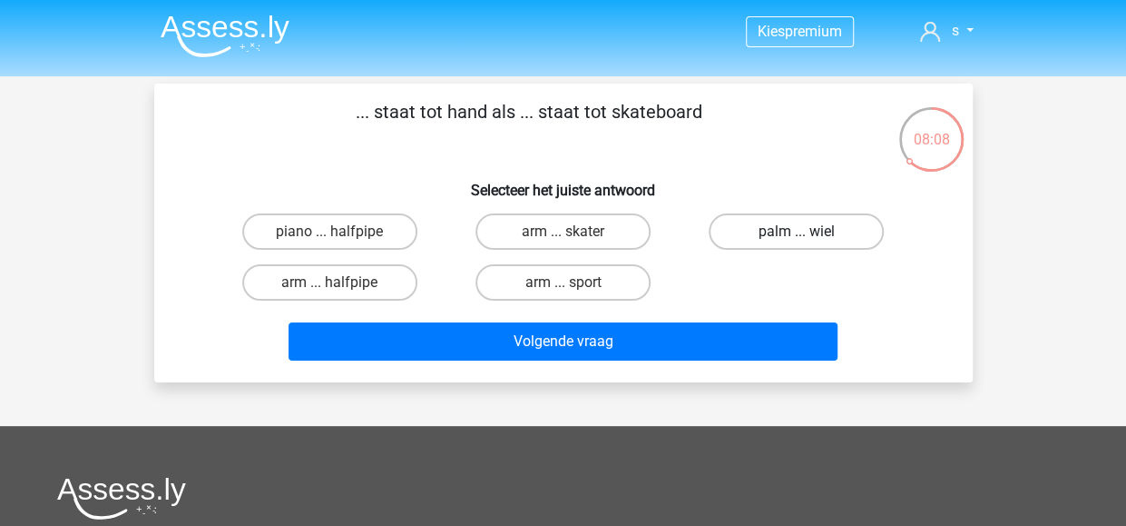
click at [762, 231] on label "palm ... wiel" at bounding box center [796, 231] width 175 height 36
click at [797, 231] on input "palm ... wiel" at bounding box center [803, 237] width 12 height 12
radio input "true"
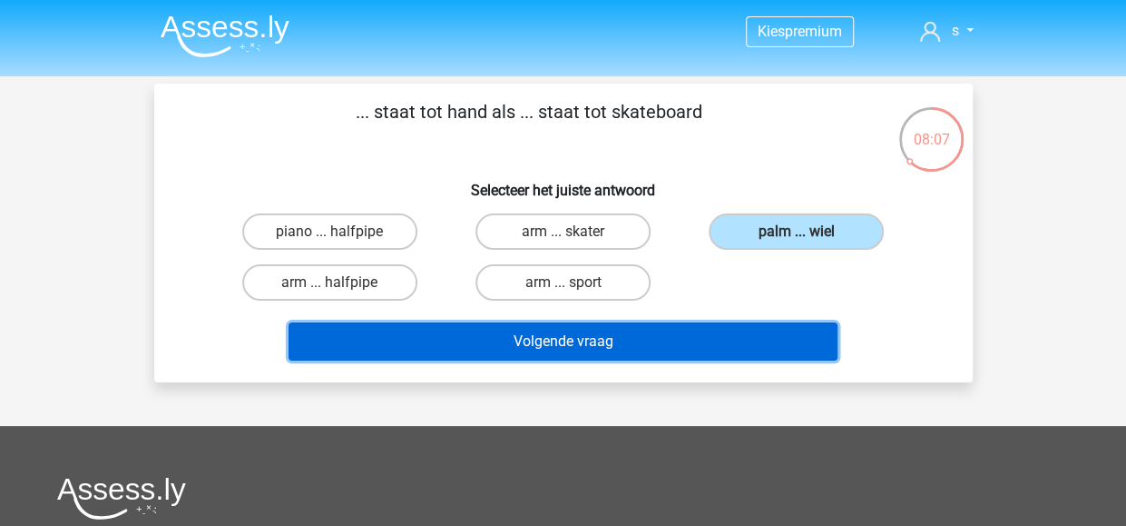
click at [619, 337] on button "Volgende vraag" at bounding box center [563, 341] width 549 height 38
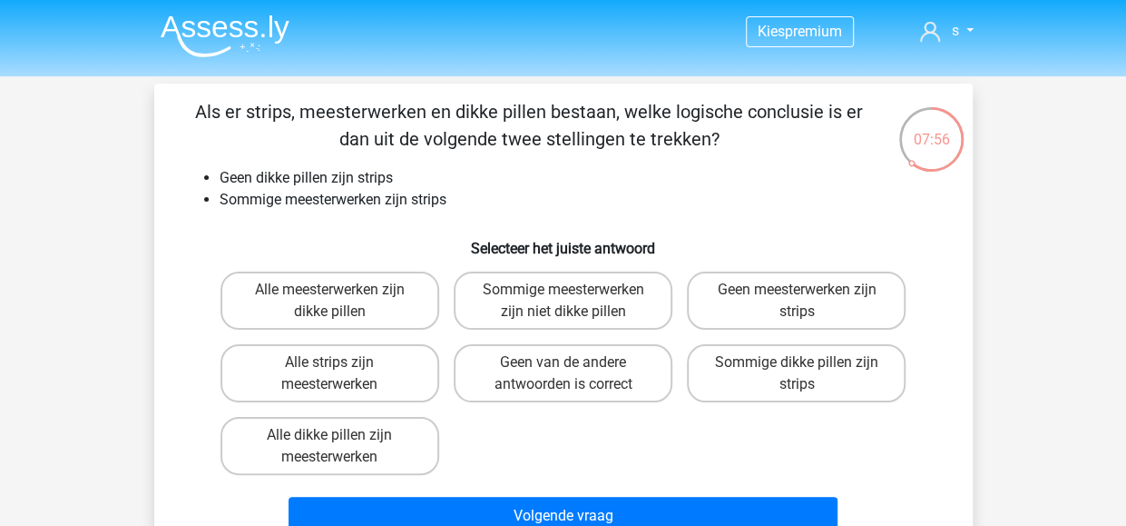
click at [562, 52] on nav "Kies premium s s.tanis@nyenrode.nl" at bounding box center [563, 32] width 835 height 59
click at [519, 390] on label "Geen van de andere antwoorden is correct" at bounding box center [563, 373] width 219 height 58
click at [563, 374] on input "Geen van de andere antwoorden is correct" at bounding box center [569, 368] width 12 height 12
radio input "true"
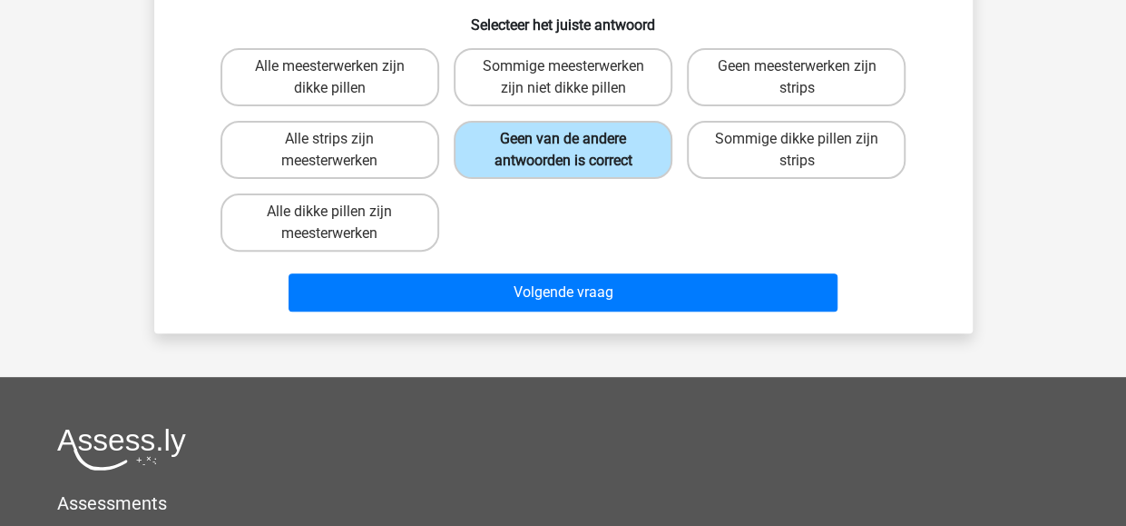
scroll to position [248, 0]
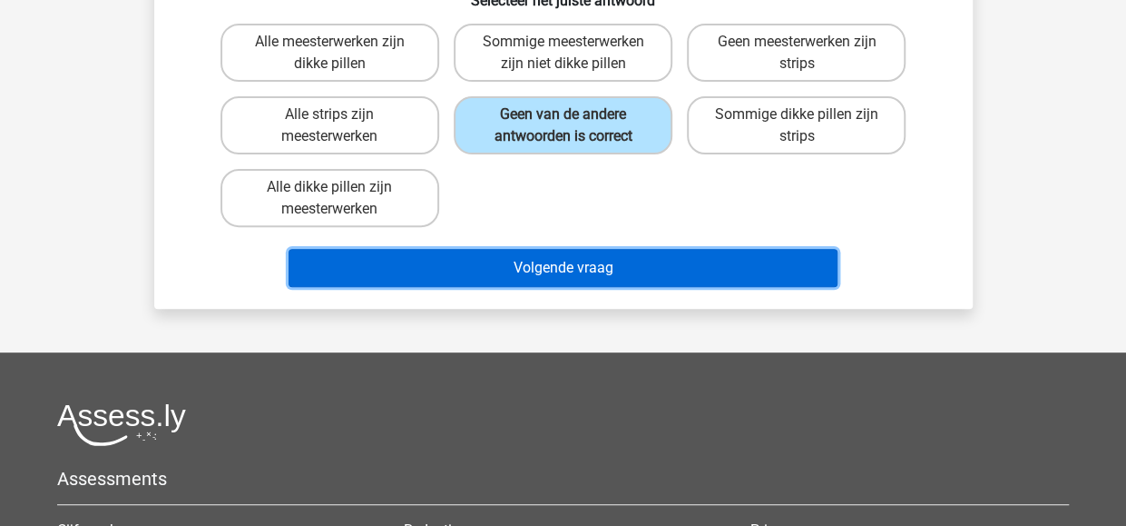
click at [545, 272] on button "Volgende vraag" at bounding box center [563, 268] width 549 height 38
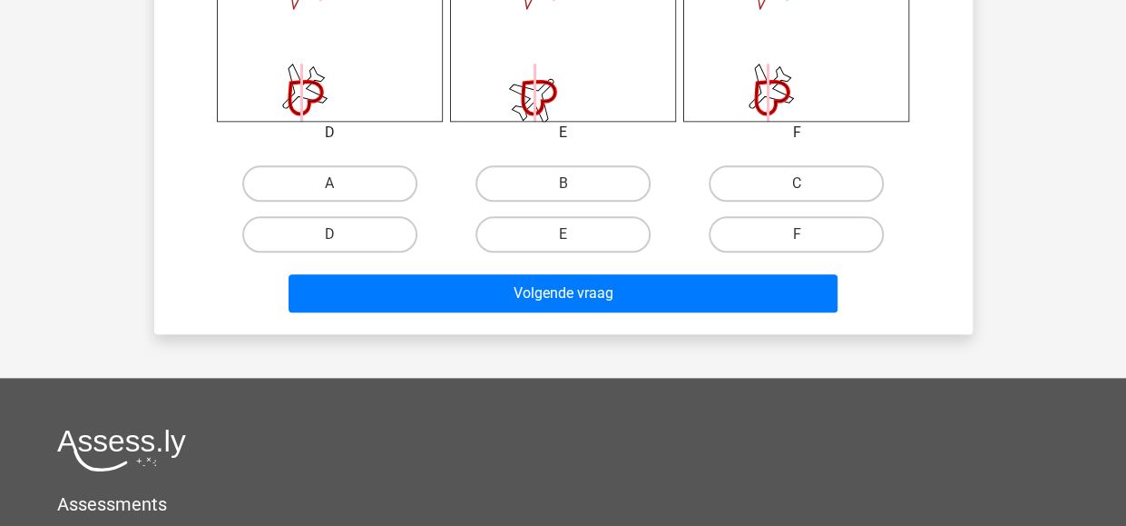
scroll to position [870, 0]
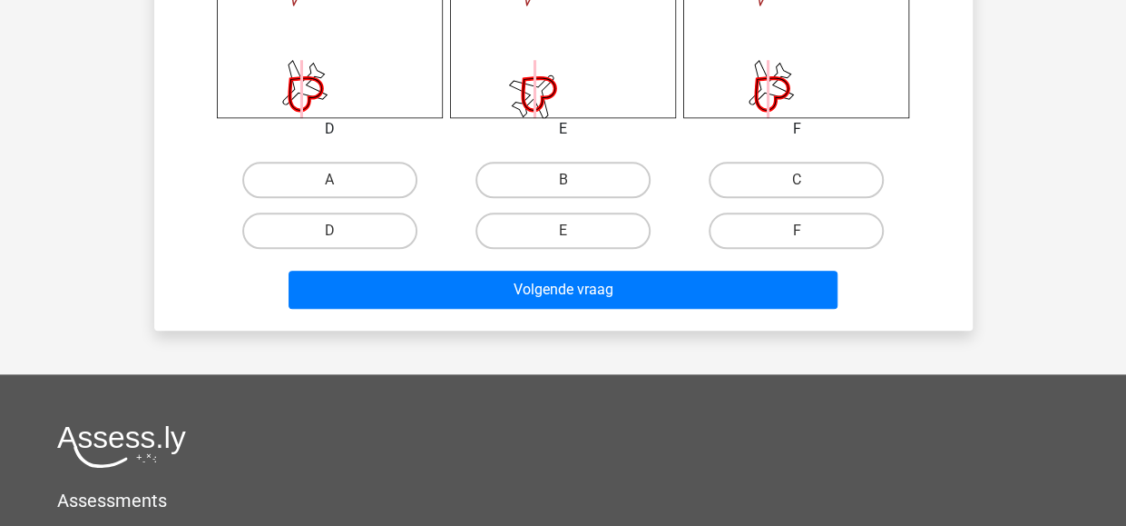
click at [804, 180] on input "C" at bounding box center [803, 186] width 12 height 12
radio input "true"
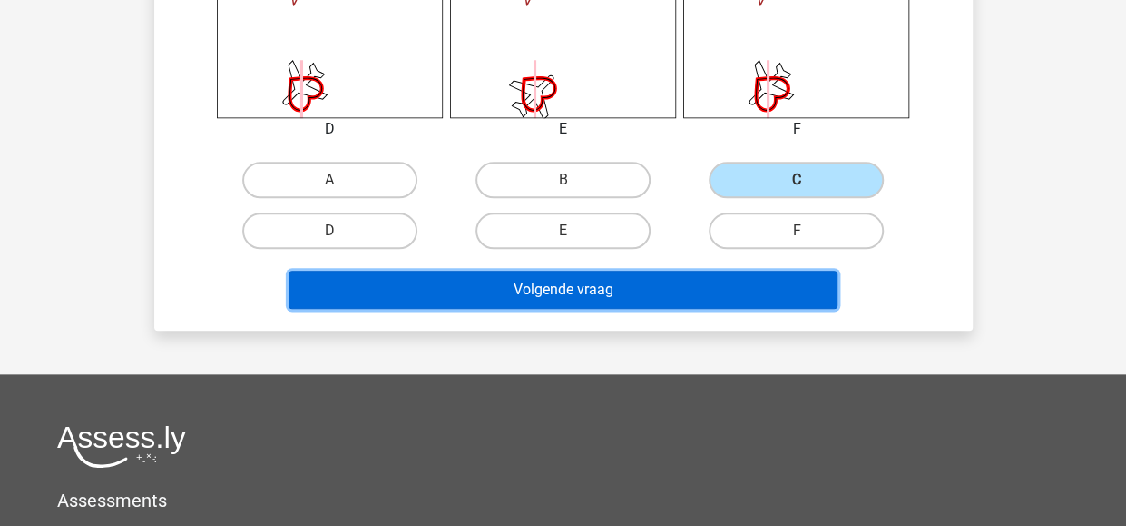
click at [661, 283] on button "Volgende vraag" at bounding box center [563, 289] width 549 height 38
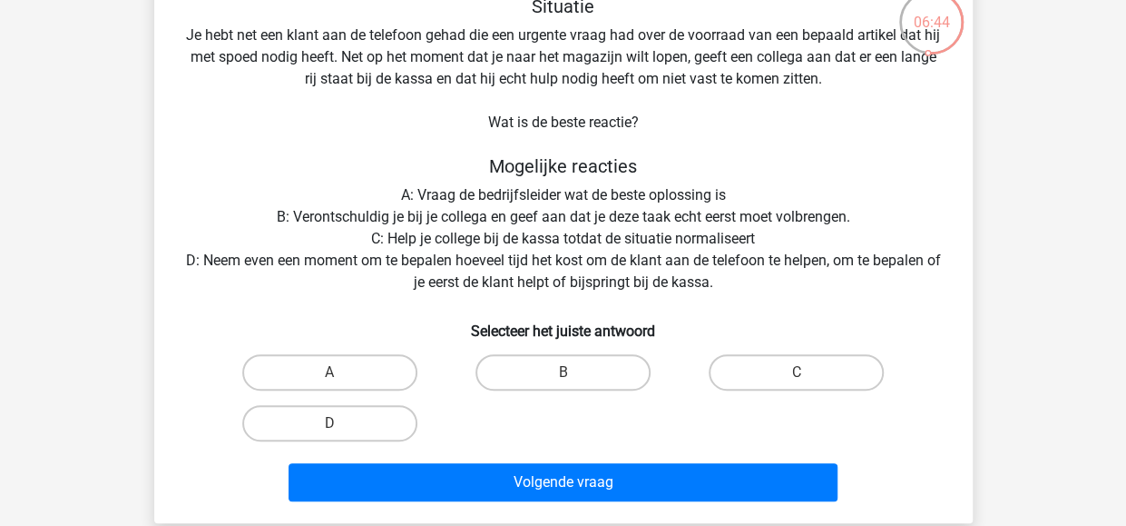
scroll to position [118, 0]
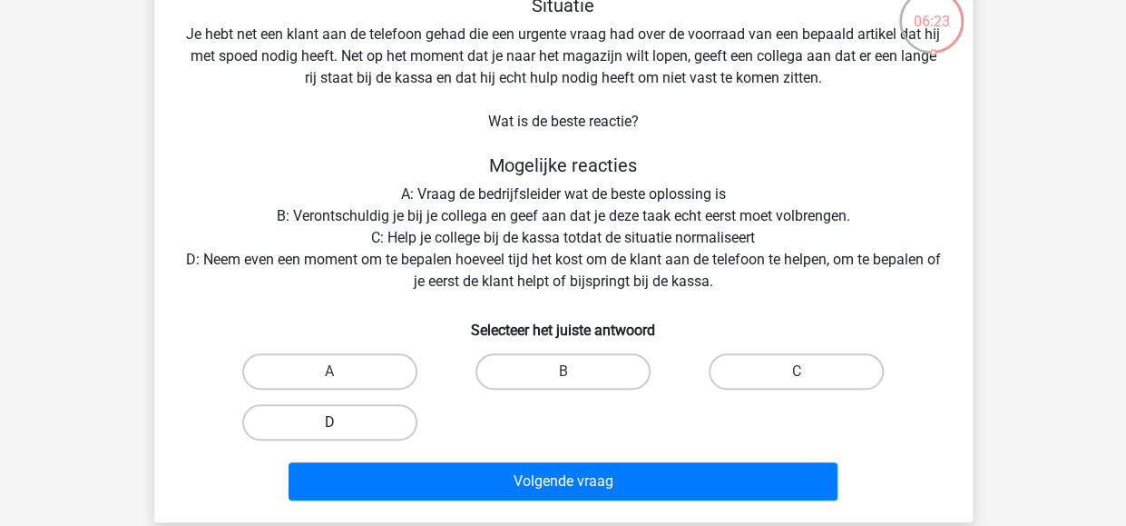
click at [353, 415] on label "D" at bounding box center [329, 422] width 175 height 36
click at [341, 422] on input "D" at bounding box center [335, 428] width 12 height 12
radio input "true"
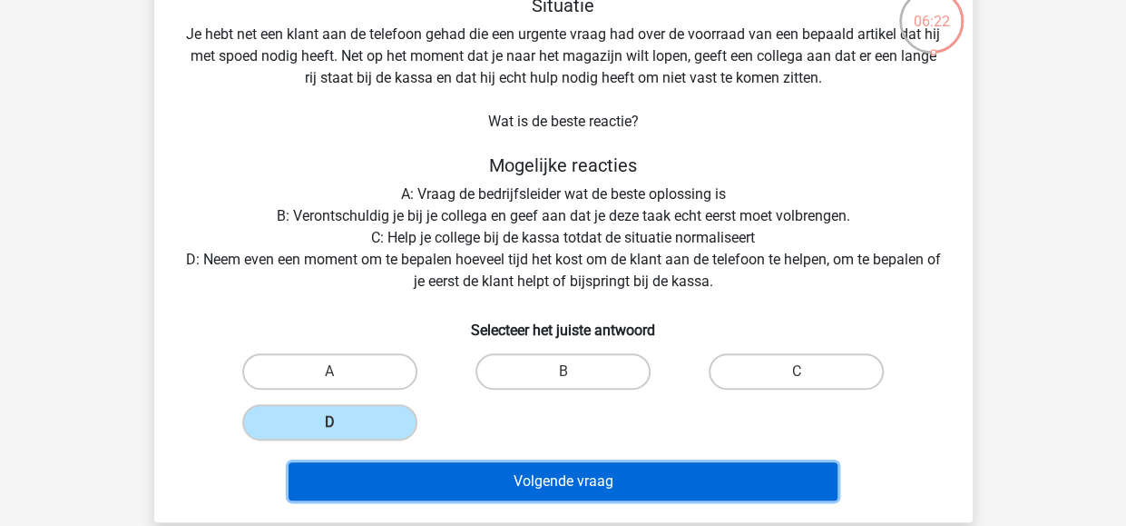
click at [491, 476] on button "Volgende vraag" at bounding box center [563, 481] width 549 height 38
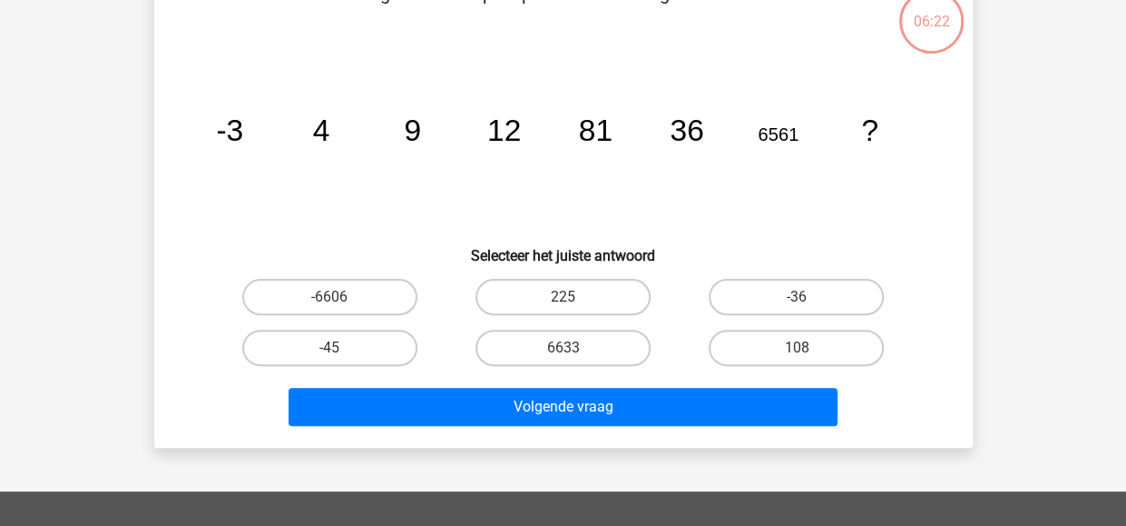
scroll to position [84, 0]
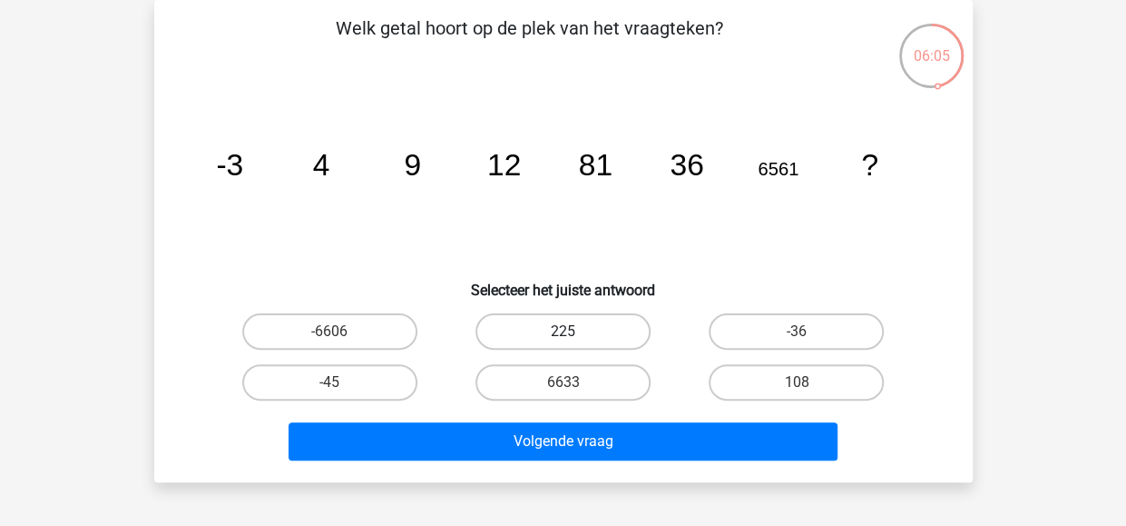
click at [606, 324] on label "225" at bounding box center [563, 331] width 175 height 36
click at [575, 331] on input "225" at bounding box center [569, 337] width 12 height 12
radio input "true"
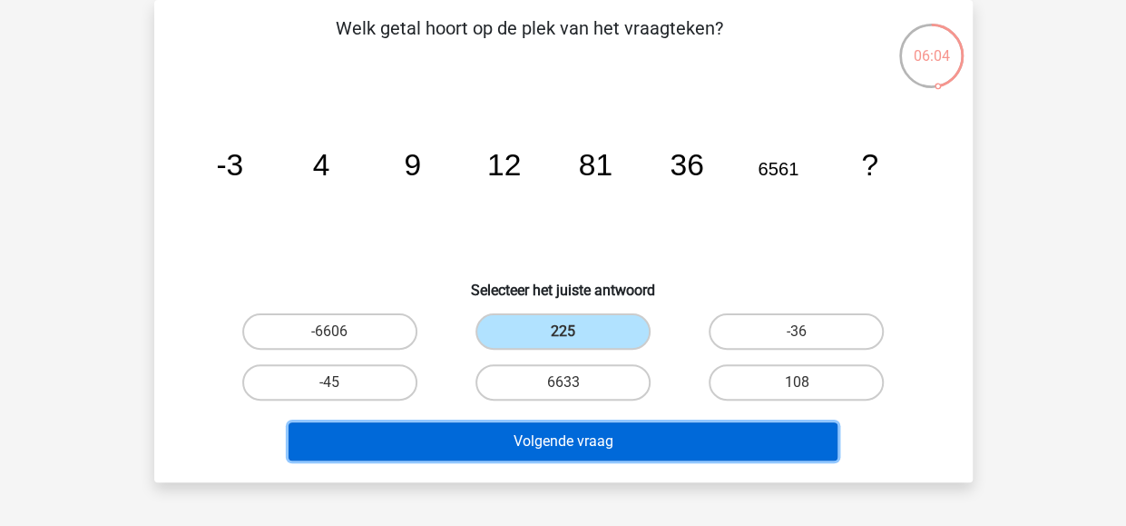
click at [601, 436] on button "Volgende vraag" at bounding box center [563, 441] width 549 height 38
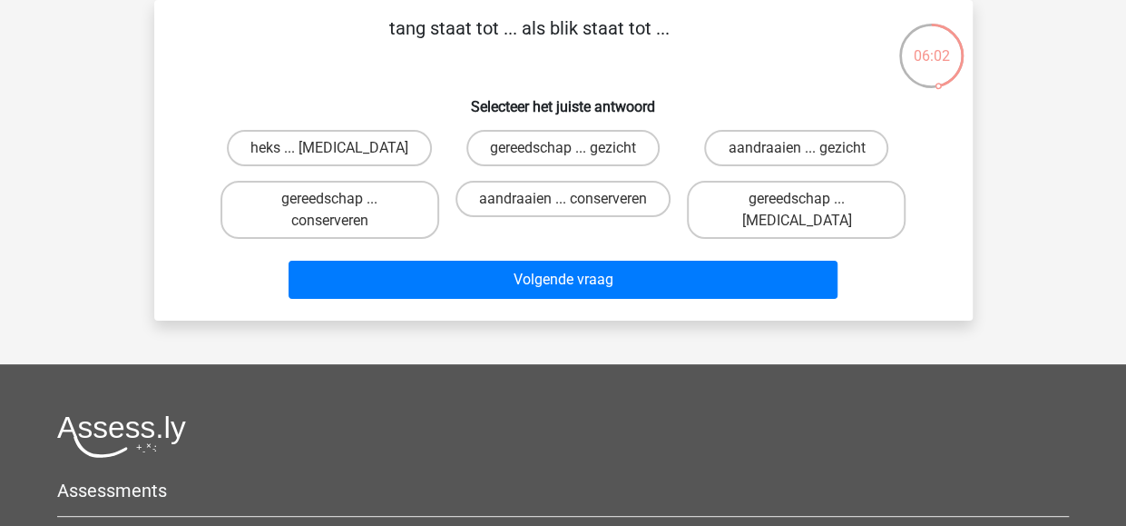
scroll to position [0, 0]
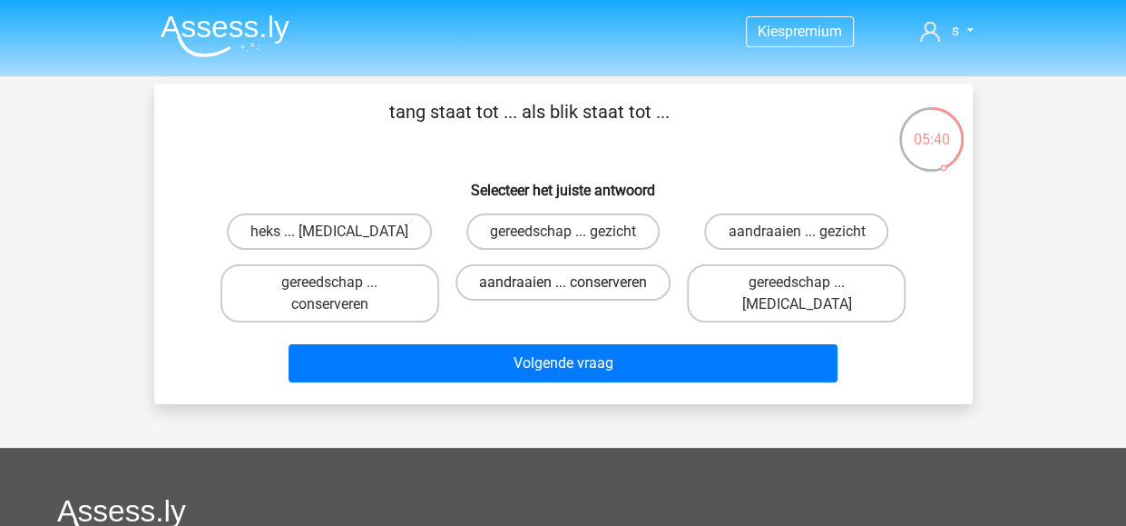
click at [610, 281] on label "aandraaien ... conserveren" at bounding box center [563, 282] width 215 height 36
click at [575, 282] on input "aandraaien ... conserveren" at bounding box center [569, 288] width 12 height 12
radio input "true"
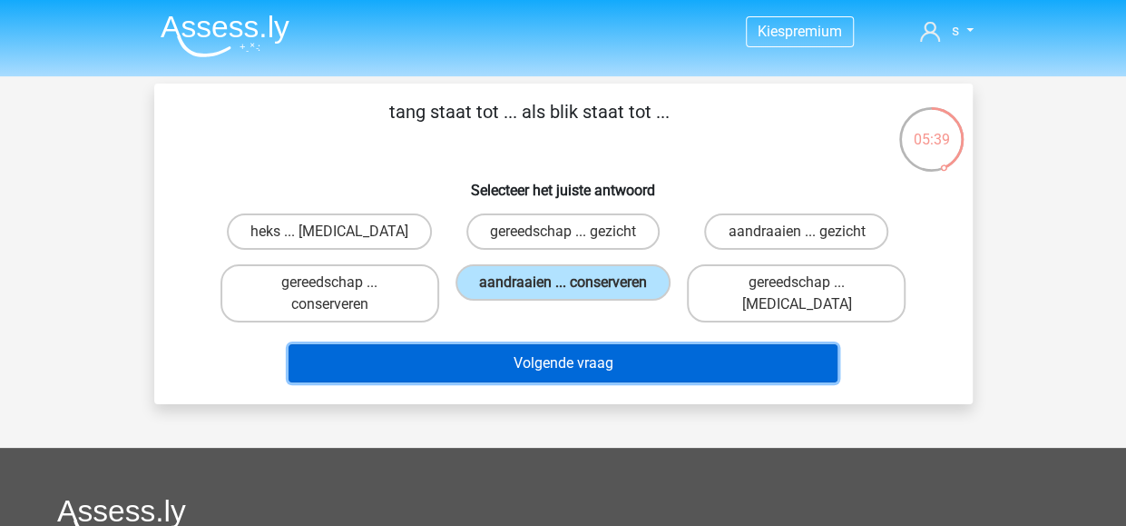
click at [604, 358] on button "Volgende vraag" at bounding box center [563, 363] width 549 height 38
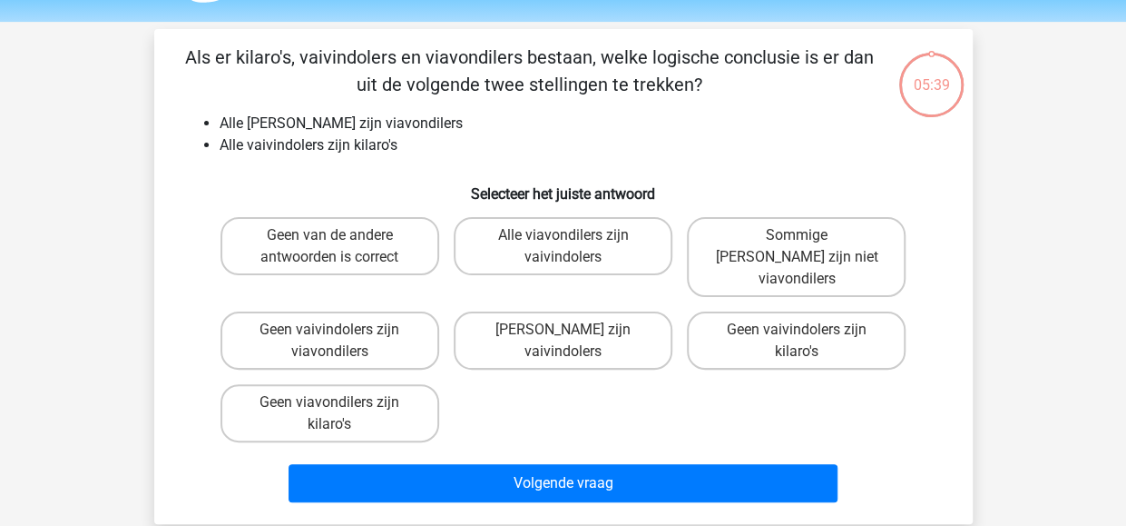
scroll to position [84, 0]
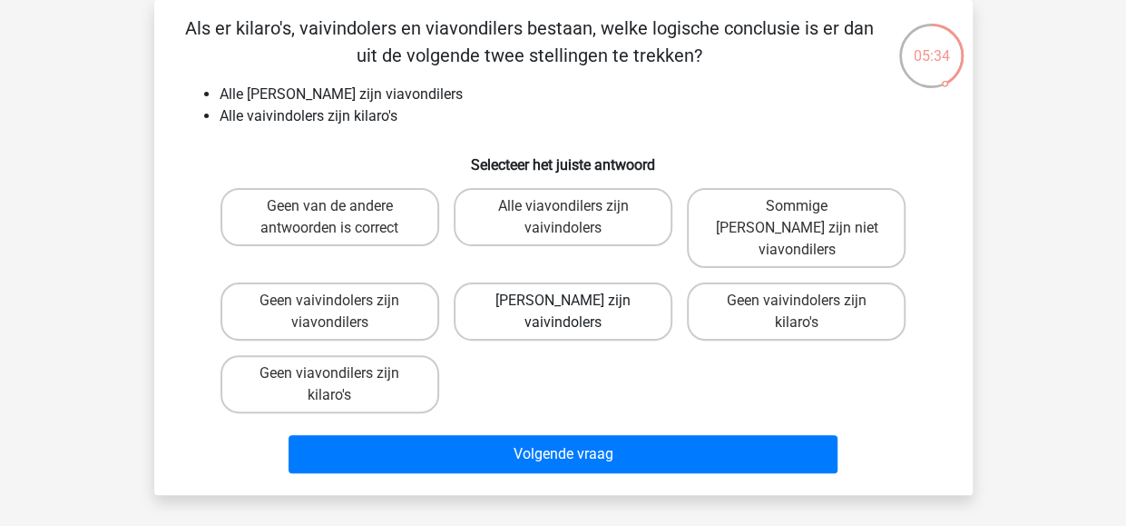
click at [595, 287] on label "Geen kilaro's zijn vaivindolers" at bounding box center [563, 311] width 219 height 58
click at [575, 300] on input "Geen kilaro's zijn vaivindolers" at bounding box center [569, 306] width 12 height 12
radio input "true"
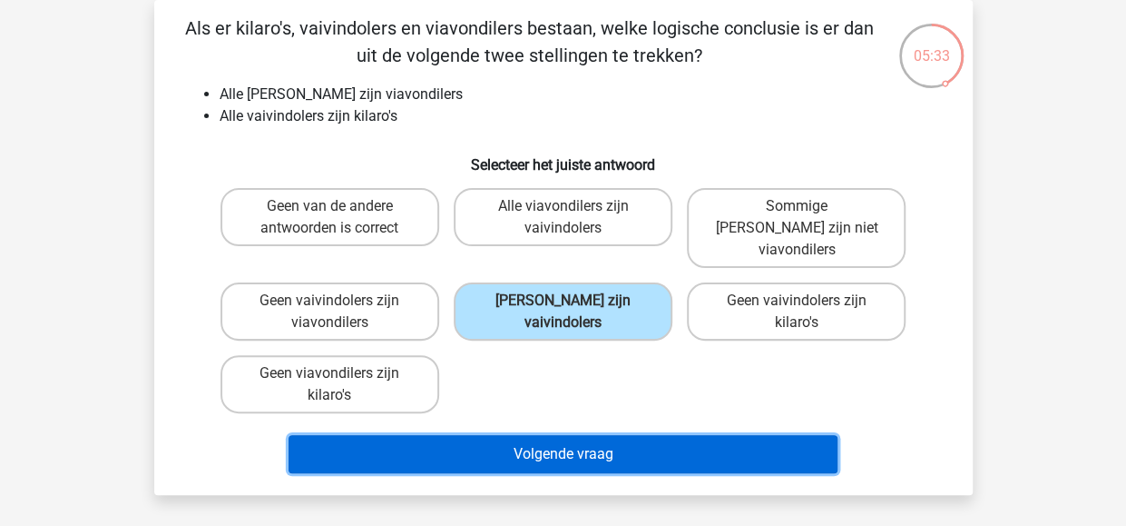
click at [594, 435] on button "Volgende vraag" at bounding box center [563, 454] width 549 height 38
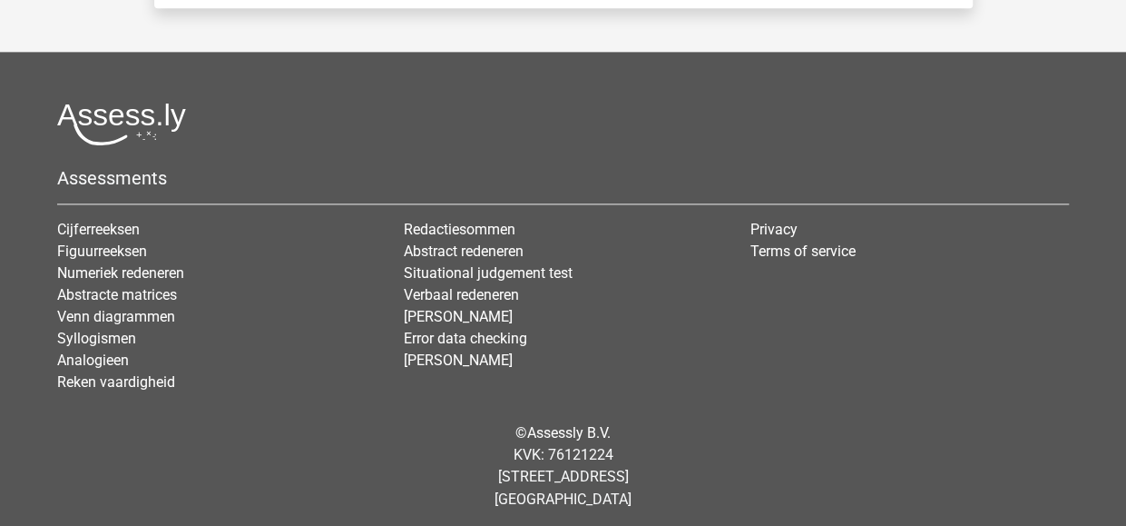
scroll to position [1196, 0]
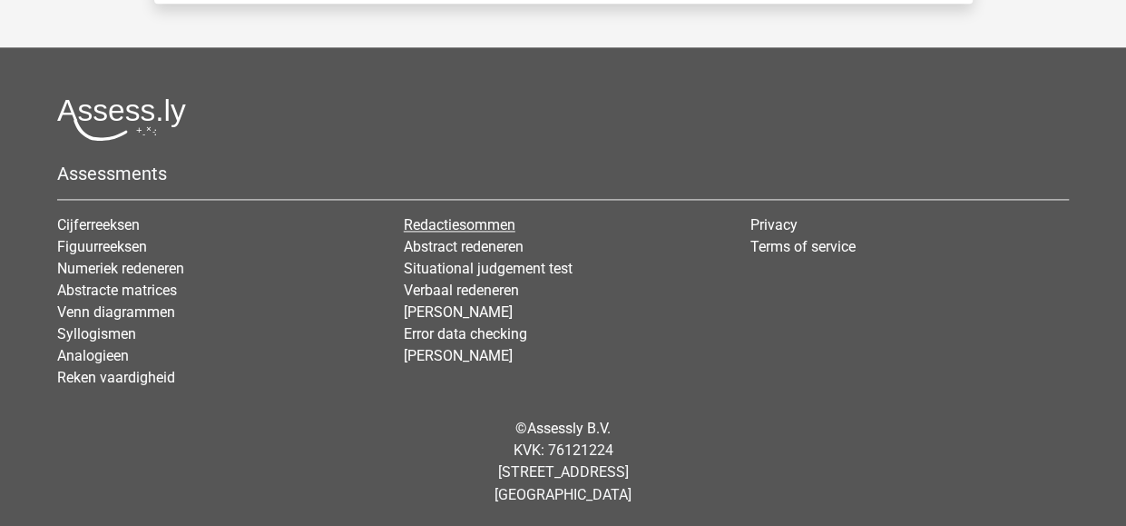
click at [484, 226] on link "Redactiesommen" at bounding box center [460, 224] width 112 height 17
